Goal: Task Accomplishment & Management: Manage account settings

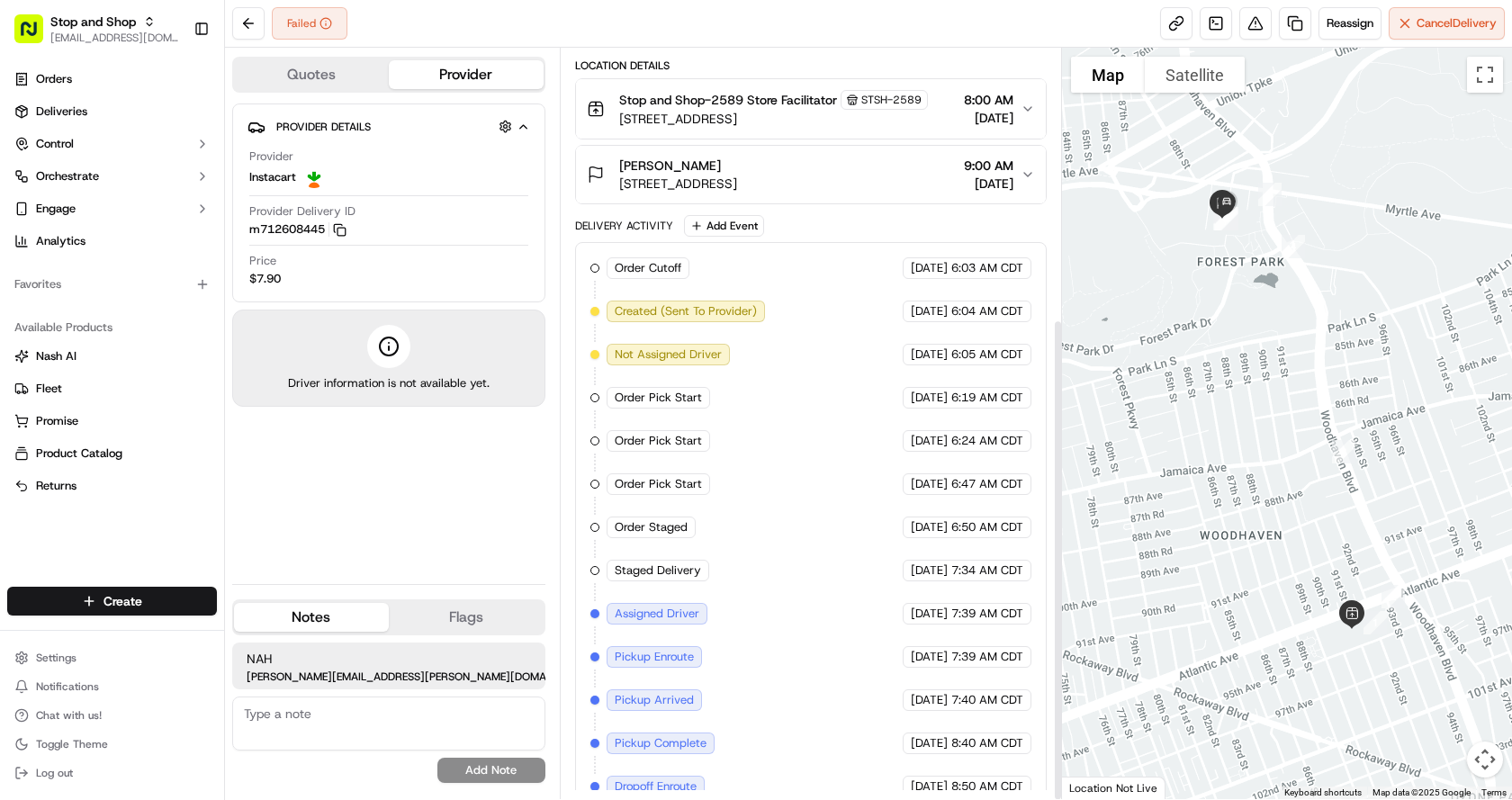
scroll to position [420, 0]
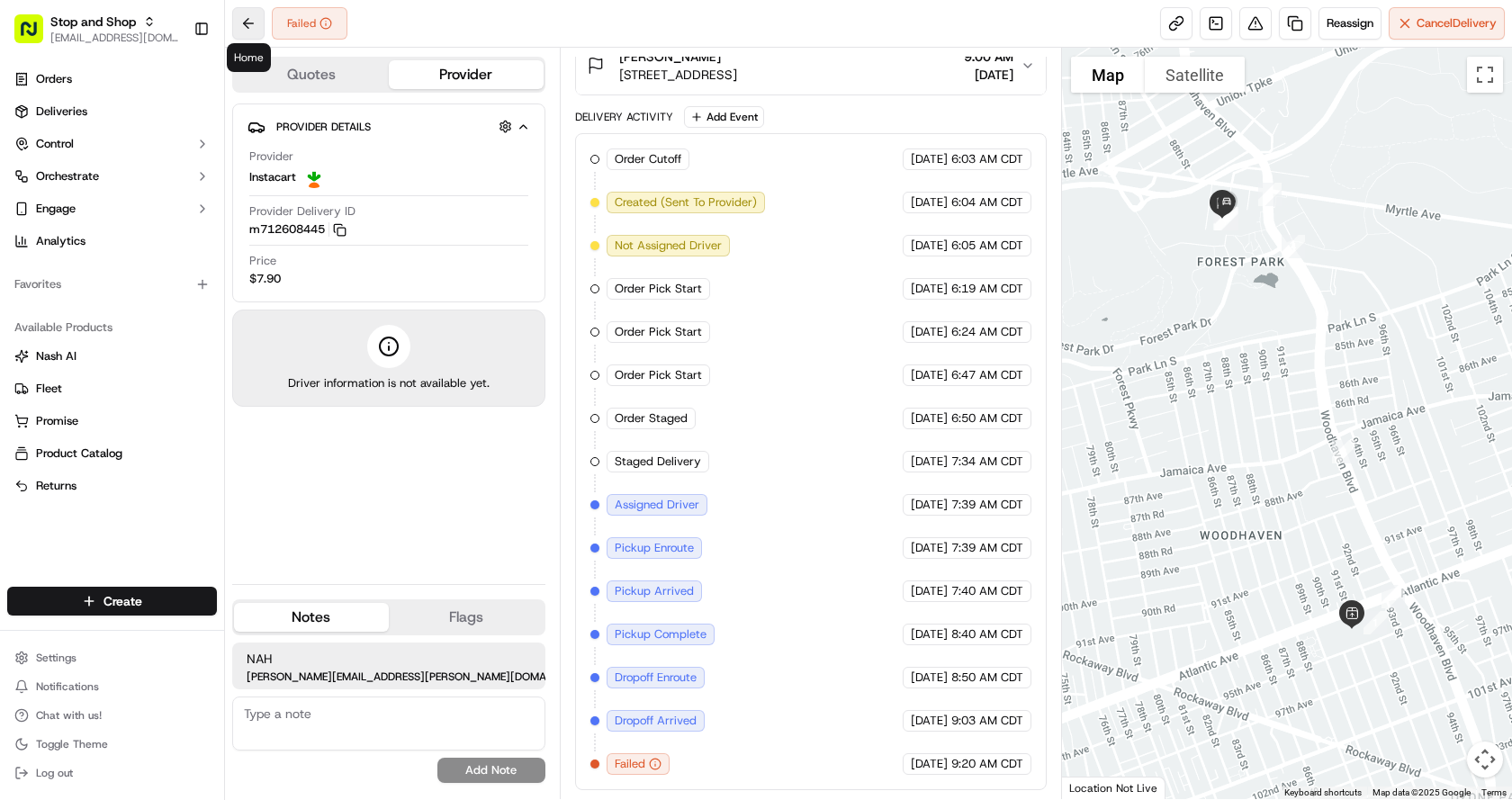
click at [243, 20] on button at bounding box center [249, 23] width 33 height 33
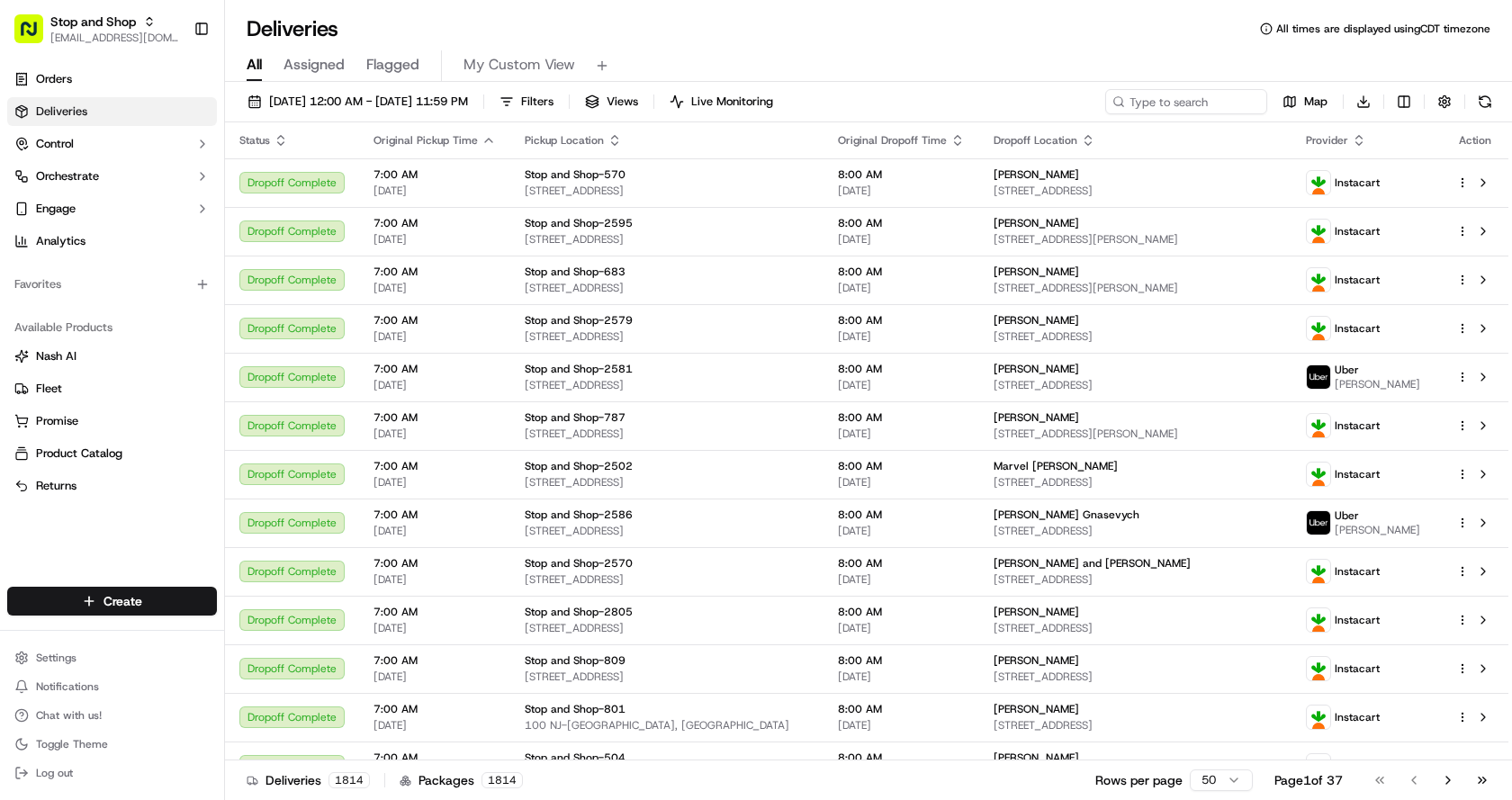
click at [589, 88] on div "09/16/2025 12:00 AM - 09/16/2025 11:59 PM Filters Views Live Monitoring Map Dow…" at bounding box center [867, 442] width 1286 height 721
click at [561, 96] on button "Filters" at bounding box center [525, 102] width 70 height 25
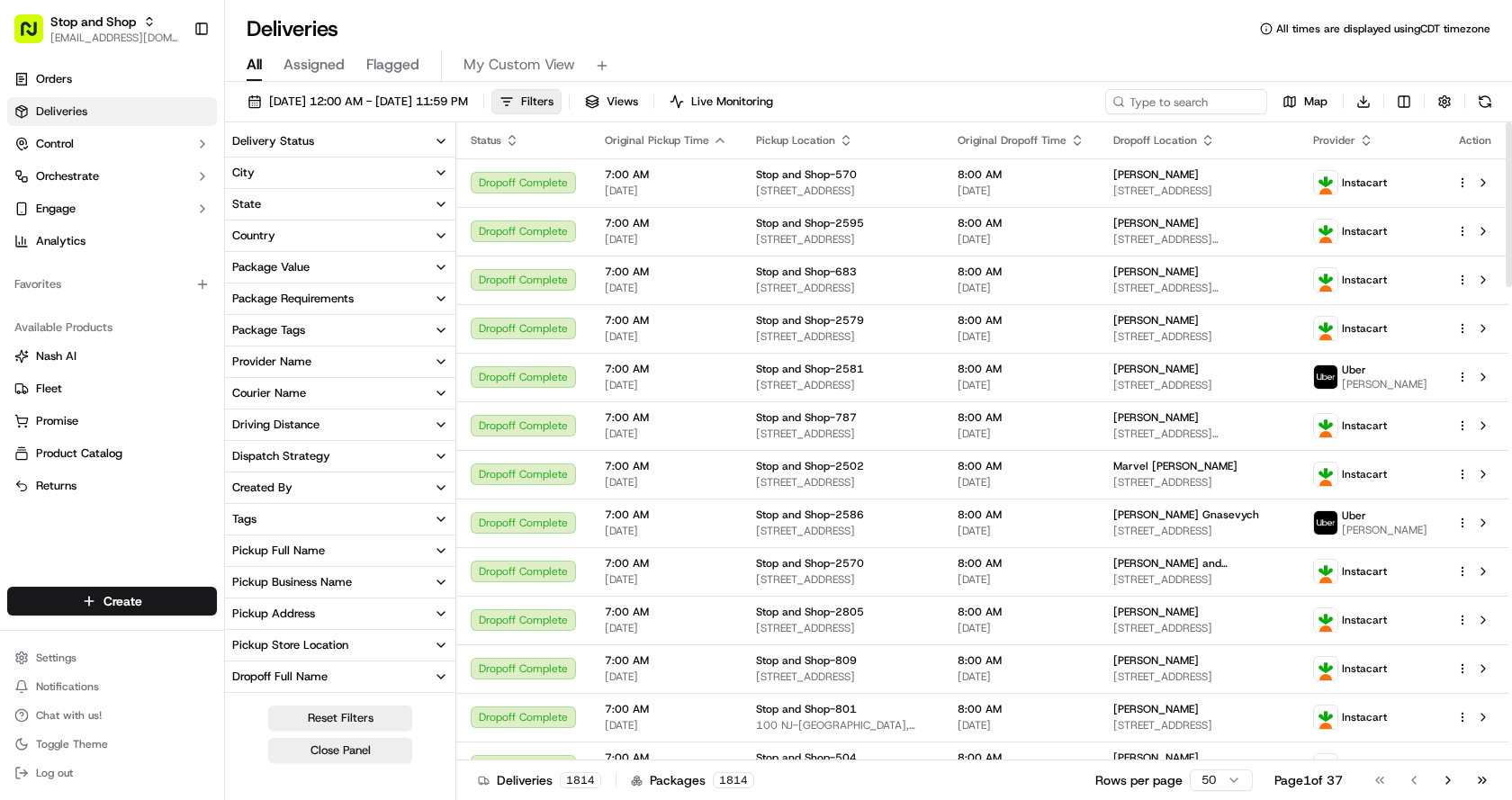
click at [321, 134] on button "Delivery Status" at bounding box center [340, 141] width 231 height 31
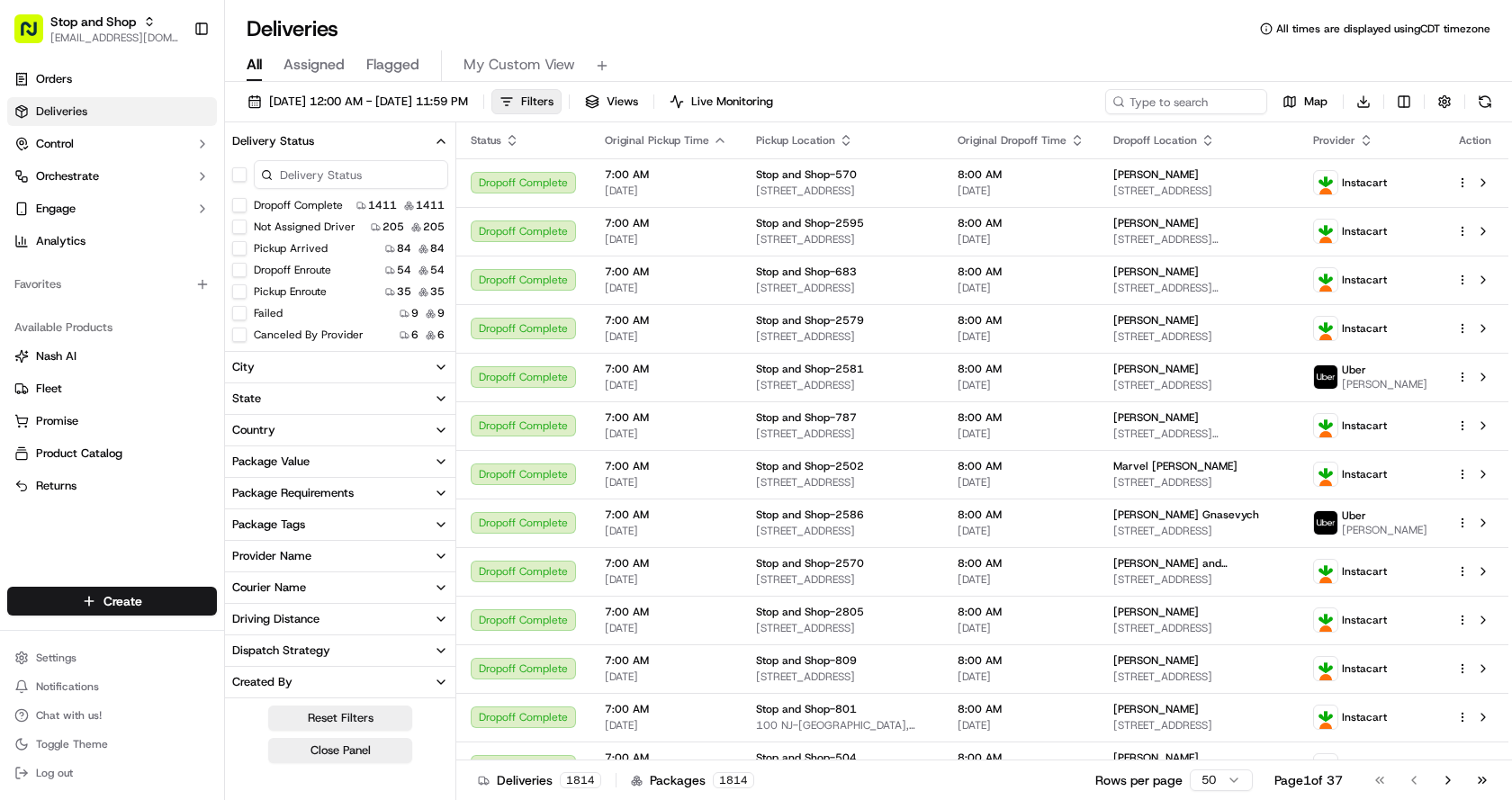
click at [238, 338] on button "Canceled By Provider" at bounding box center [239, 334] width 14 height 14
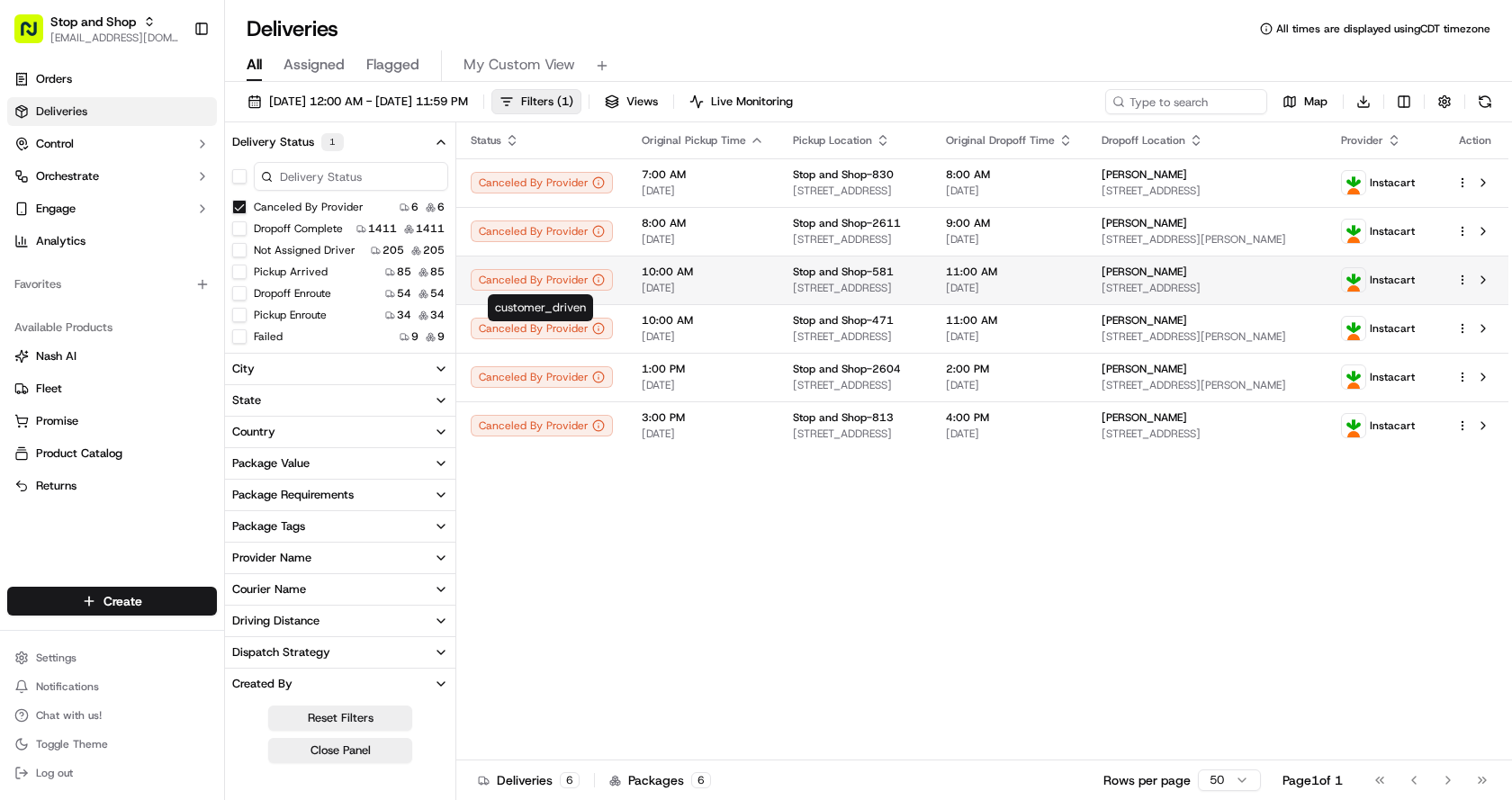
click at [543, 279] on div "Canceled By Provider" at bounding box center [542, 279] width 142 height 21
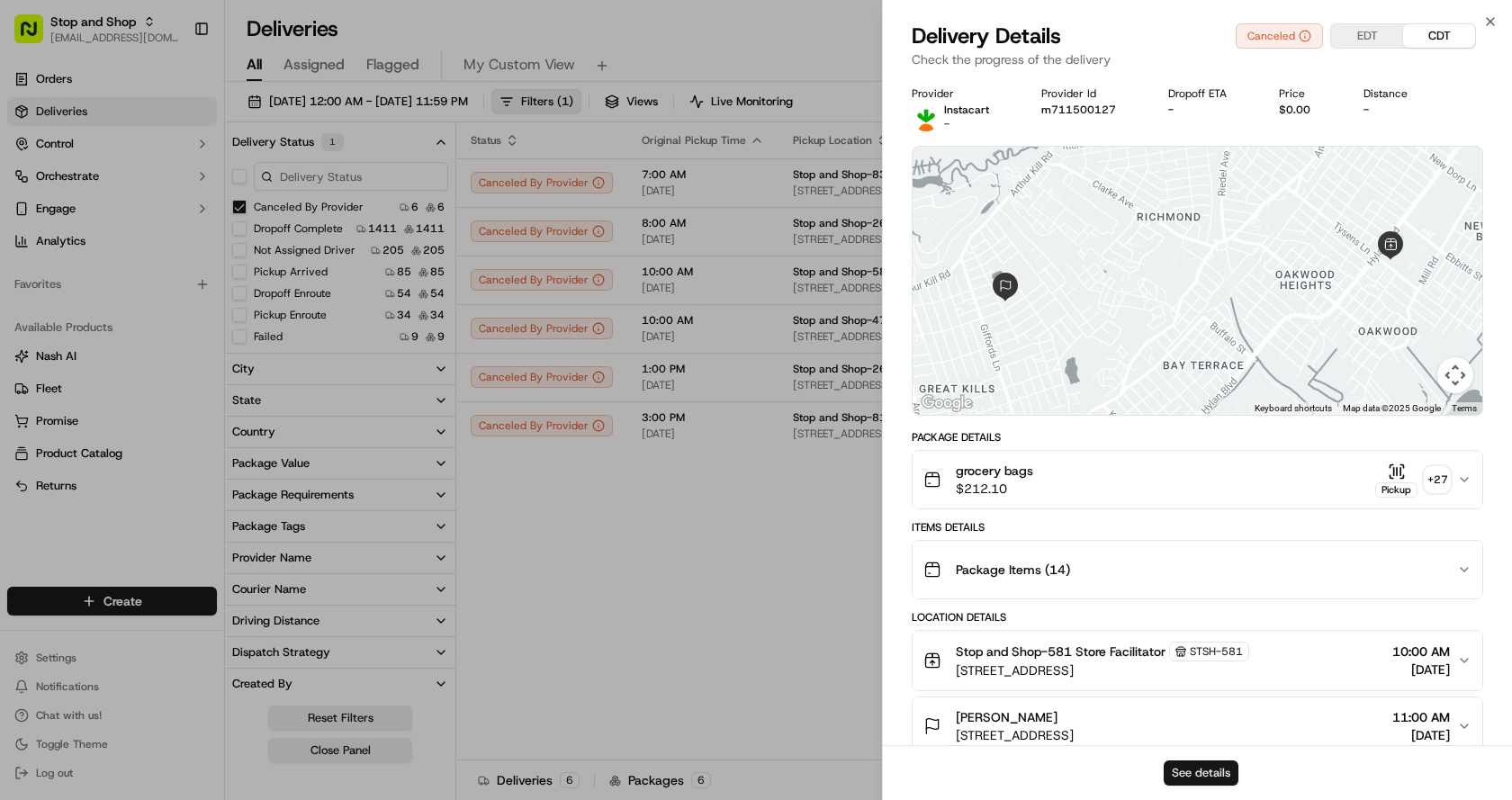
click at [1184, 770] on button "See details" at bounding box center [1201, 772] width 75 height 25
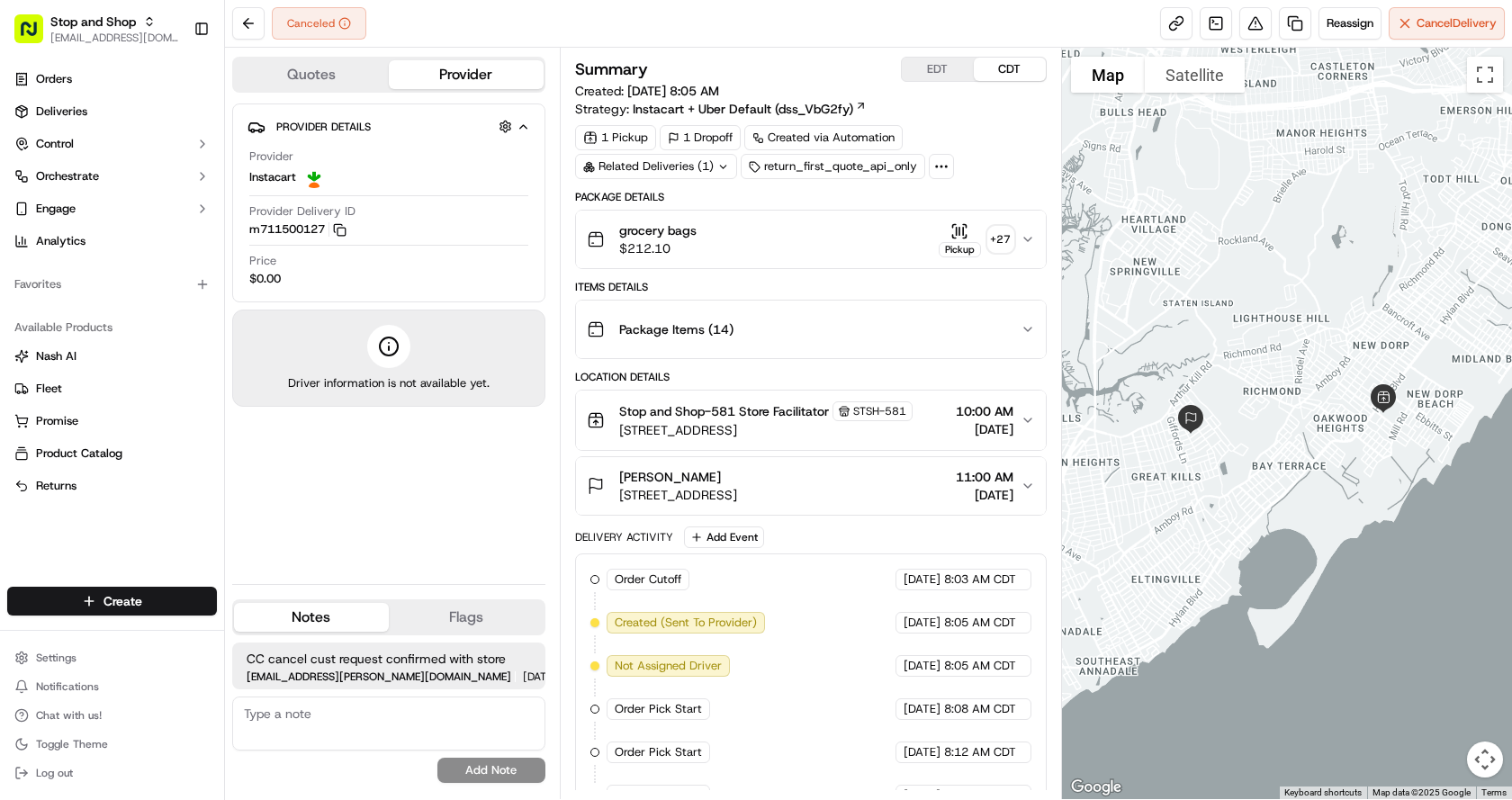
click at [325, 64] on button "Quotes" at bounding box center [311, 75] width 155 height 29
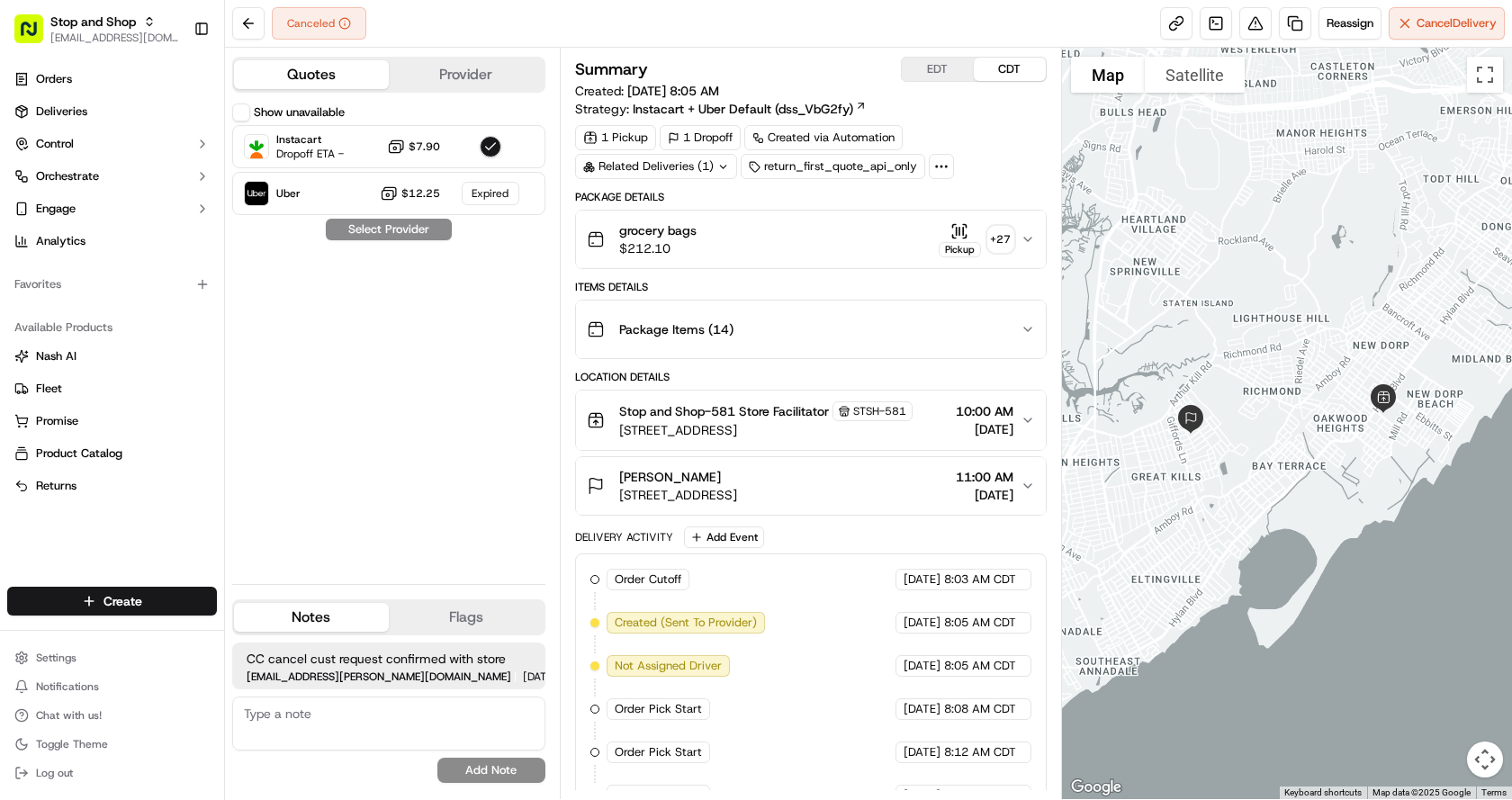
click at [483, 37] on div "Canceled Reassign Cancel Delivery" at bounding box center [867, 24] width 1286 height 48
click at [484, 28] on div "Canceled Reassign Cancel Delivery" at bounding box center [867, 24] width 1286 height 48
click at [347, 29] on icon at bounding box center [344, 23] width 12 height 12
click at [446, 24] on div "Canceled Reassign Cancel Delivery" at bounding box center [867, 24] width 1286 height 48
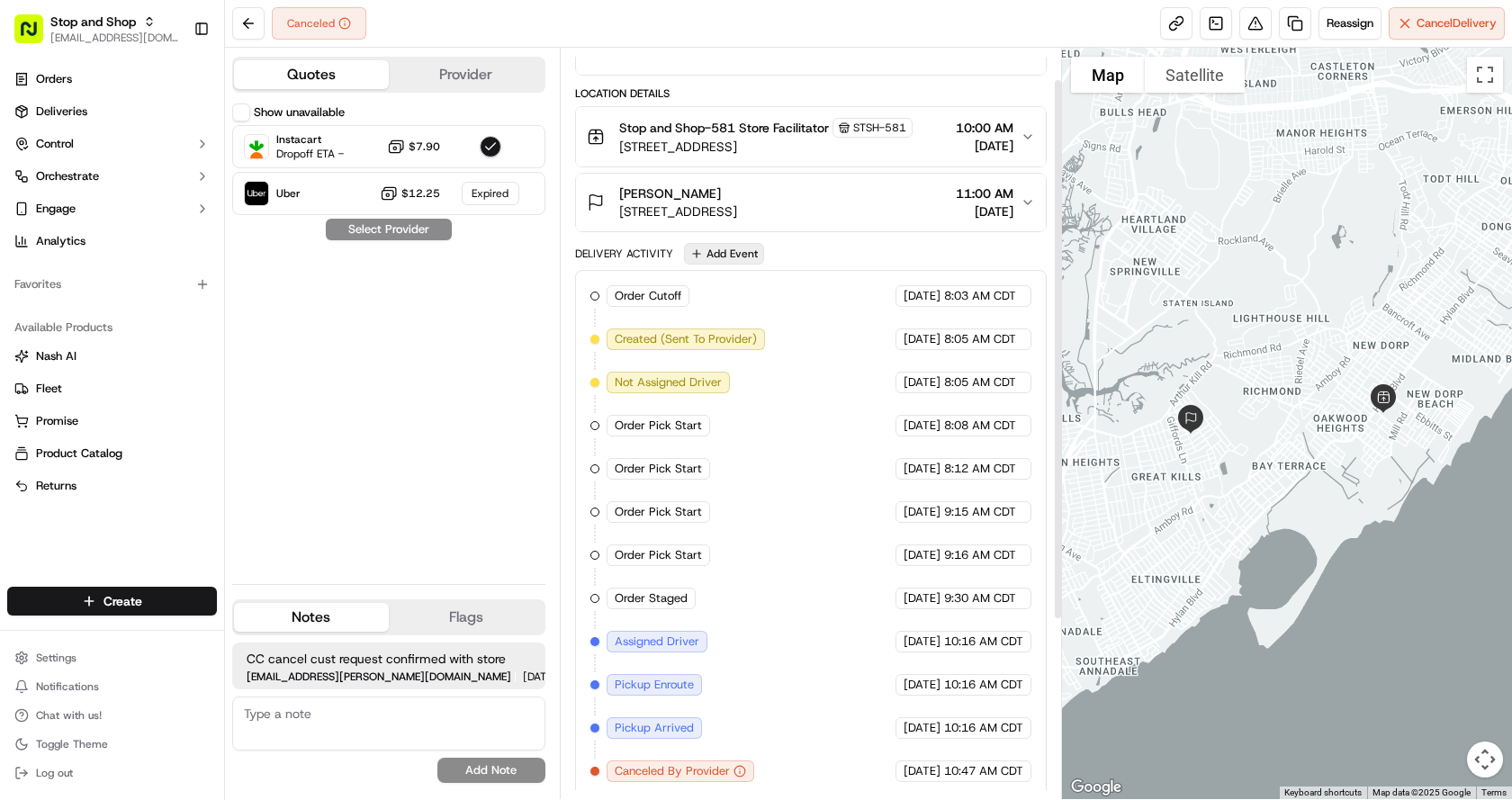
scroll to position [291, 0]
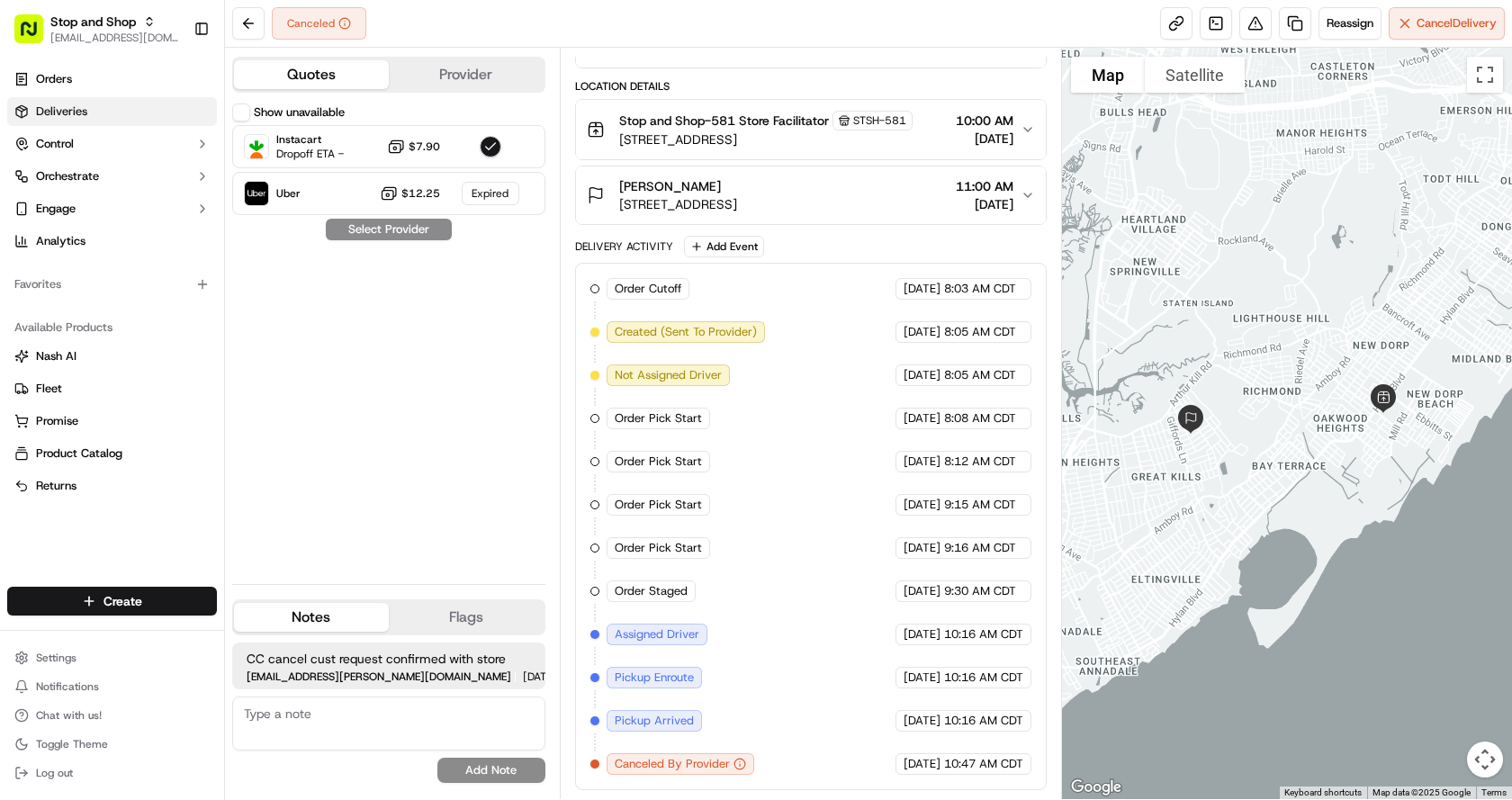
click at [61, 107] on span "Deliveries" at bounding box center [61, 111] width 51 height 16
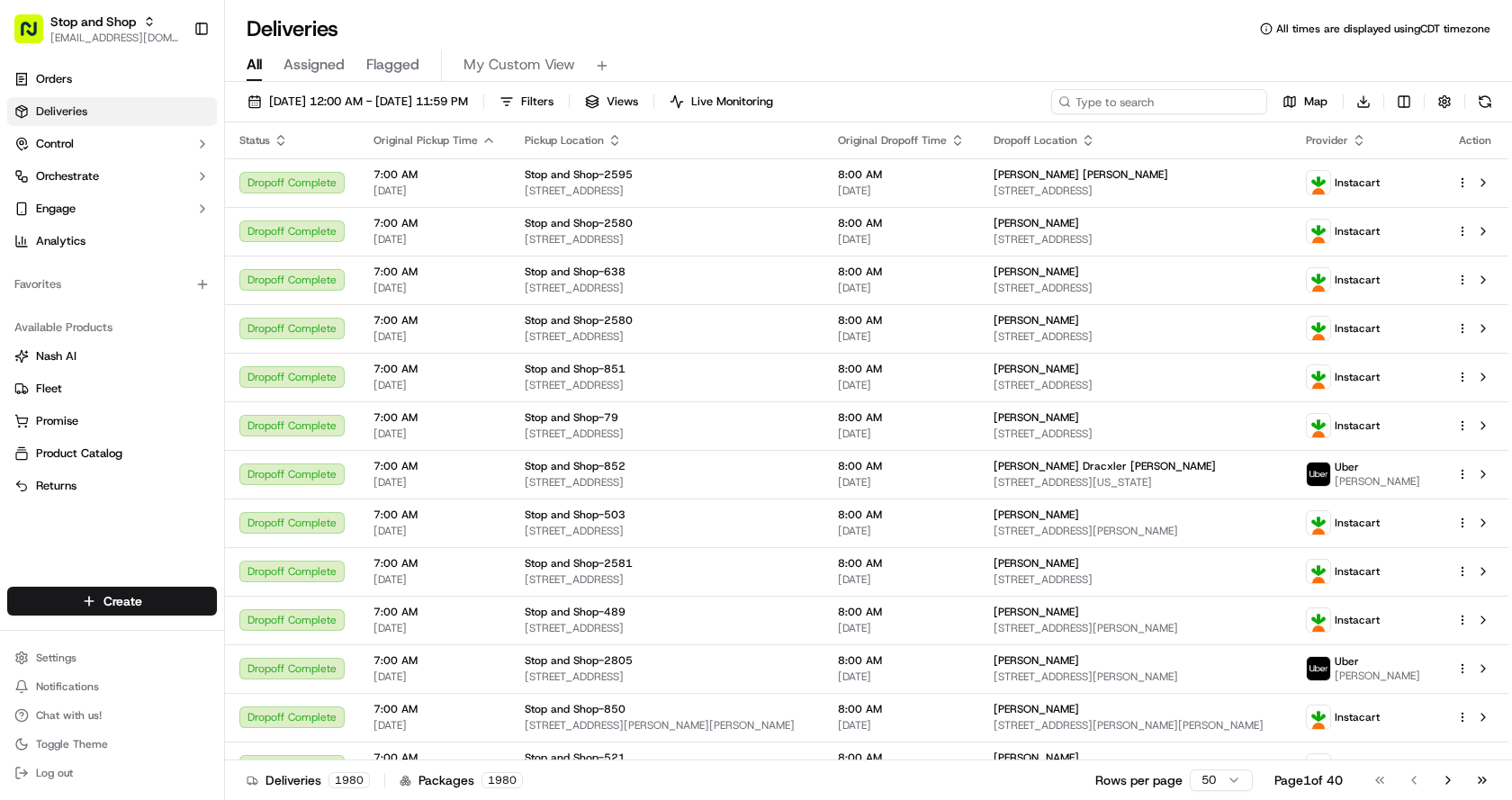
click at [1173, 103] on input at bounding box center [1158, 102] width 216 height 25
paste input "m698716835"
type input "m698716835"
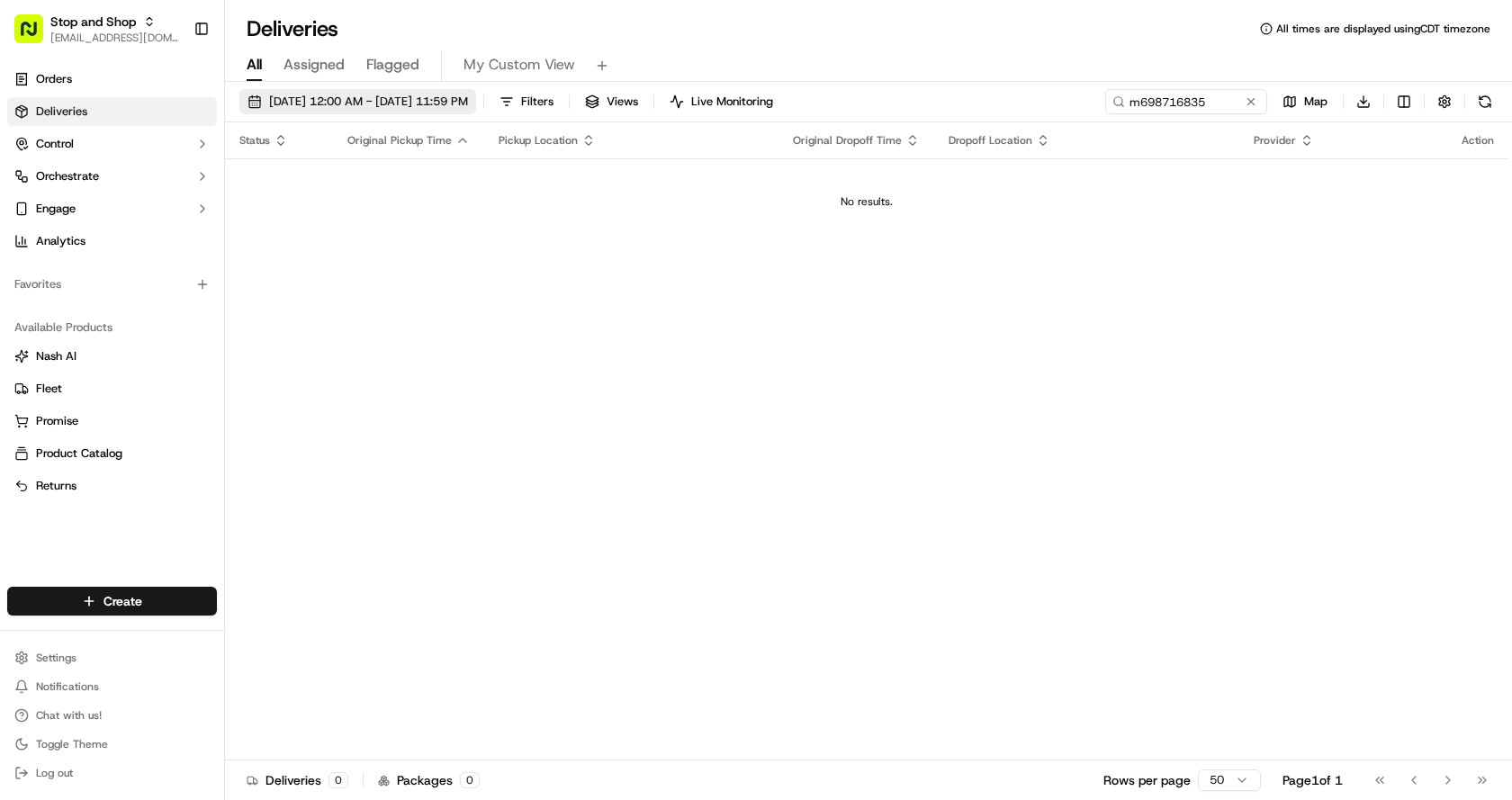
click at [468, 99] on span "[DATE] 12:00 AM - [DATE] 11:59 PM" at bounding box center [368, 101] width 199 height 16
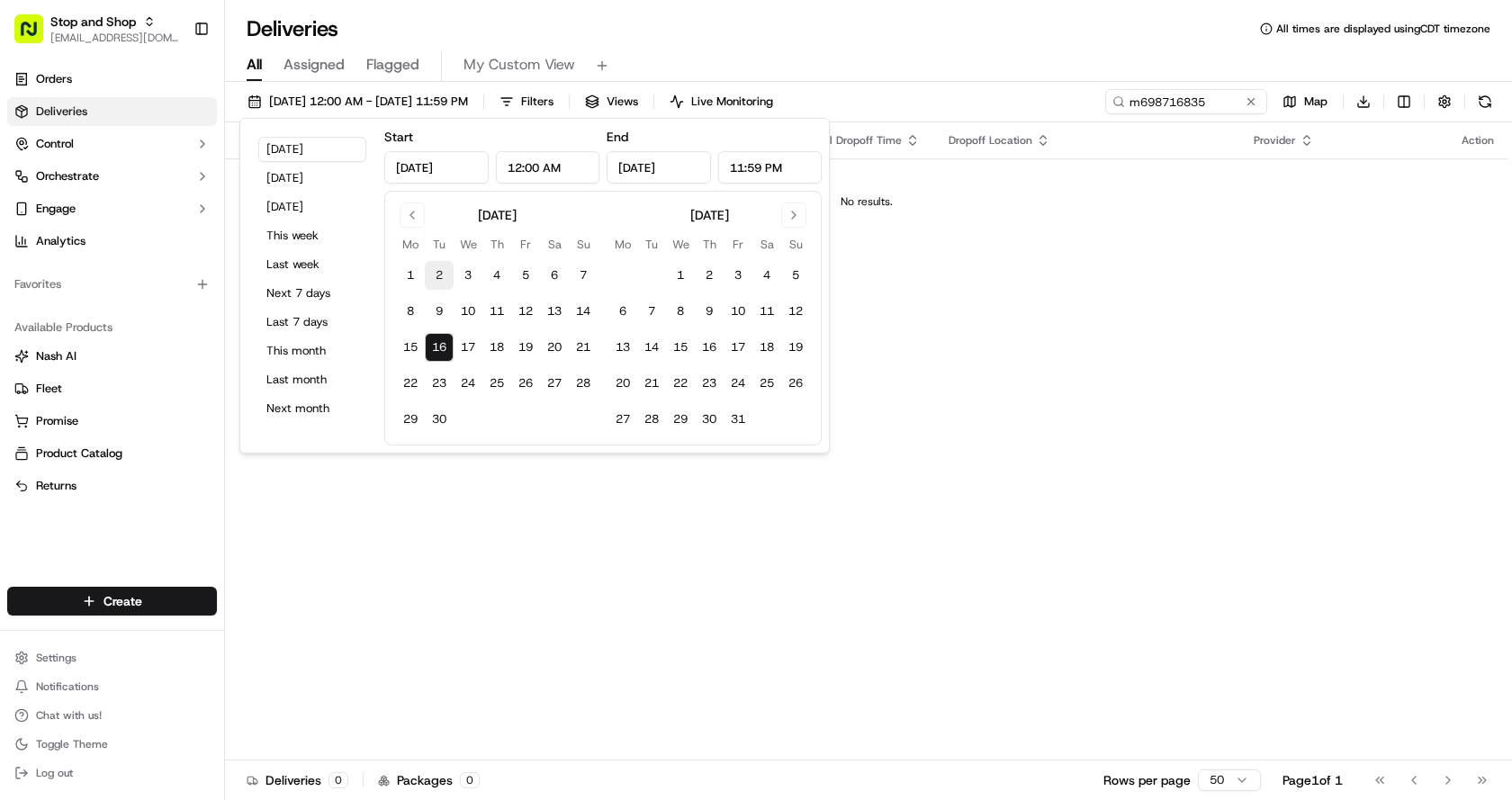
click at [437, 275] on button "2" at bounding box center [439, 276] width 29 height 29
type input "Sep 2, 2025"
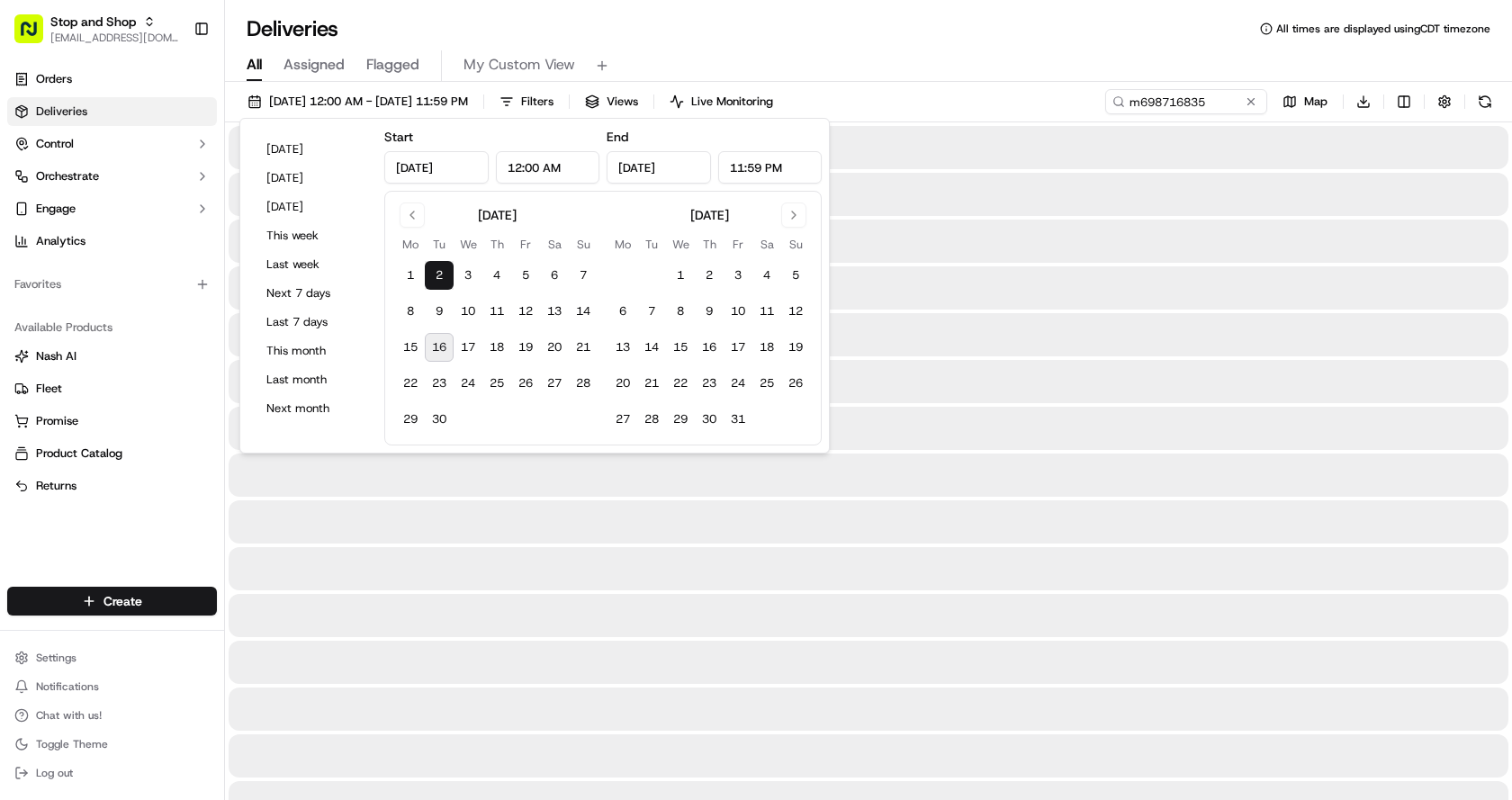
click at [433, 346] on button "16" at bounding box center [439, 348] width 29 height 29
type input "Sep 16, 2025"
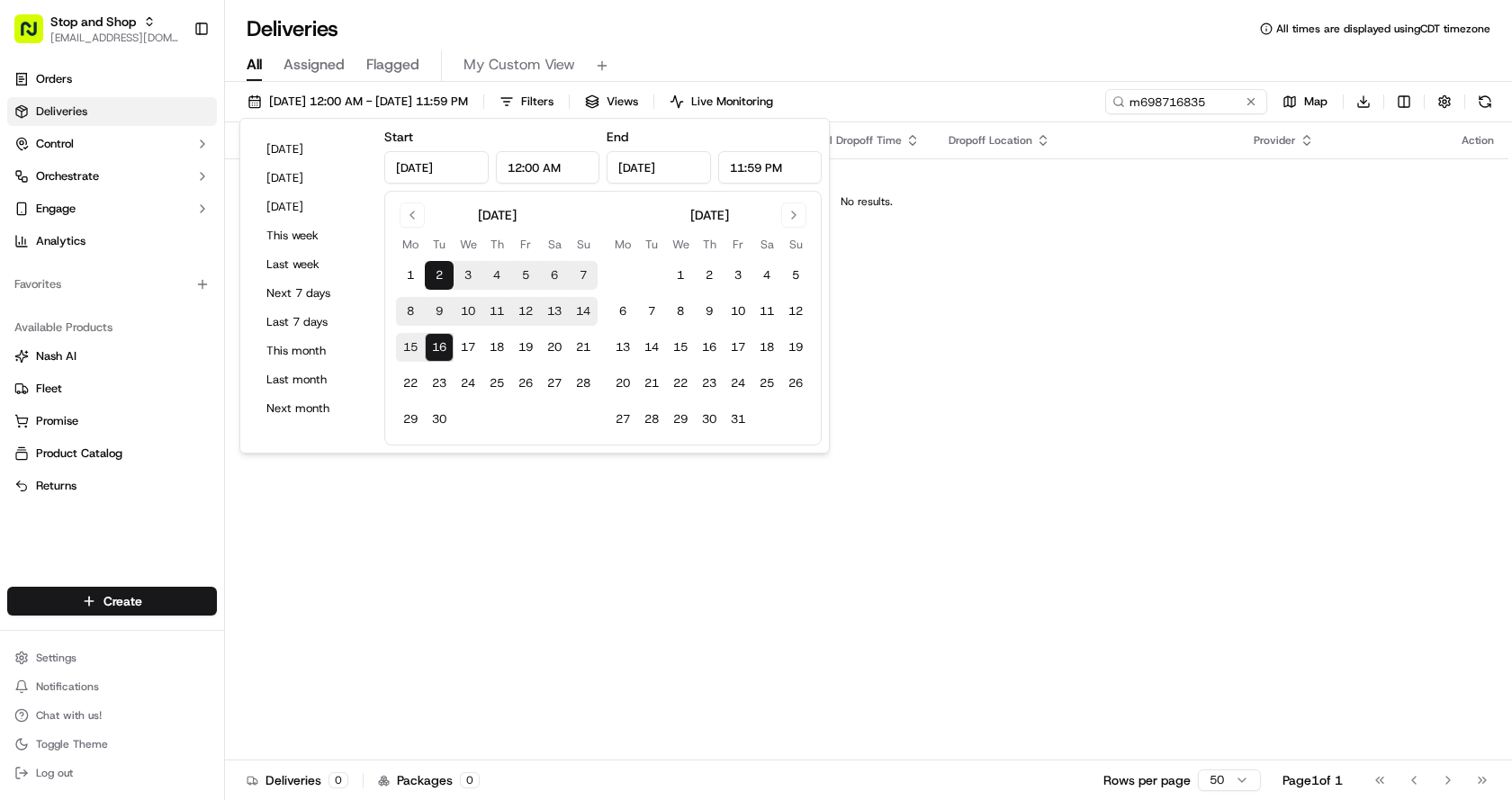
click at [912, 48] on div "All Assigned Flagged My Custom View" at bounding box center [867, 62] width 1286 height 38
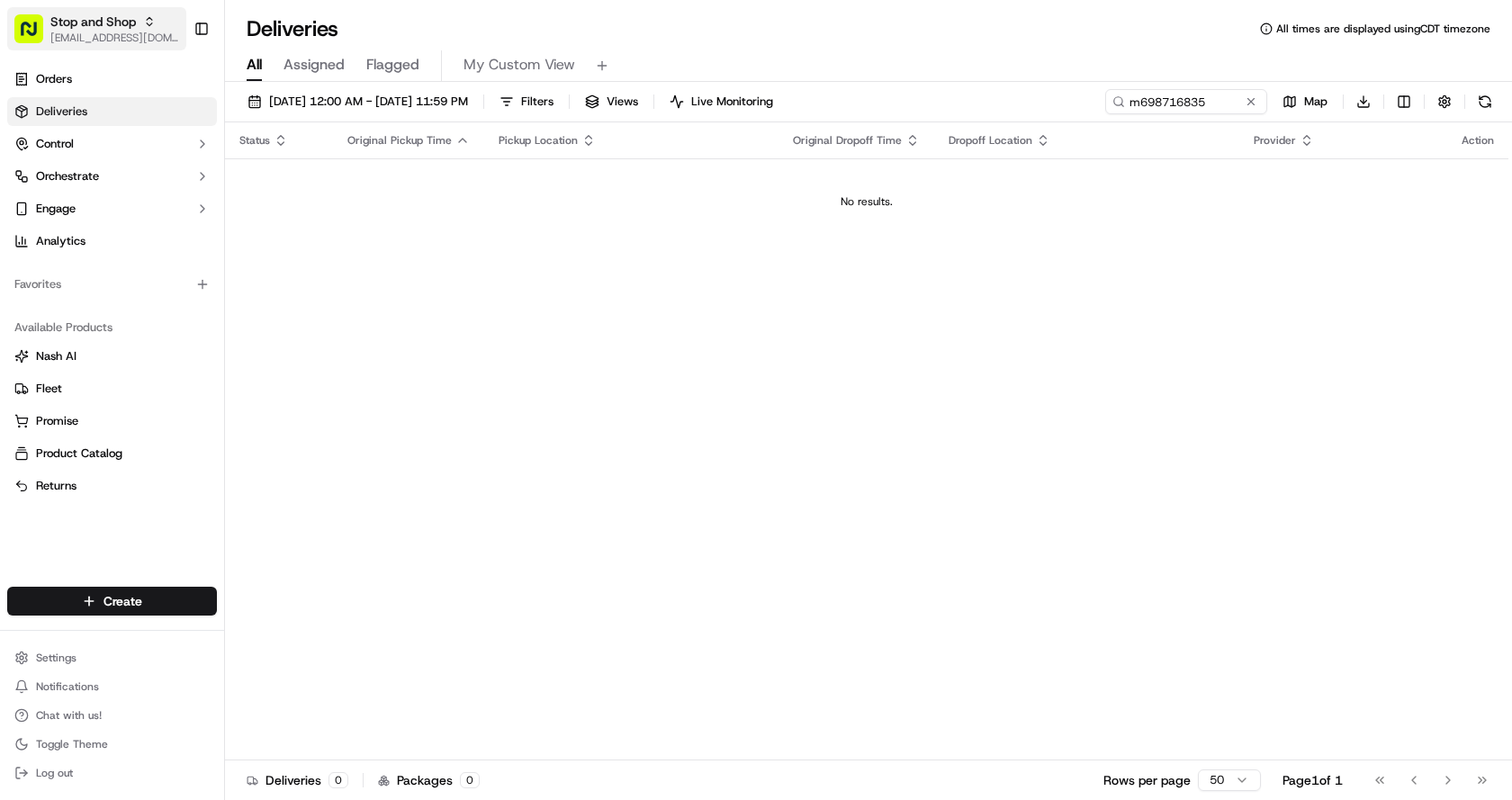
click at [140, 37] on span "[EMAIL_ADDRESS][DOMAIN_NAME]" at bounding box center [114, 37] width 129 height 14
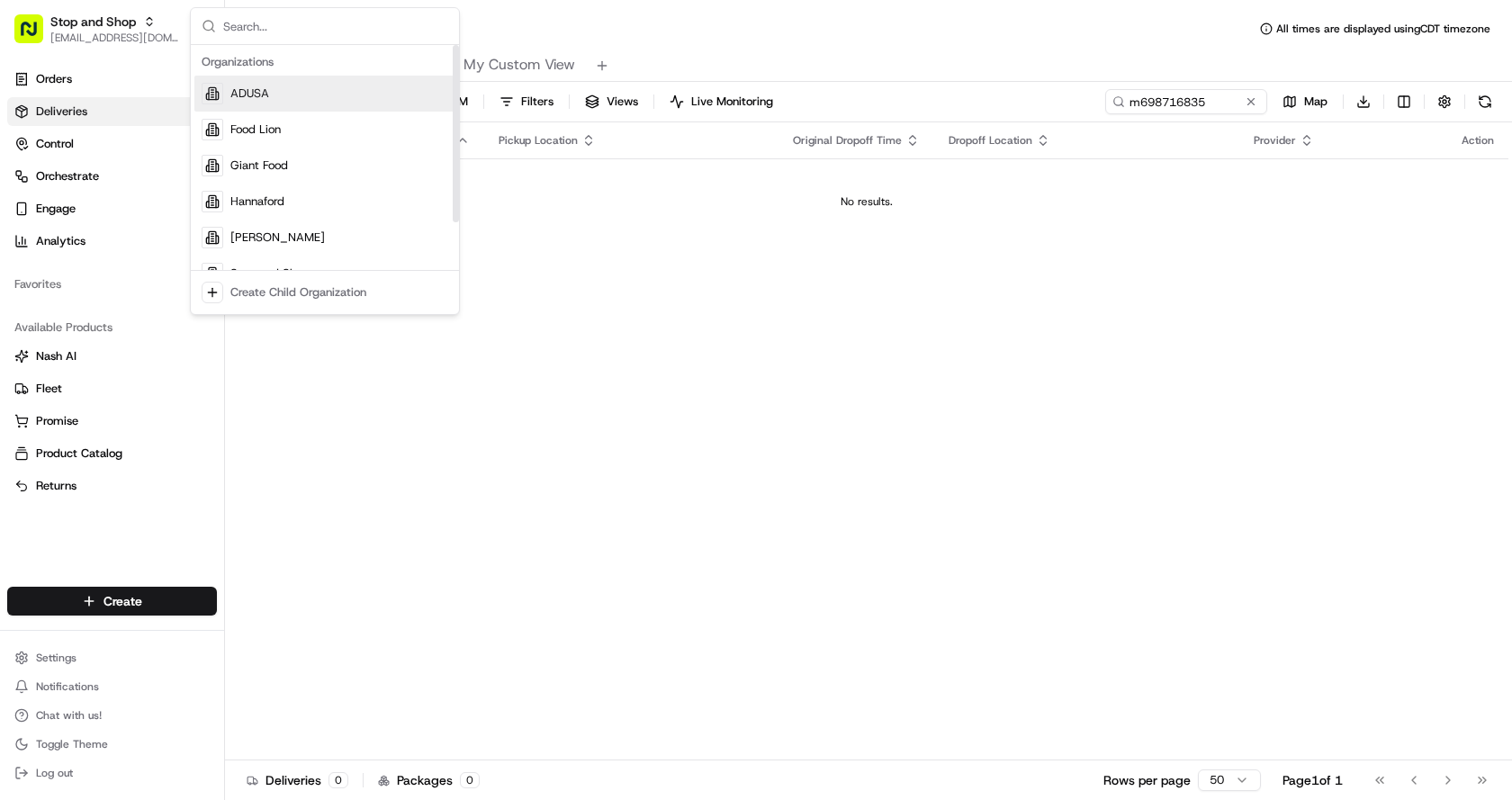
click at [249, 95] on span "ADUSA" at bounding box center [250, 93] width 38 height 16
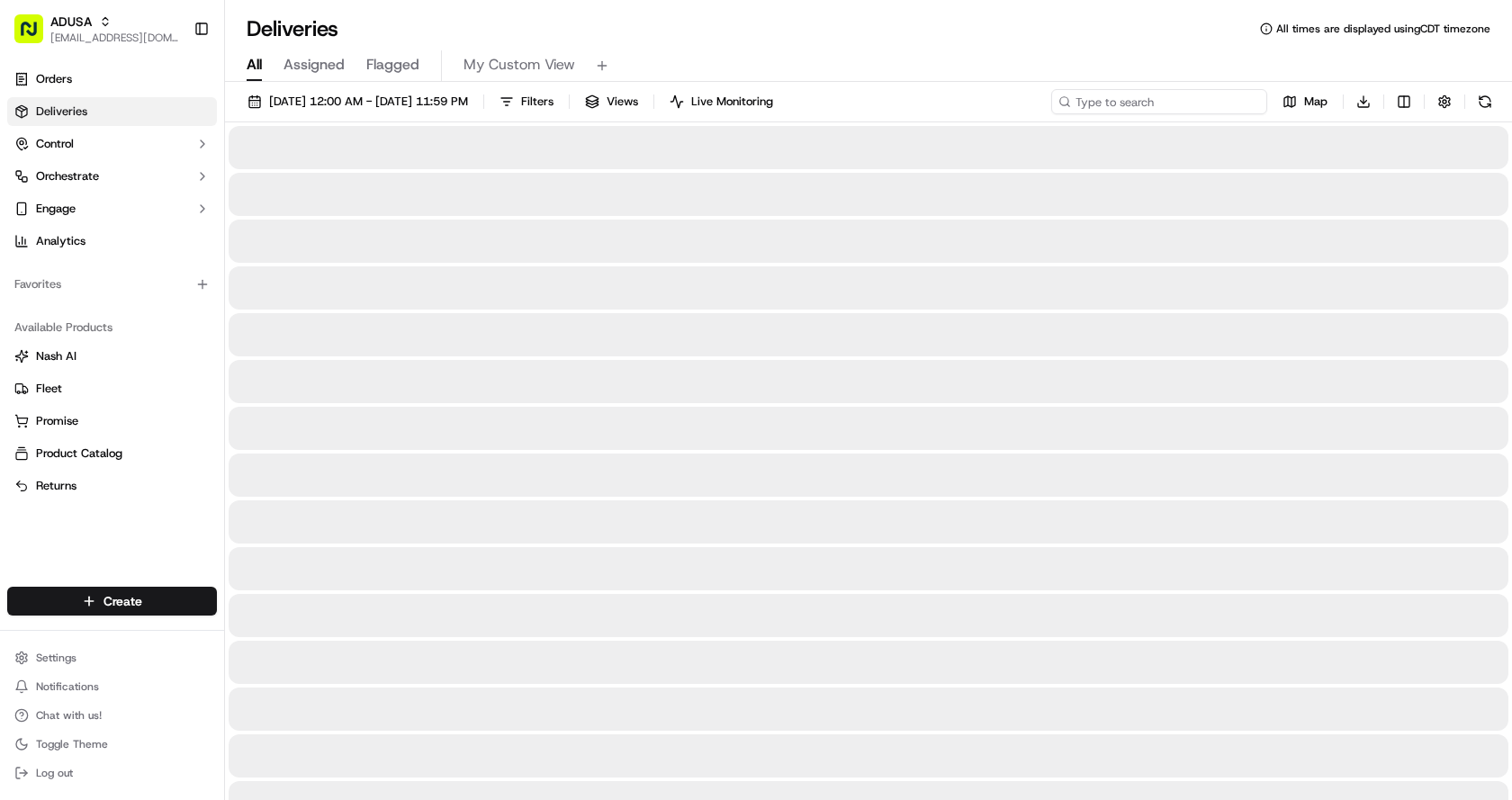
click at [1164, 103] on input at bounding box center [1158, 102] width 216 height 25
click at [1165, 101] on input at bounding box center [1158, 102] width 216 height 25
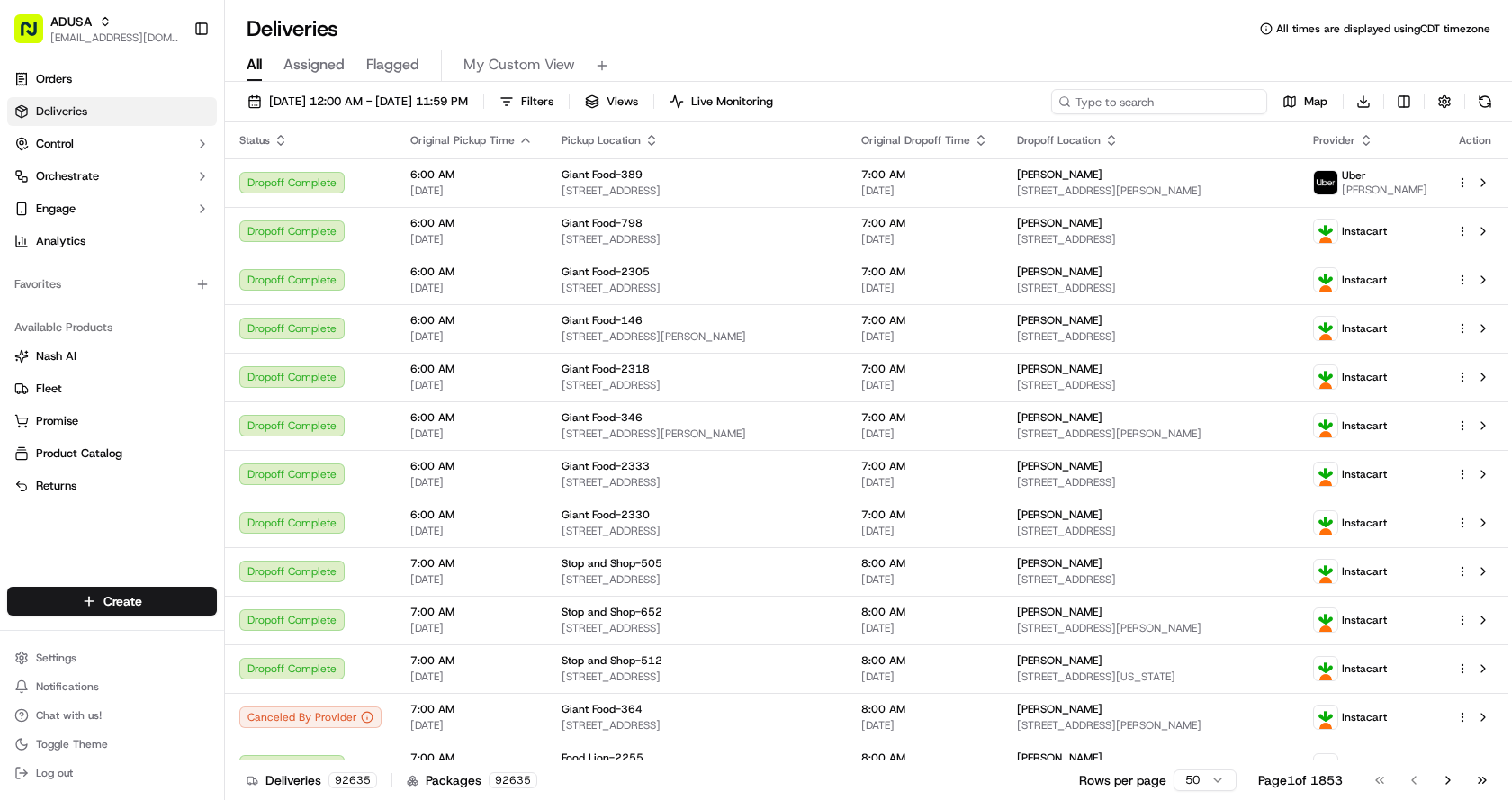
paste input "m698716835"
type input "m698716835"
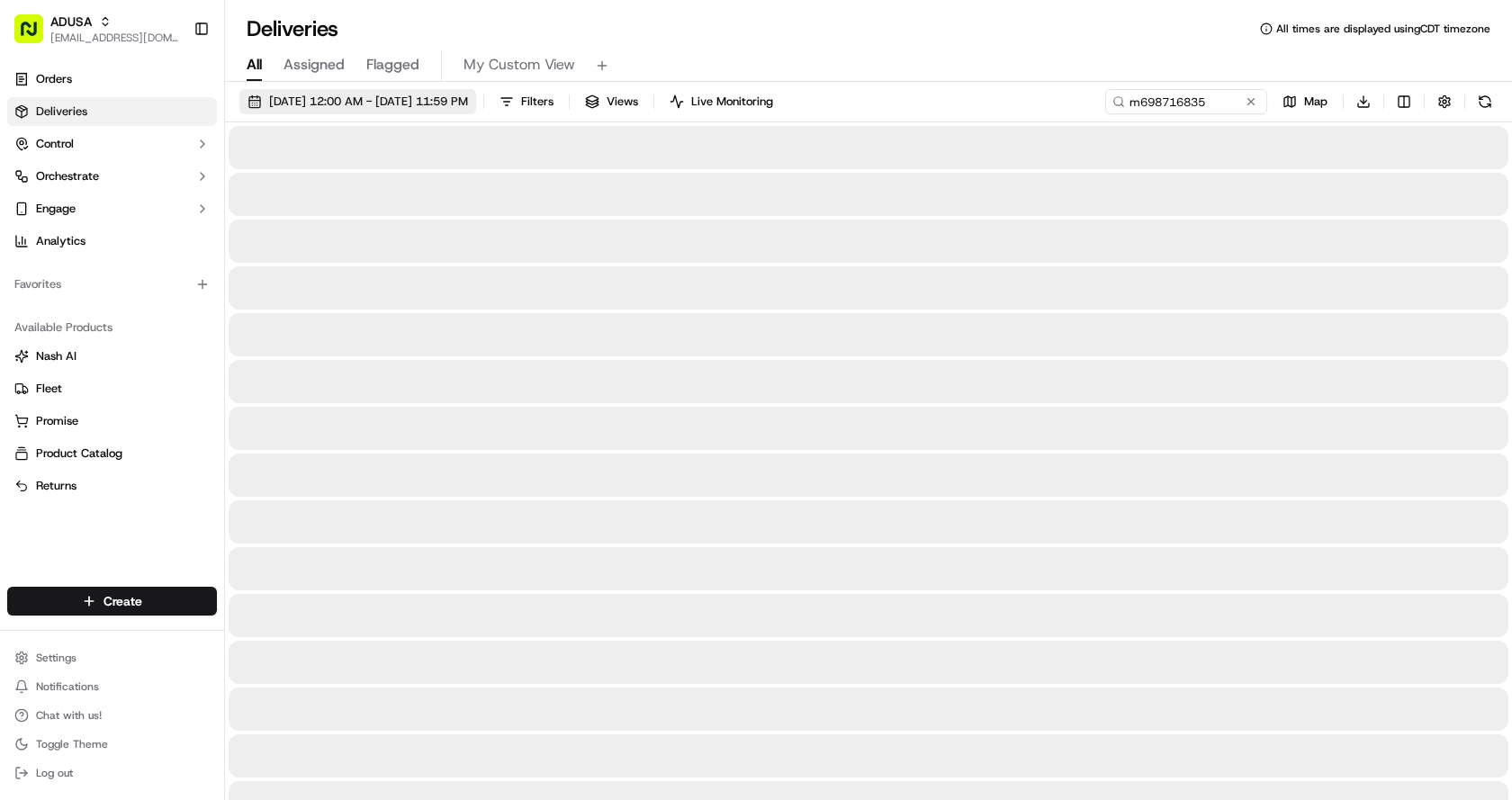
click at [459, 102] on span "09/02/2025 12:00 AM - 09/16/2025 11:59 PM" at bounding box center [368, 101] width 199 height 16
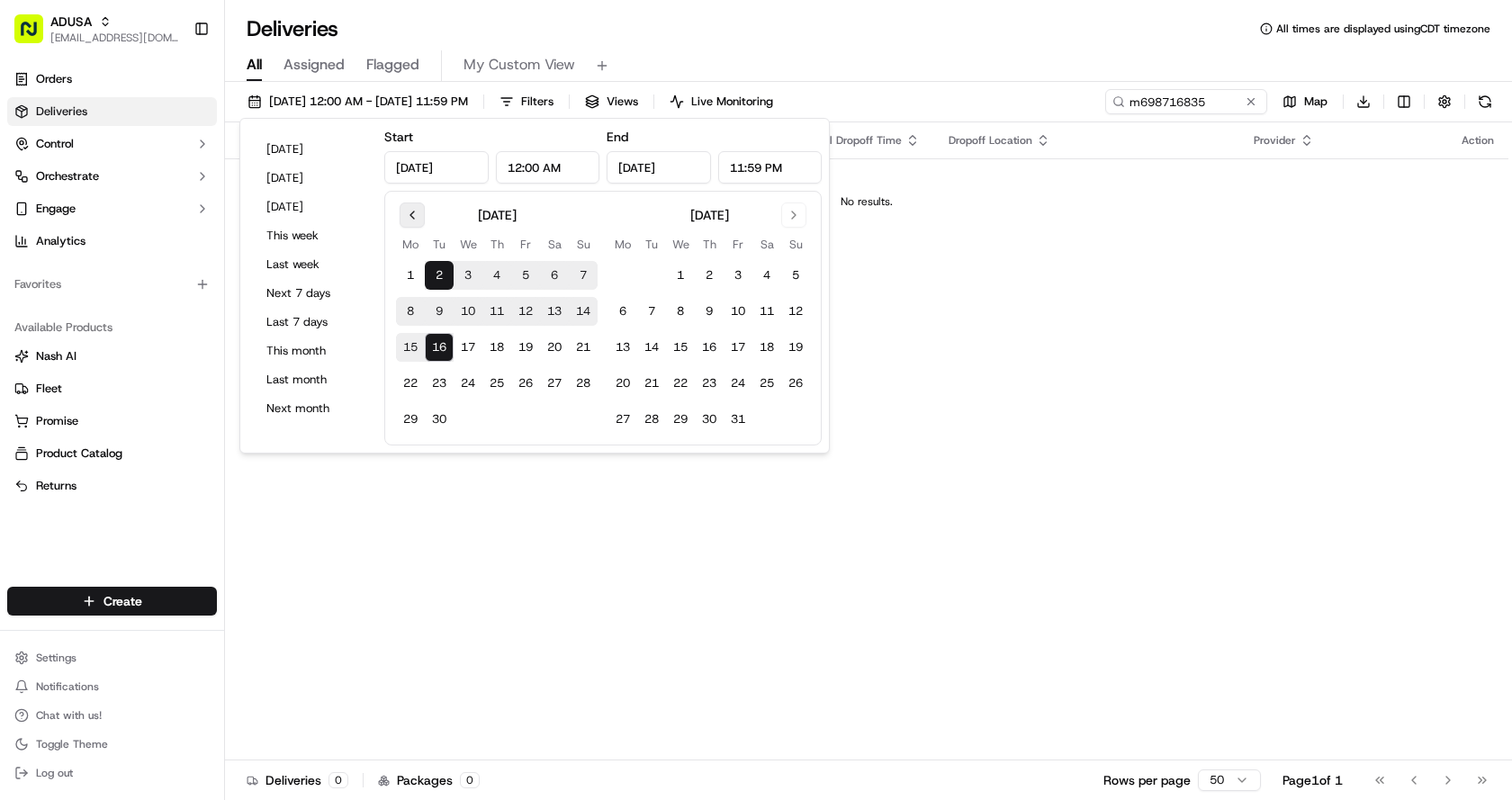
click at [412, 220] on button "Go to previous month" at bounding box center [412, 215] width 25 height 25
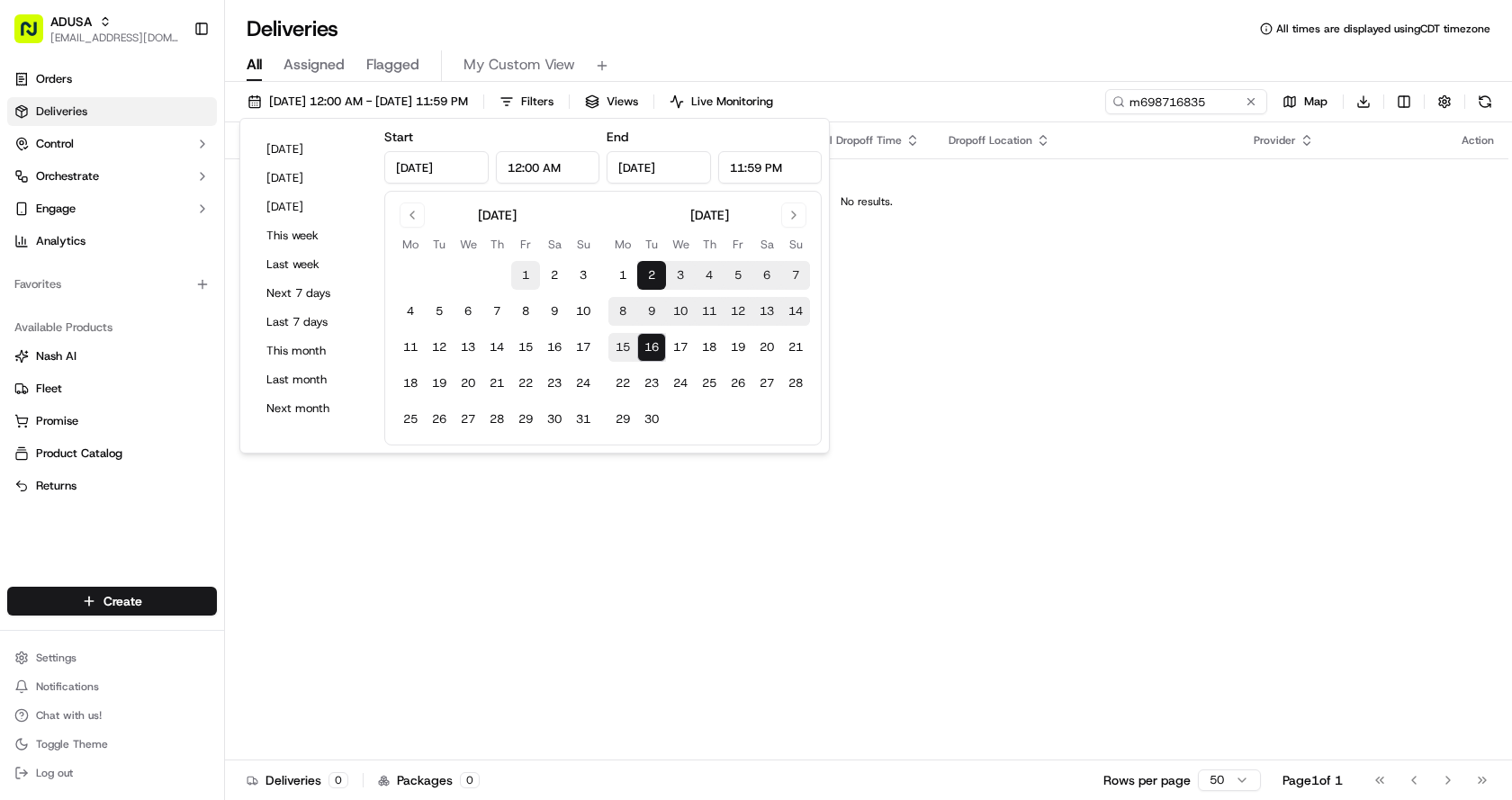
click at [513, 273] on button "1" at bounding box center [525, 276] width 29 height 29
type input "Aug 1, 2025"
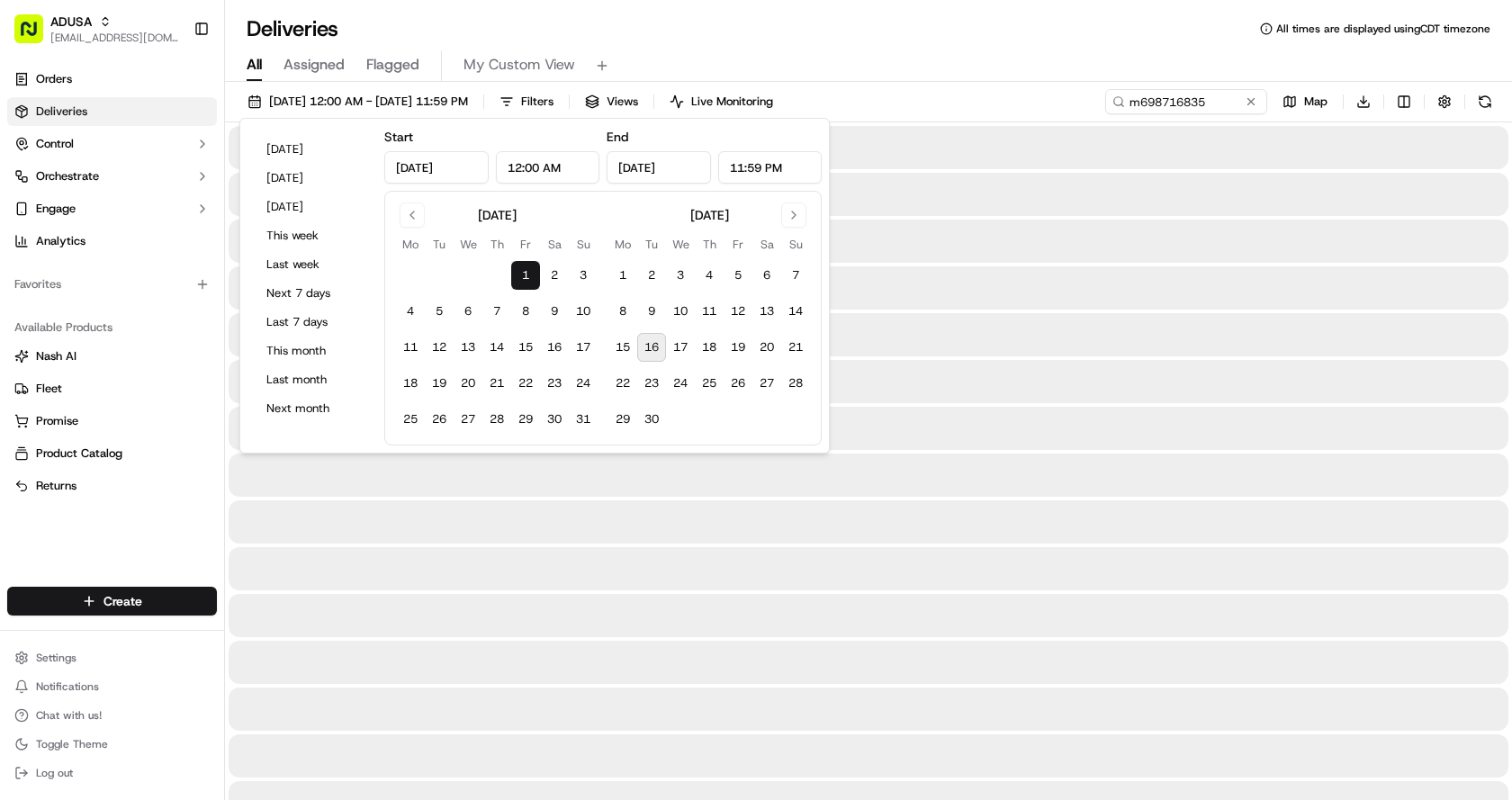
click at [646, 351] on button "16" at bounding box center [651, 348] width 29 height 29
type input "Sep 16, 2025"
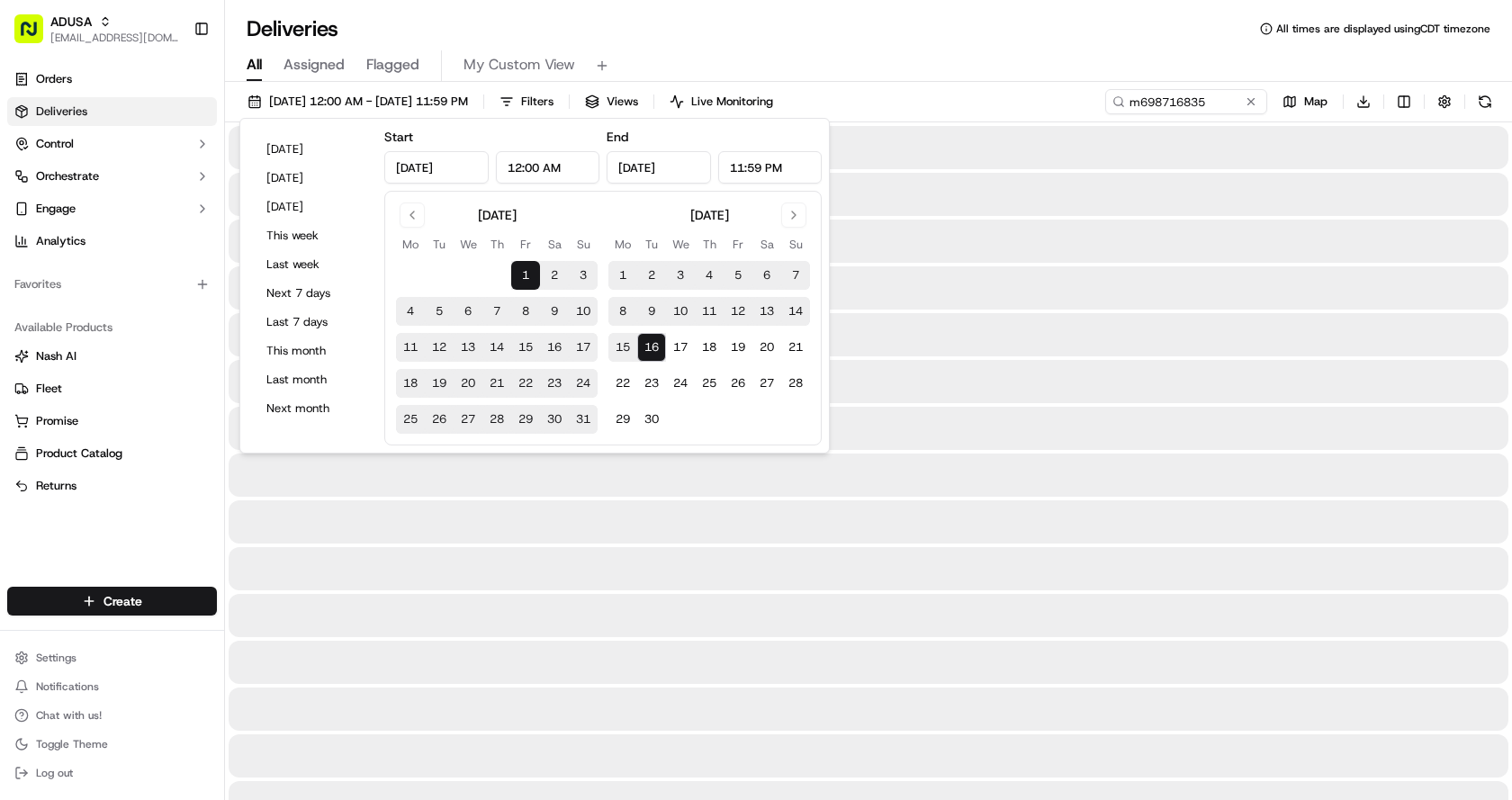
click at [899, 40] on div "Deliveries All times are displayed using CDT timezone" at bounding box center [867, 29] width 1286 height 29
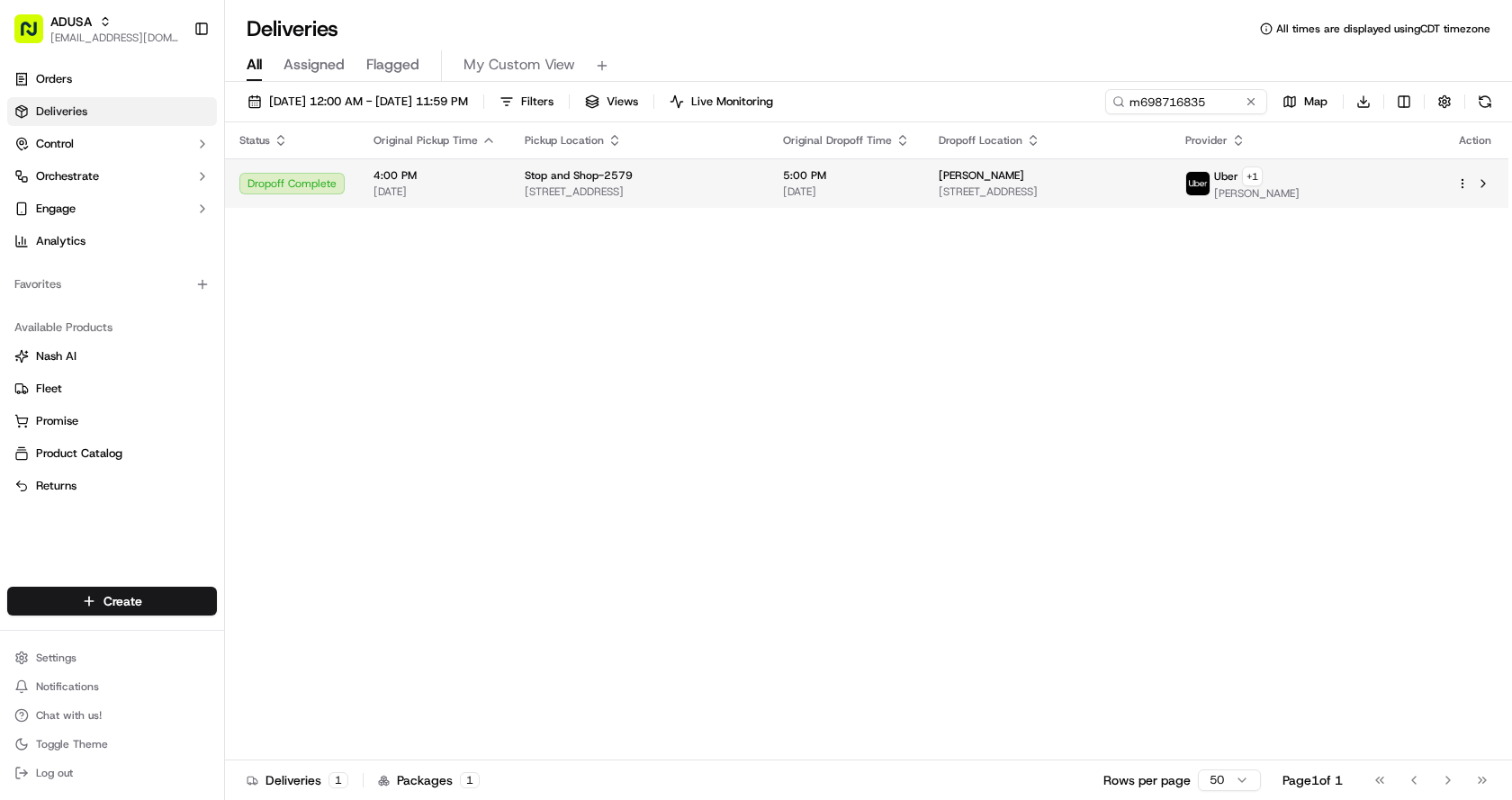
click at [608, 179] on span "Stop and Shop-2579" at bounding box center [578, 175] width 108 height 14
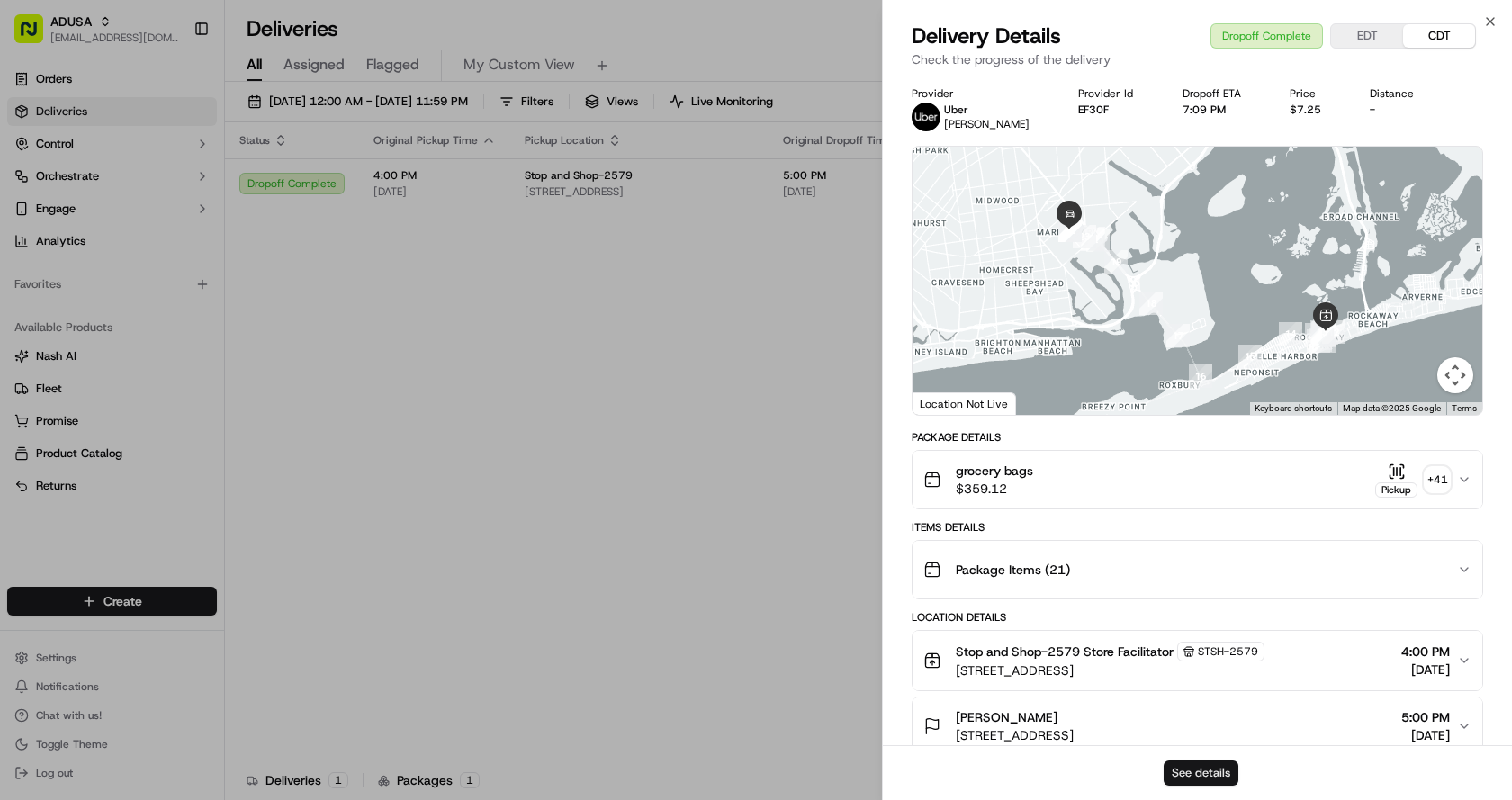
click at [1191, 776] on button "See details" at bounding box center [1201, 772] width 75 height 25
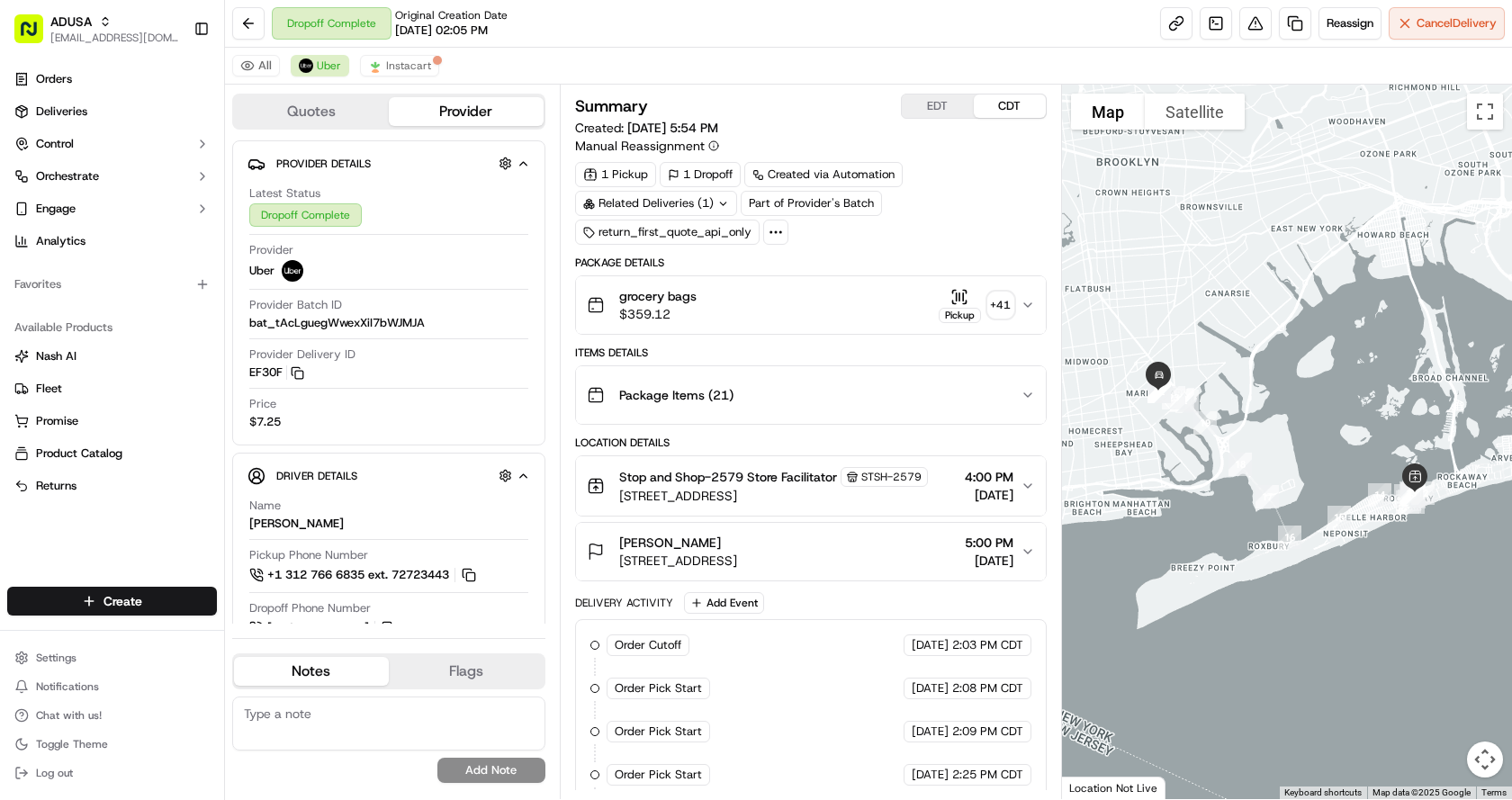
click at [910, 64] on div "All Uber Instacart" at bounding box center [867, 66] width 1286 height 36
click at [375, 66] on img at bounding box center [375, 65] width 14 height 14
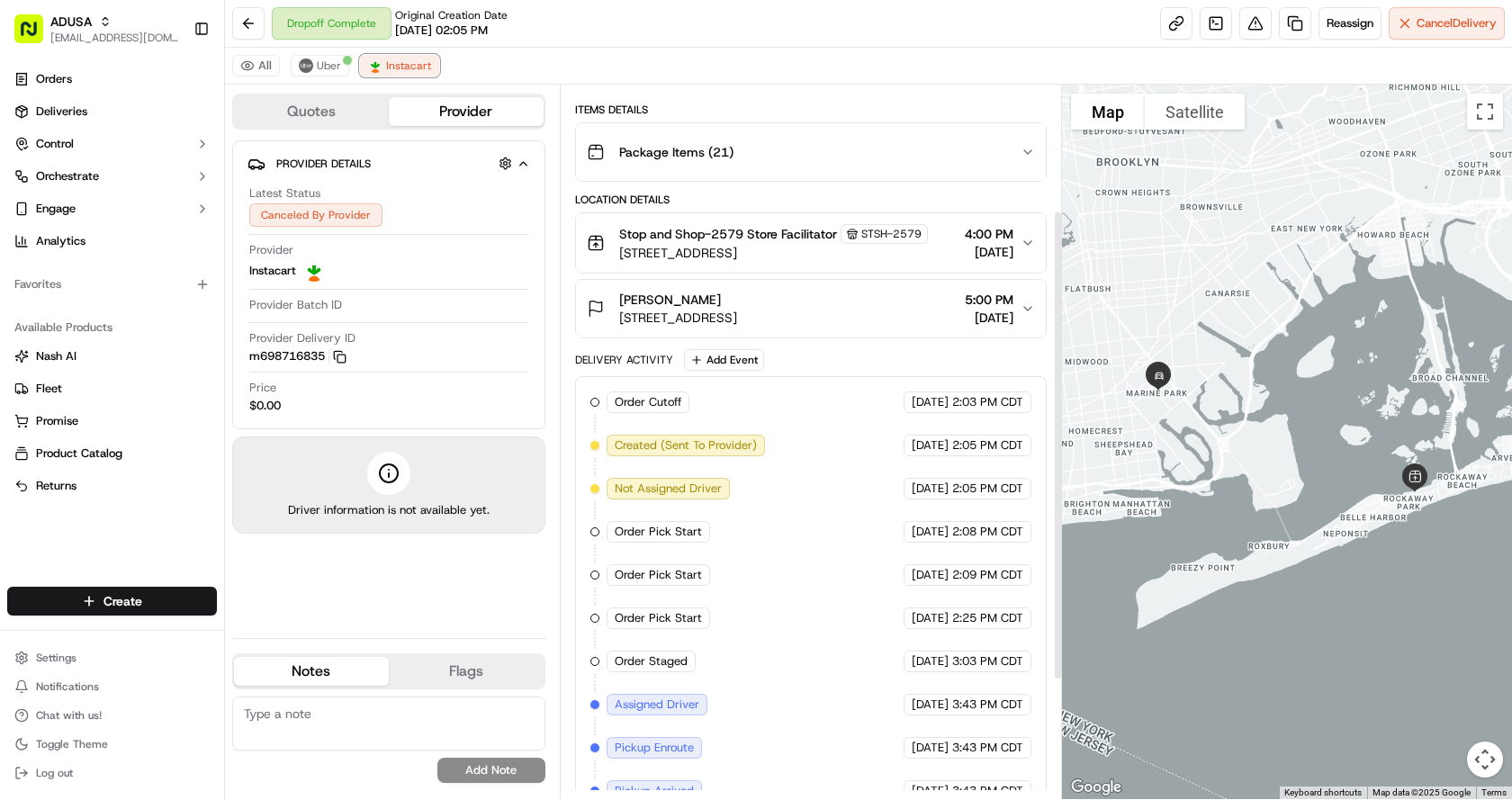
scroll to position [191, 0]
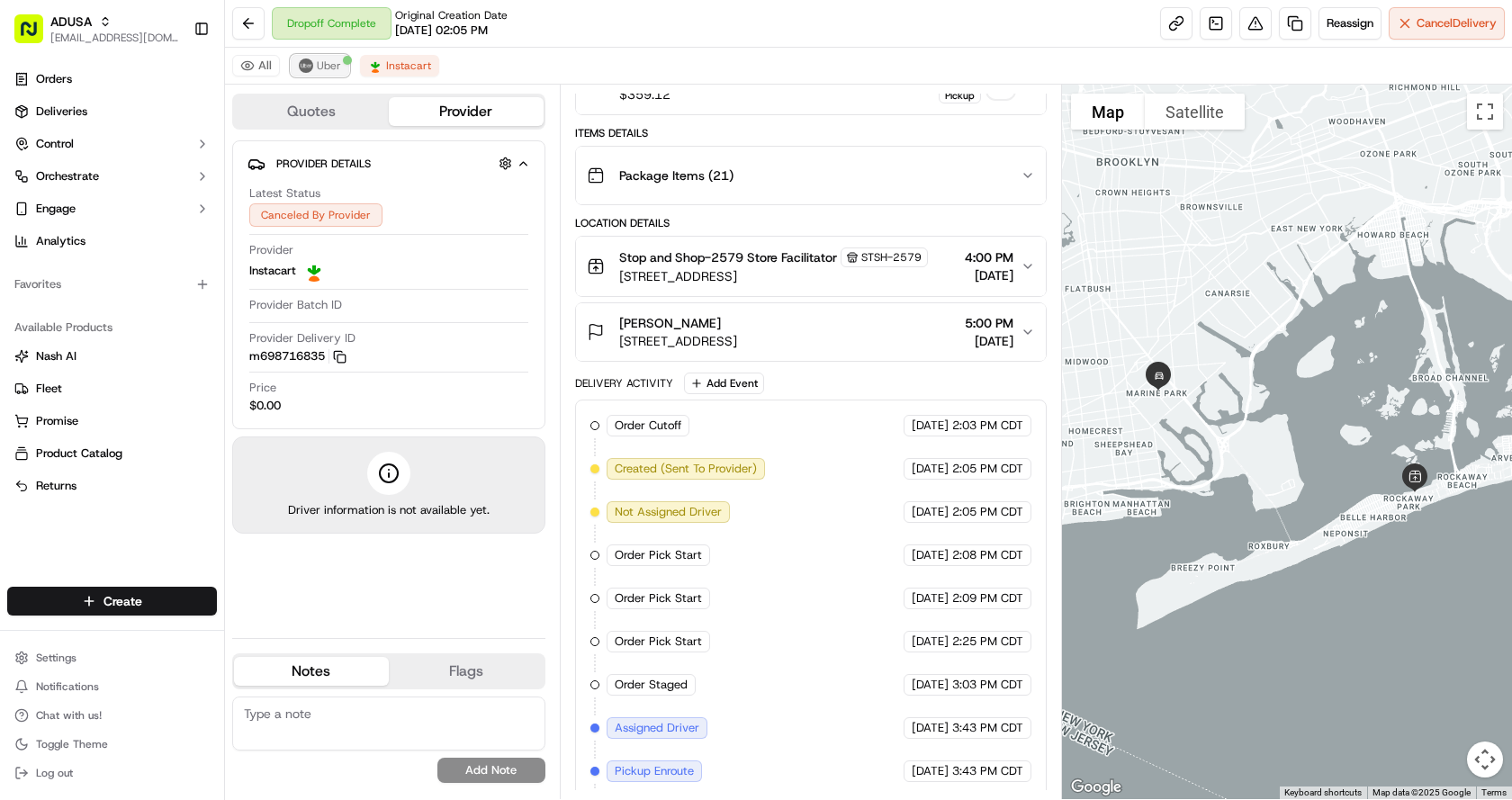
click at [311, 61] on button "Uber" at bounding box center [320, 65] width 59 height 21
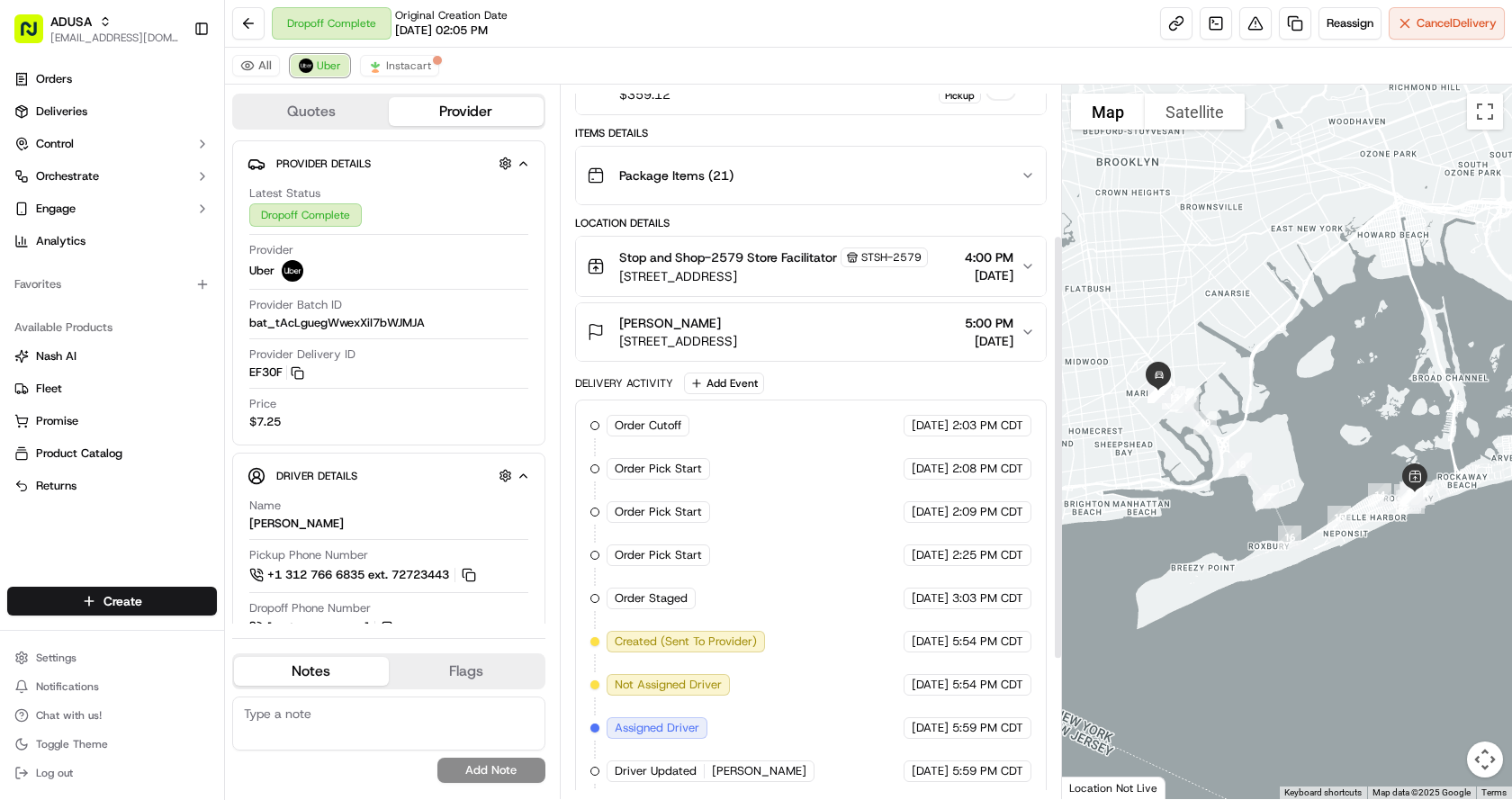
scroll to position [309, 0]
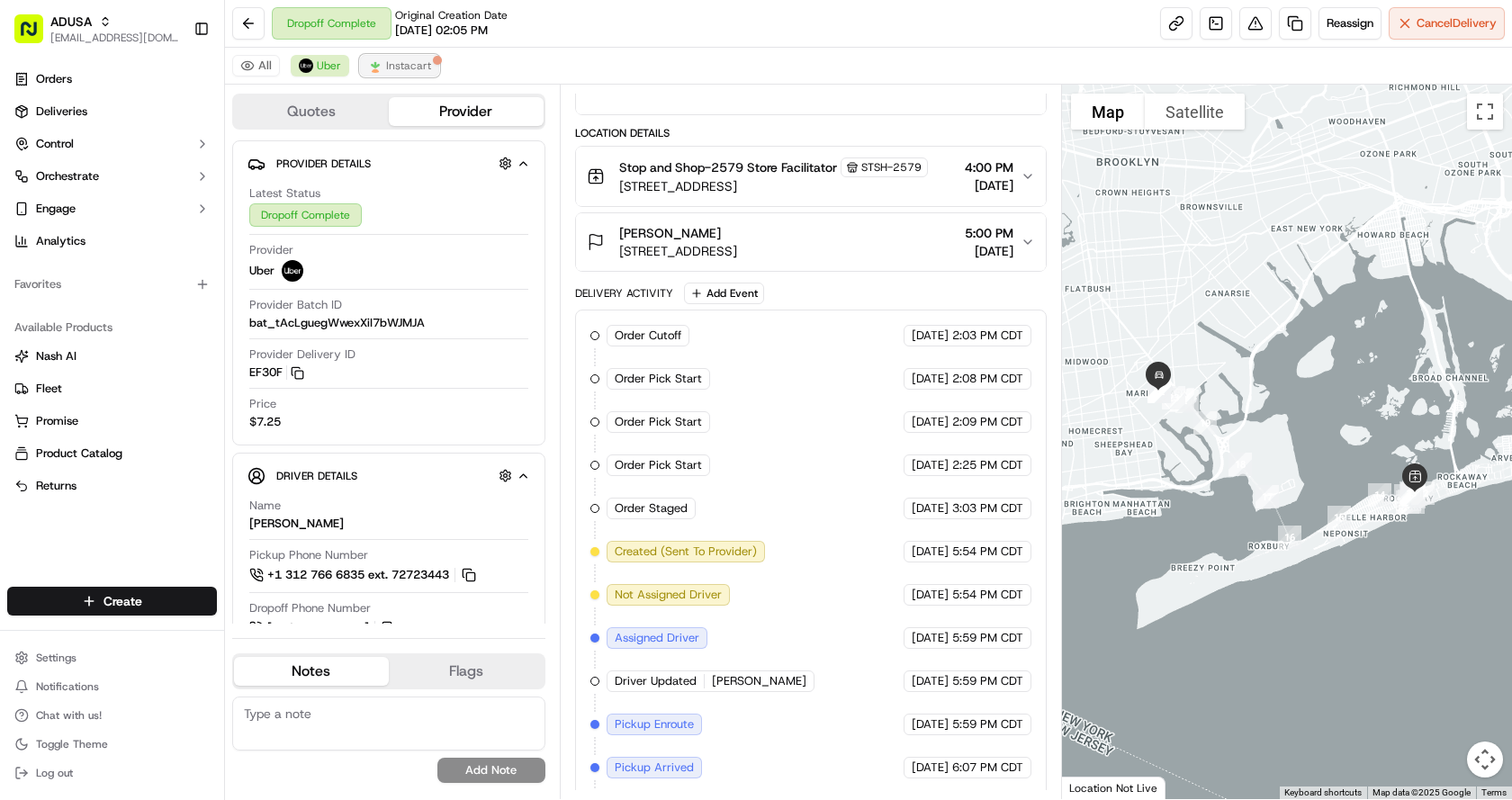
click at [394, 62] on span "Instacart" at bounding box center [408, 65] width 45 height 14
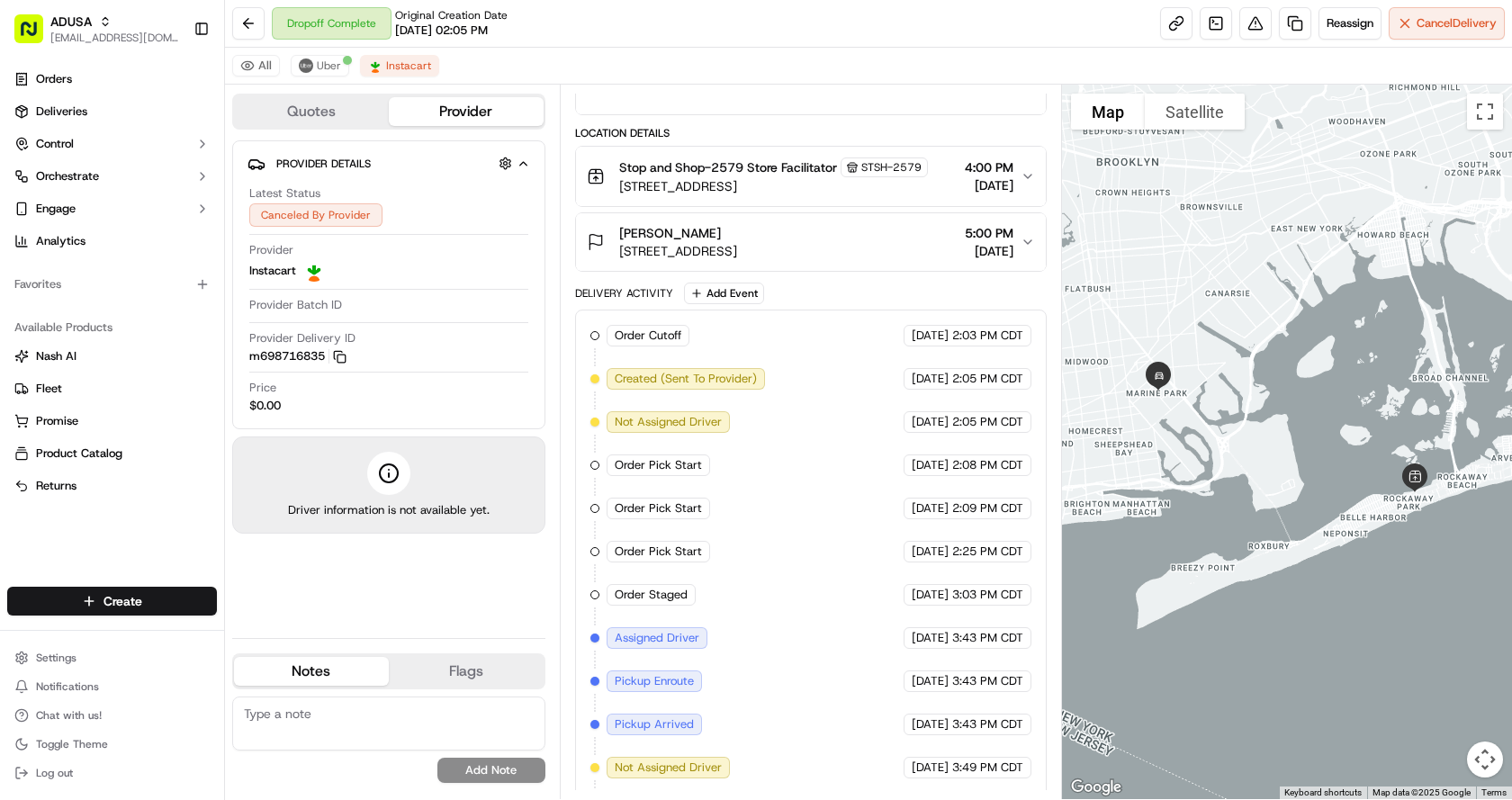
click at [805, 67] on div "All Uber Instacart" at bounding box center [867, 66] width 1286 height 36
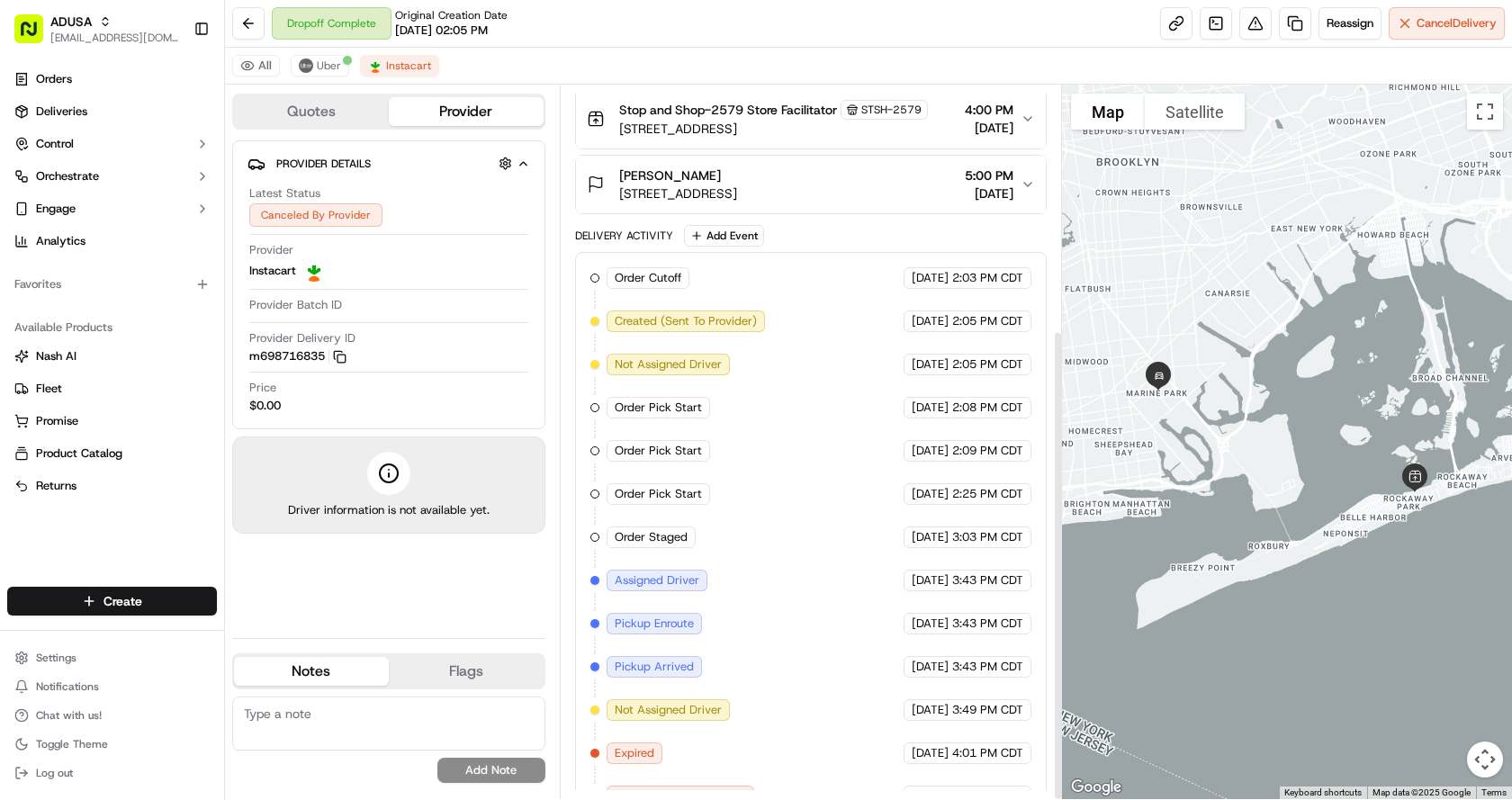
scroll to position [371, 0]
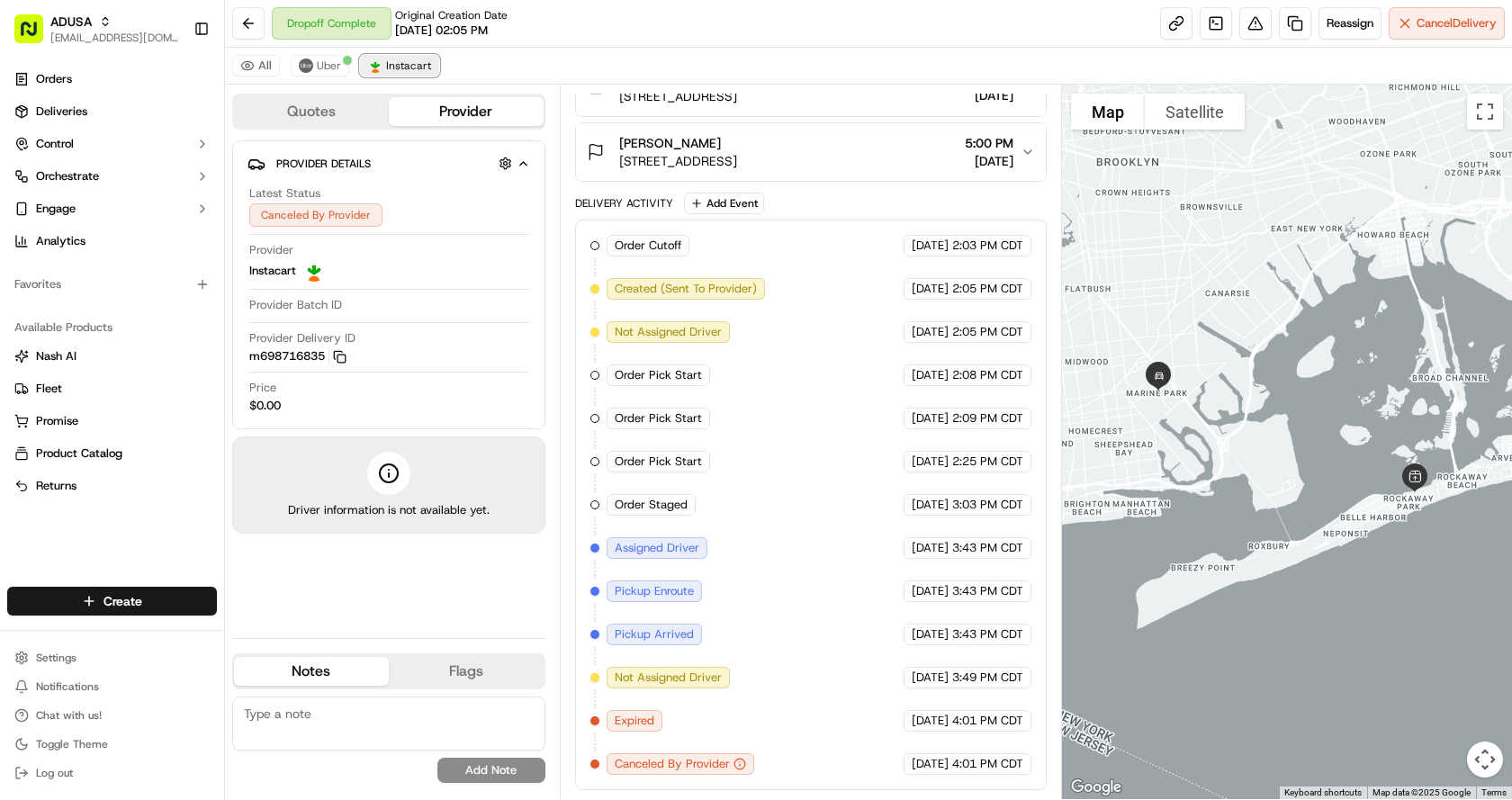
click at [381, 65] on button "Instacart" at bounding box center [400, 65] width 79 height 21
click at [323, 70] on span "Uber" at bounding box center [329, 65] width 24 height 14
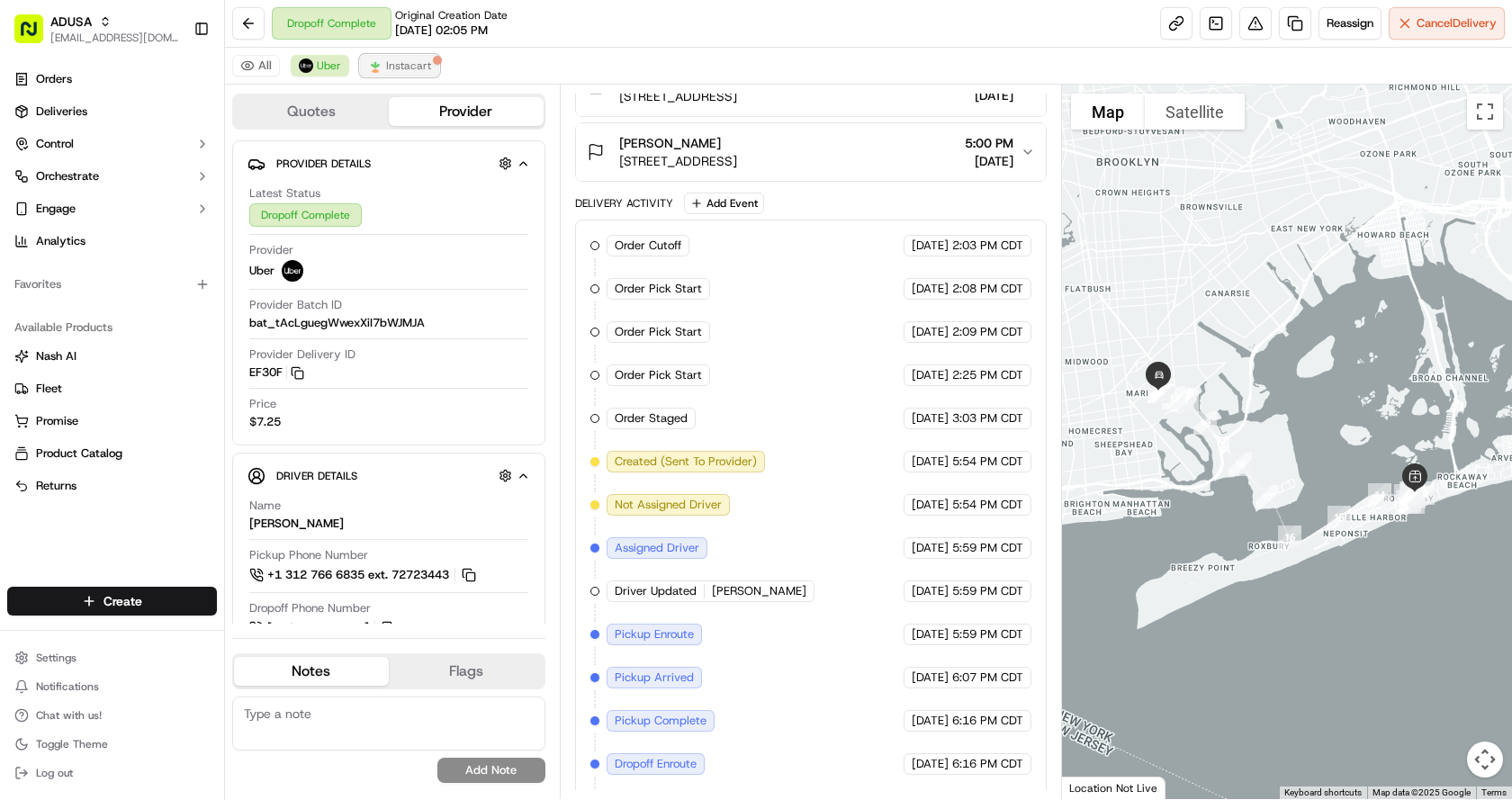
click at [377, 66] on img at bounding box center [375, 65] width 14 height 14
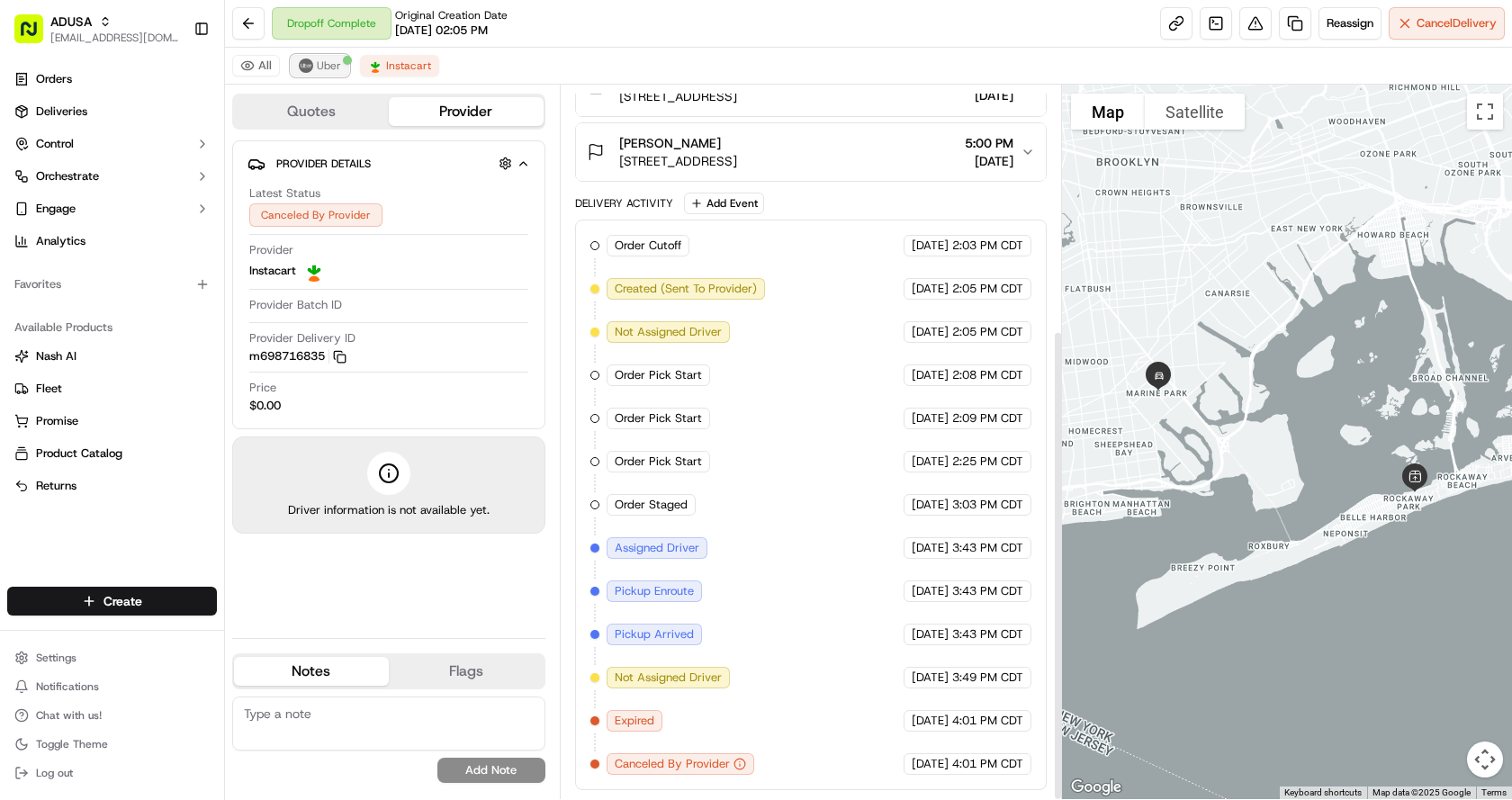
click at [310, 63] on img at bounding box center [305, 65] width 14 height 14
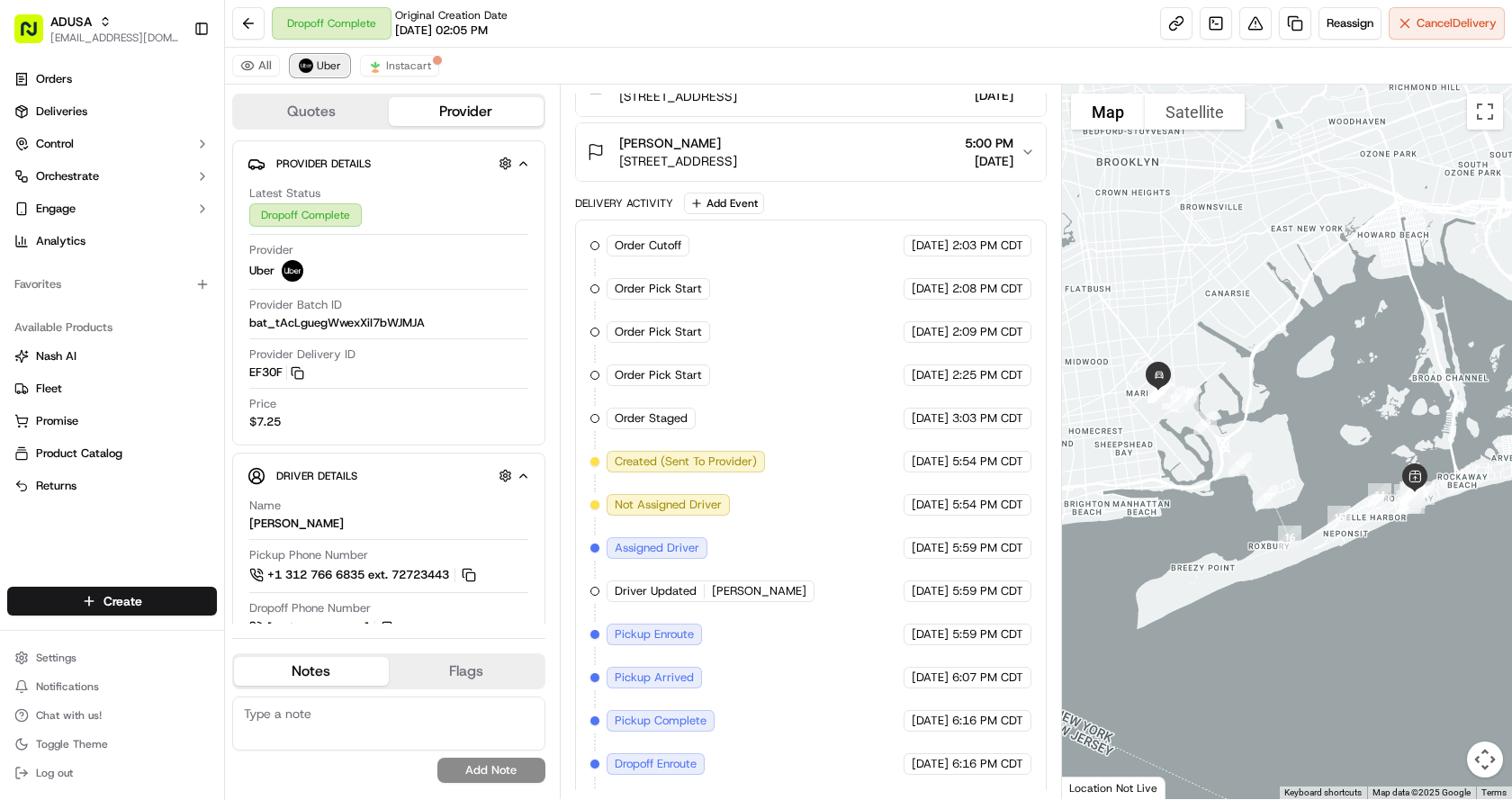
click at [317, 65] on span "Uber" at bounding box center [329, 65] width 24 height 14
click at [378, 67] on img at bounding box center [375, 65] width 14 height 14
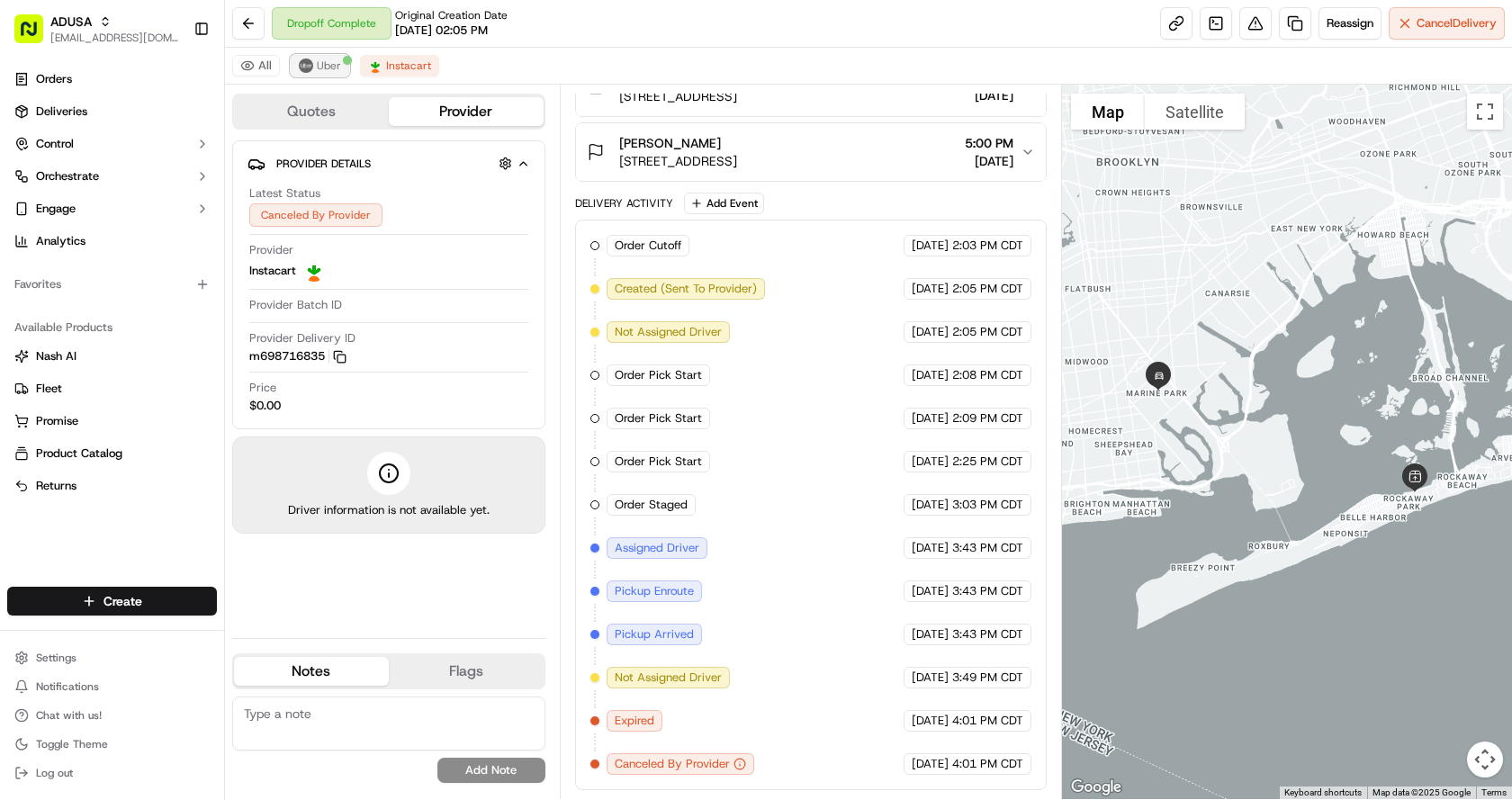
click at [338, 72] on span "Uber" at bounding box center [329, 65] width 24 height 14
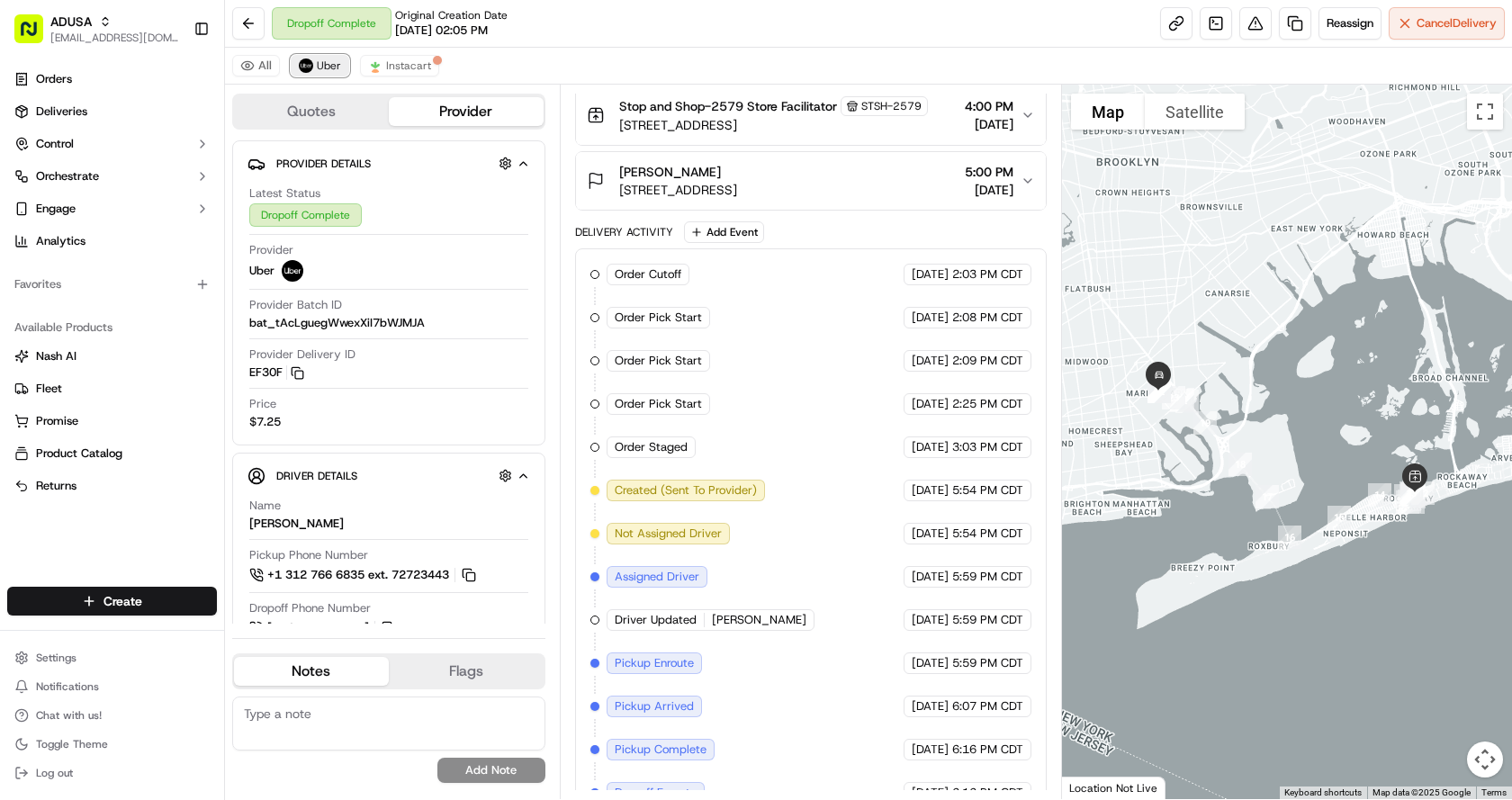
scroll to position [400, 0]
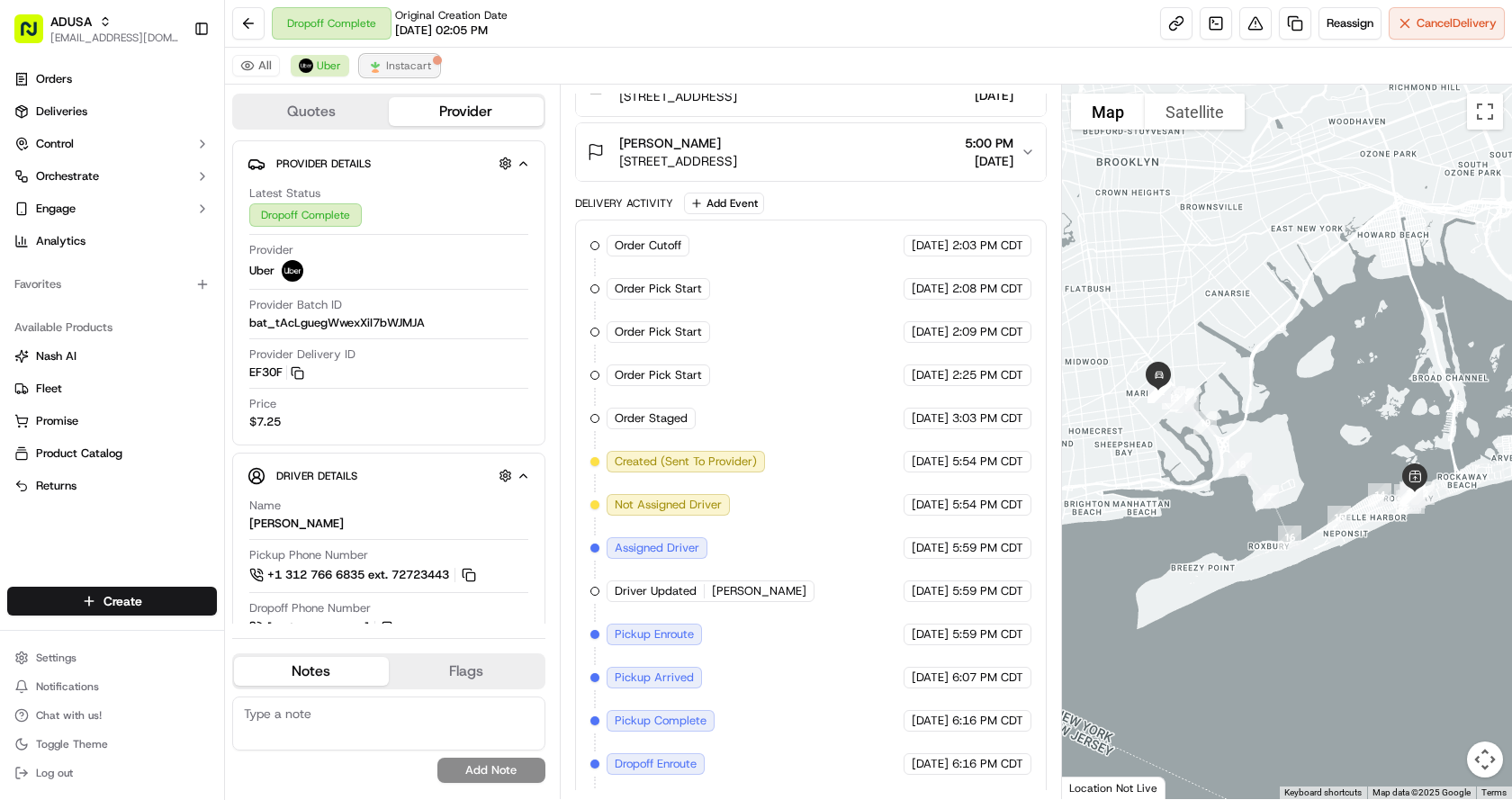
click at [386, 72] on span "Instacart" at bounding box center [408, 65] width 45 height 14
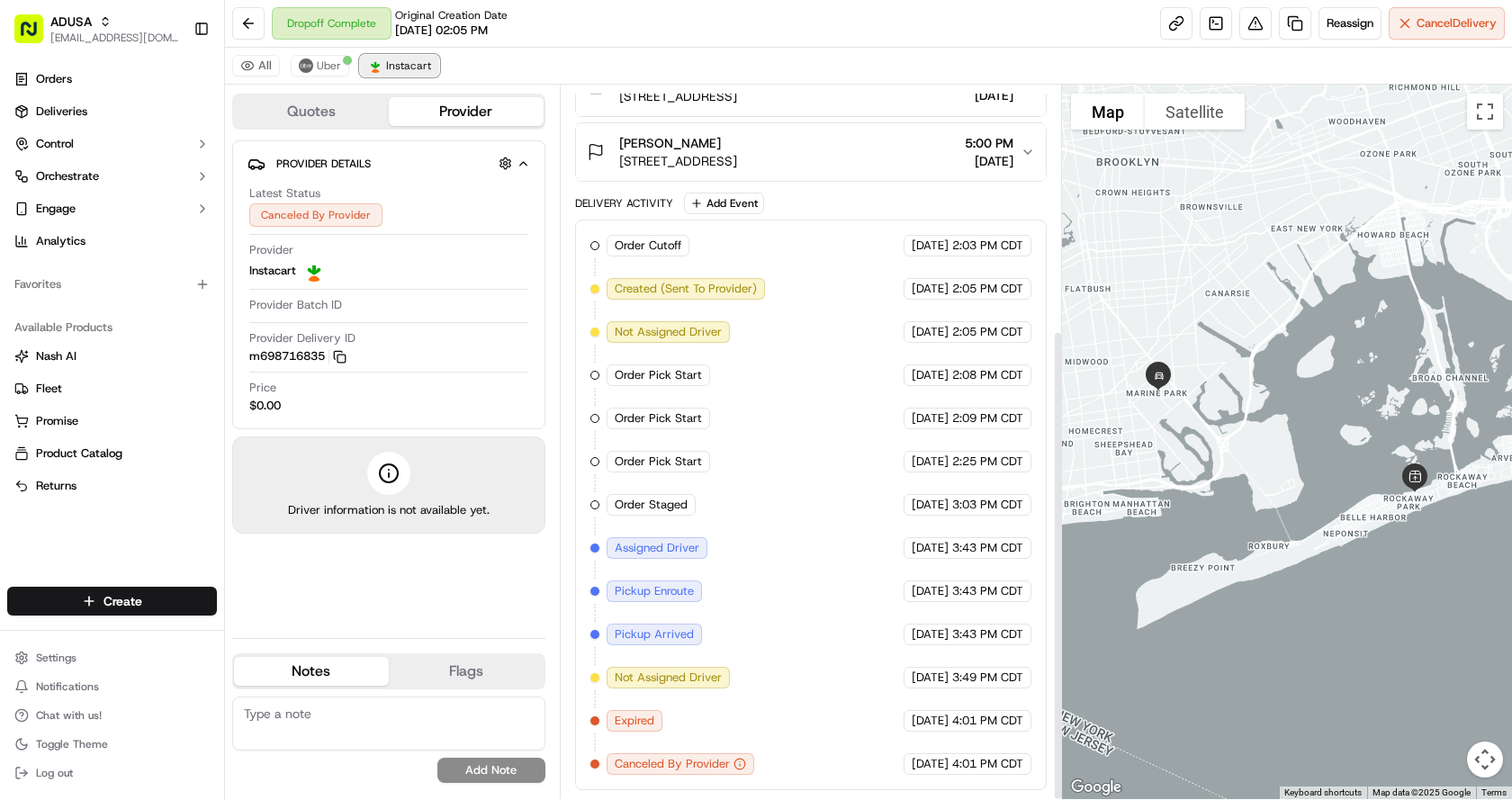
scroll to position [371, 0]
click at [329, 64] on span "Uber" at bounding box center [329, 65] width 24 height 14
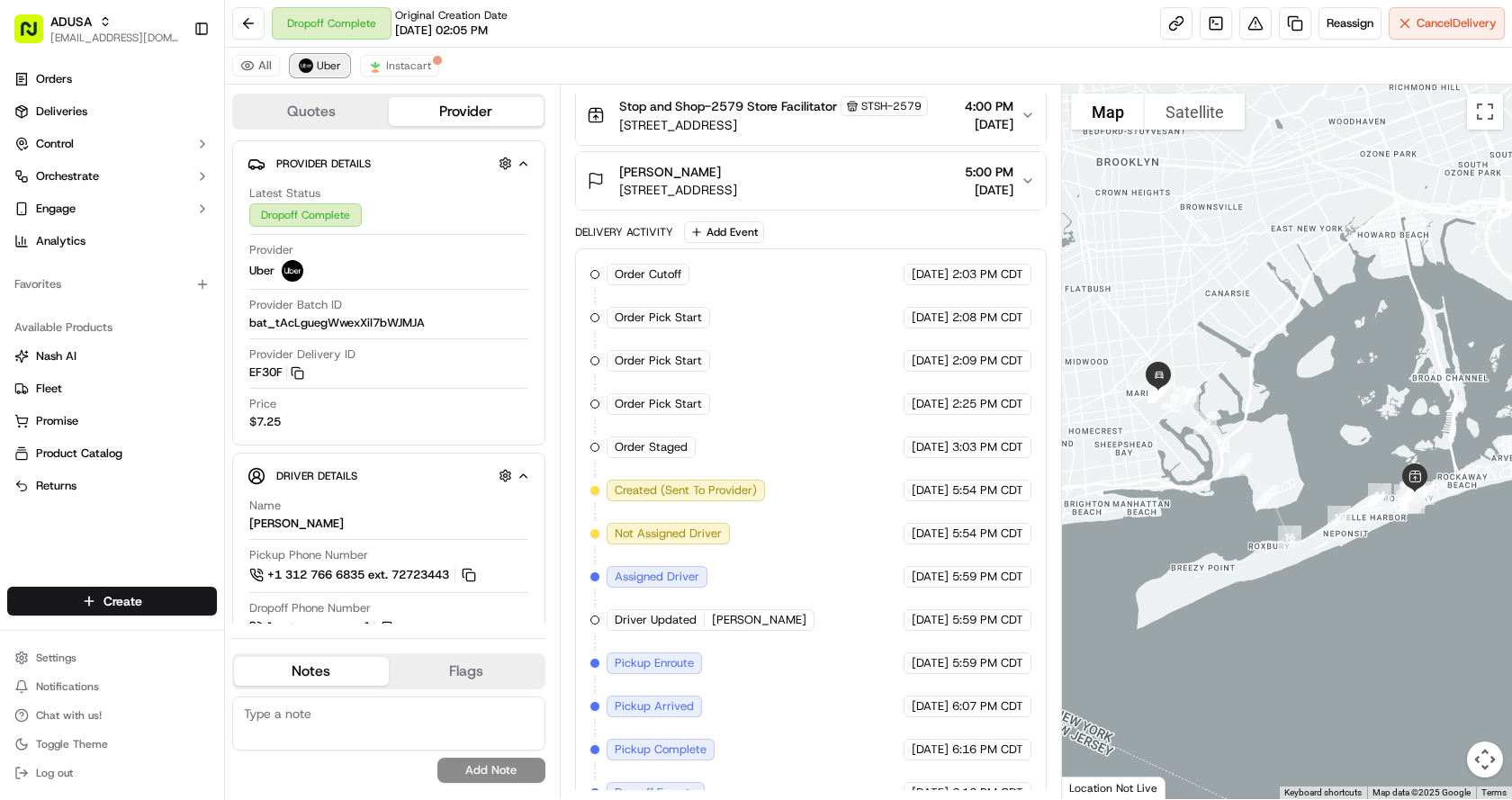
scroll to position [400, 0]
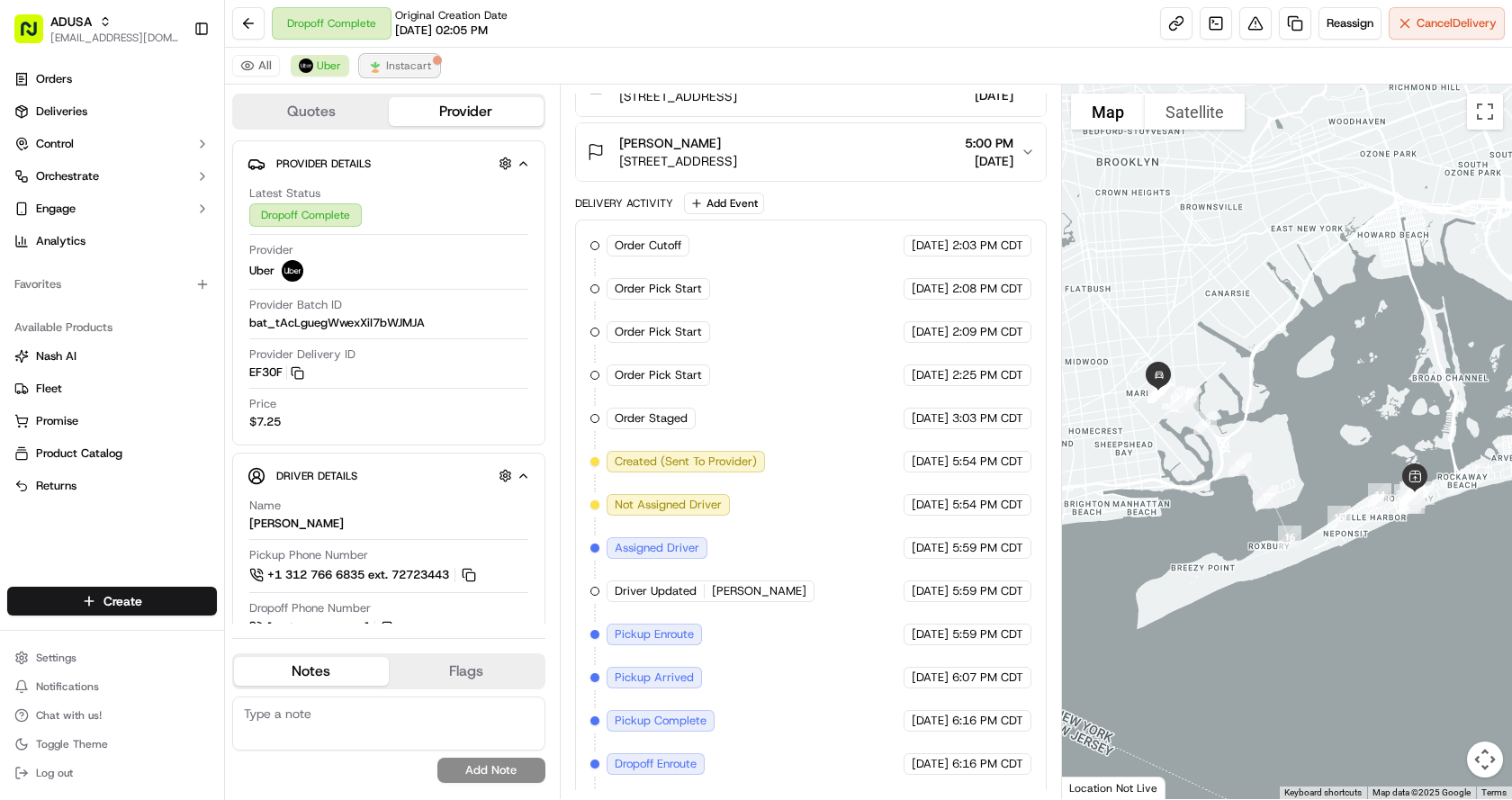
click at [403, 59] on span "Instacart" at bounding box center [408, 65] width 45 height 14
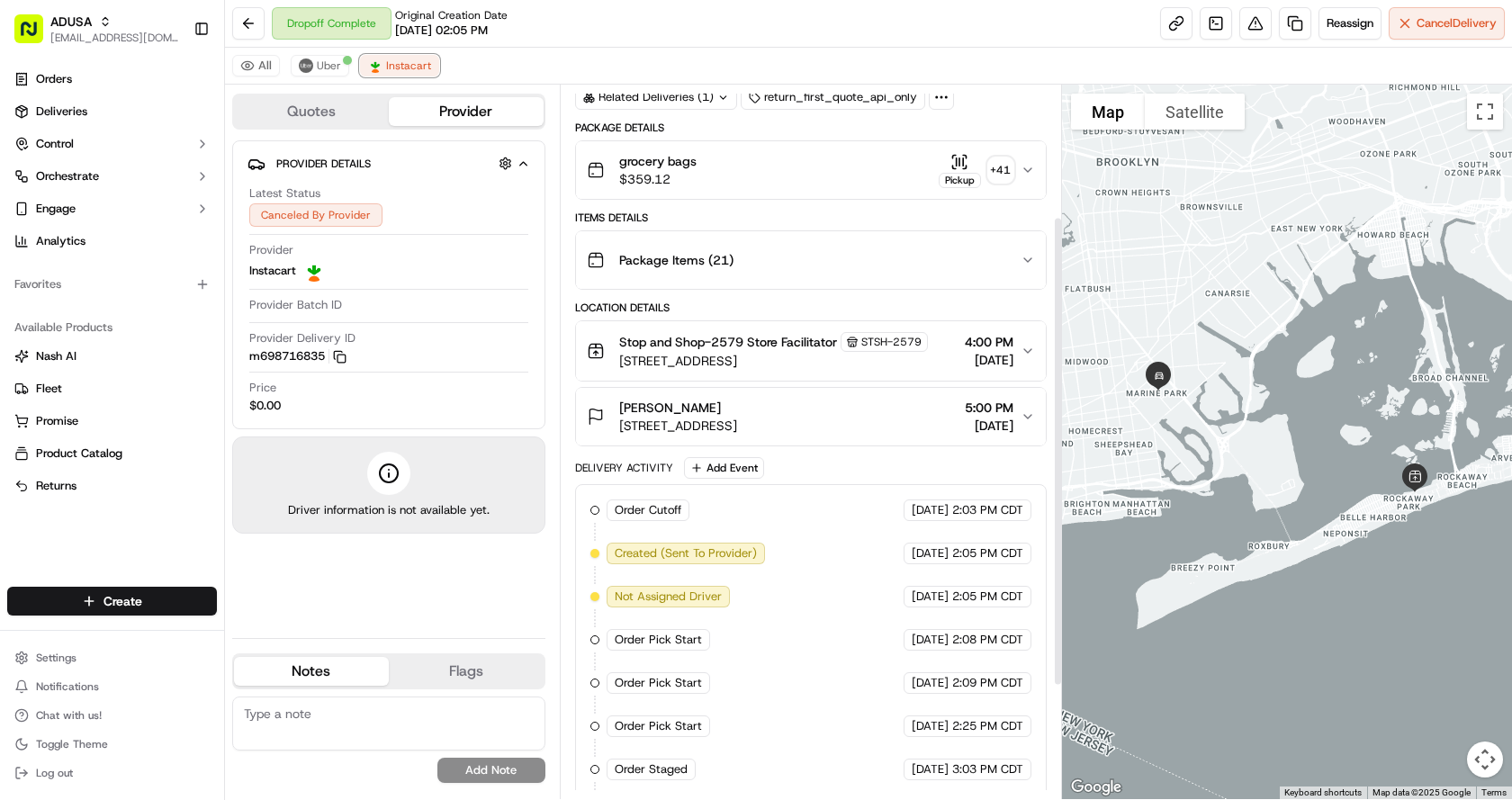
scroll to position [0, 0]
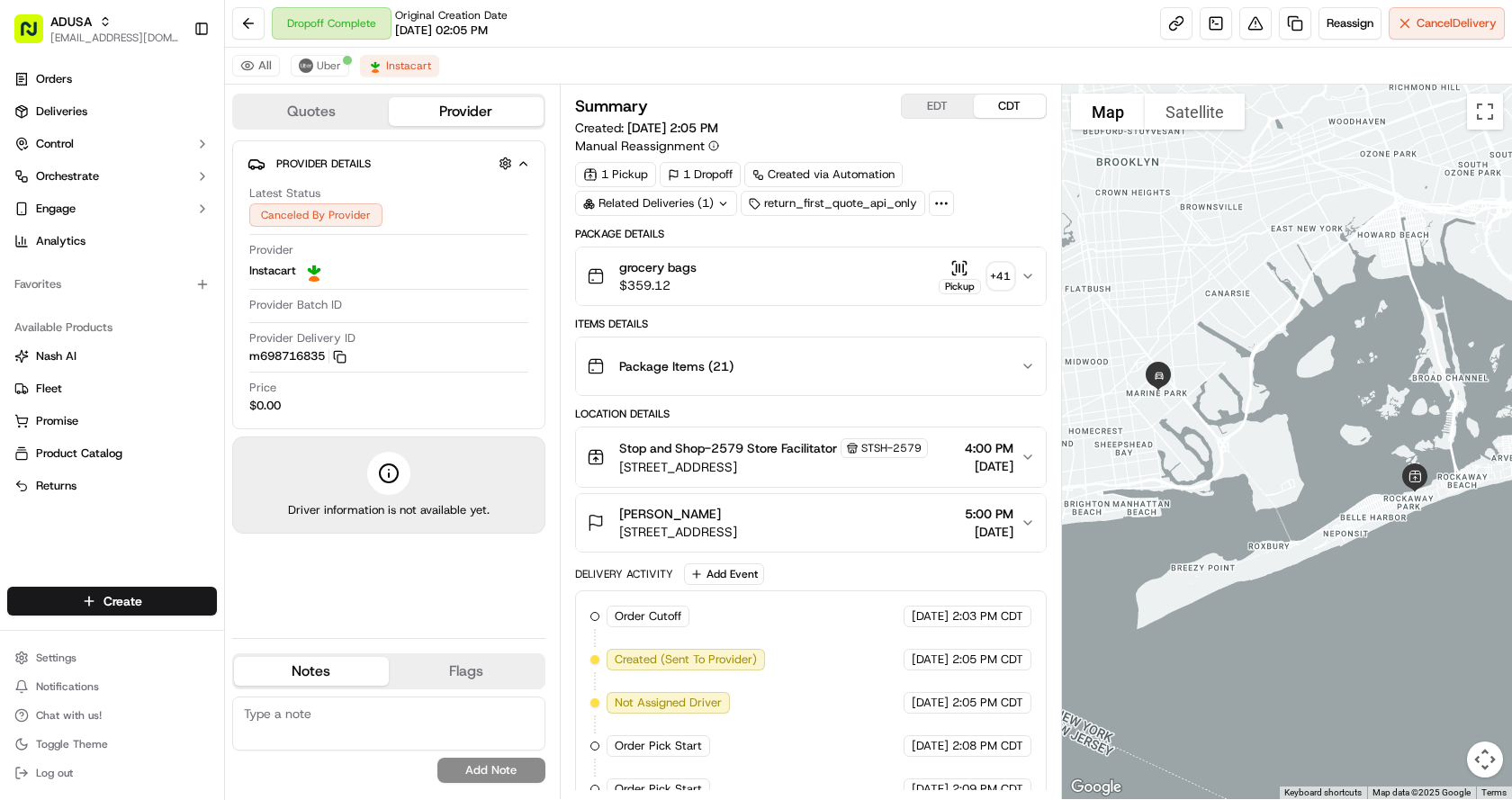
click at [920, 18] on div "Dropoff Complete Original Creation Date 08/24/2025 02:05 PM Reassign Cancel Del…" at bounding box center [867, 24] width 1286 height 48
click at [400, 64] on span "Instacart" at bounding box center [408, 65] width 45 height 14
click at [324, 59] on span "Uber" at bounding box center [329, 65] width 24 height 14
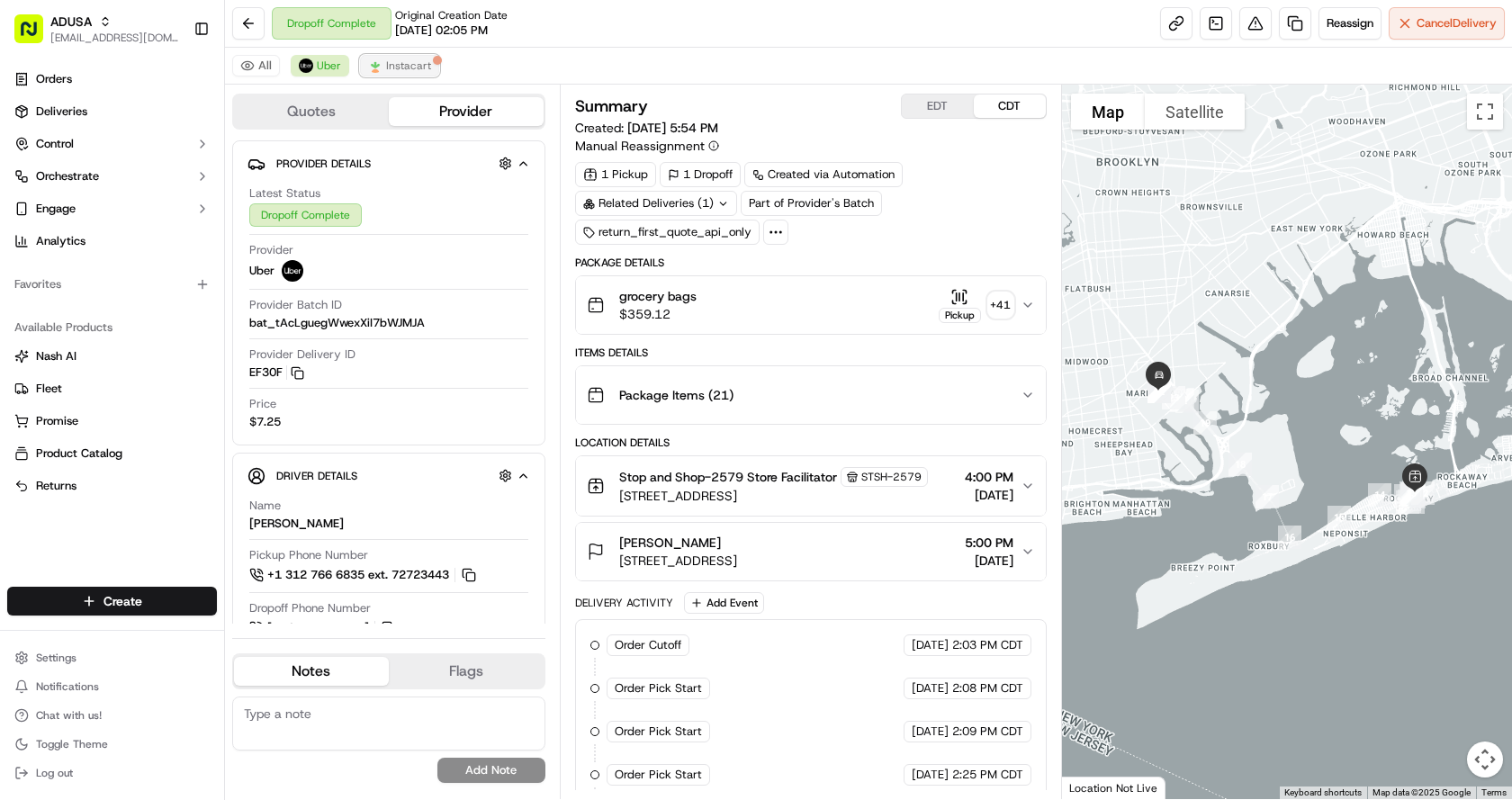
click at [388, 66] on span "Instacart" at bounding box center [408, 65] width 45 height 14
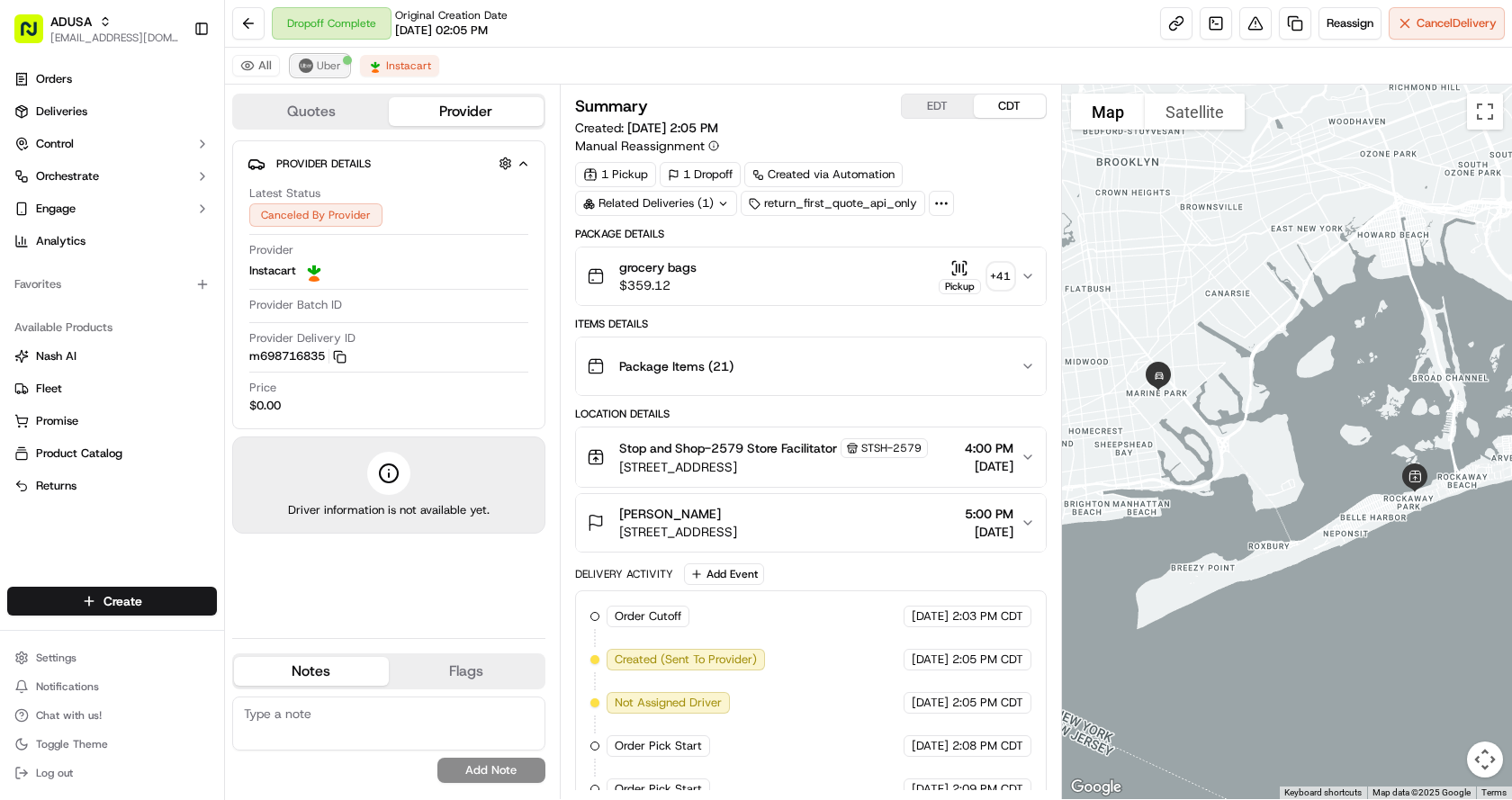
click at [319, 65] on span "Uber" at bounding box center [329, 65] width 24 height 14
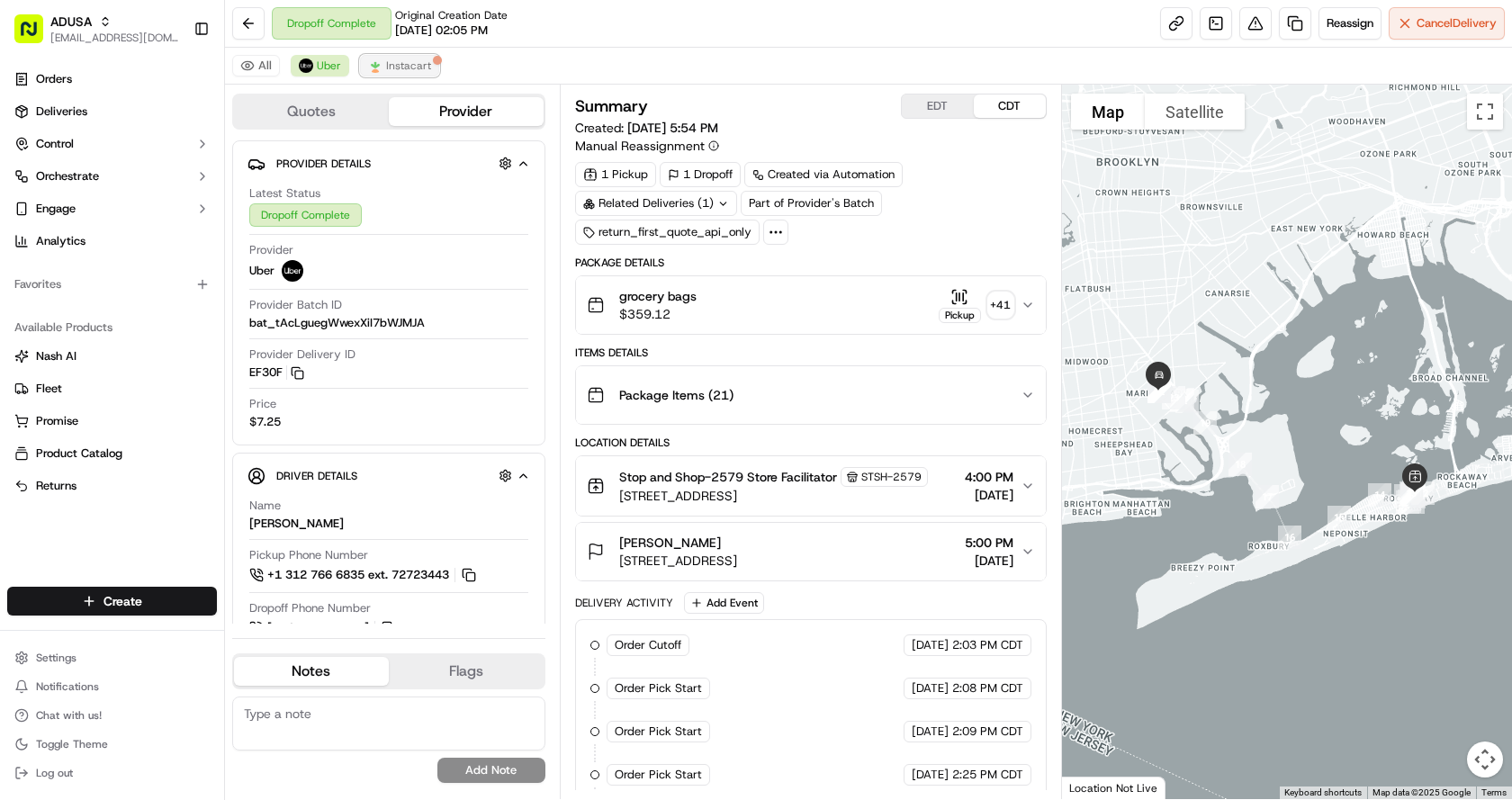
click at [386, 67] on span "Instacart" at bounding box center [408, 65] width 45 height 14
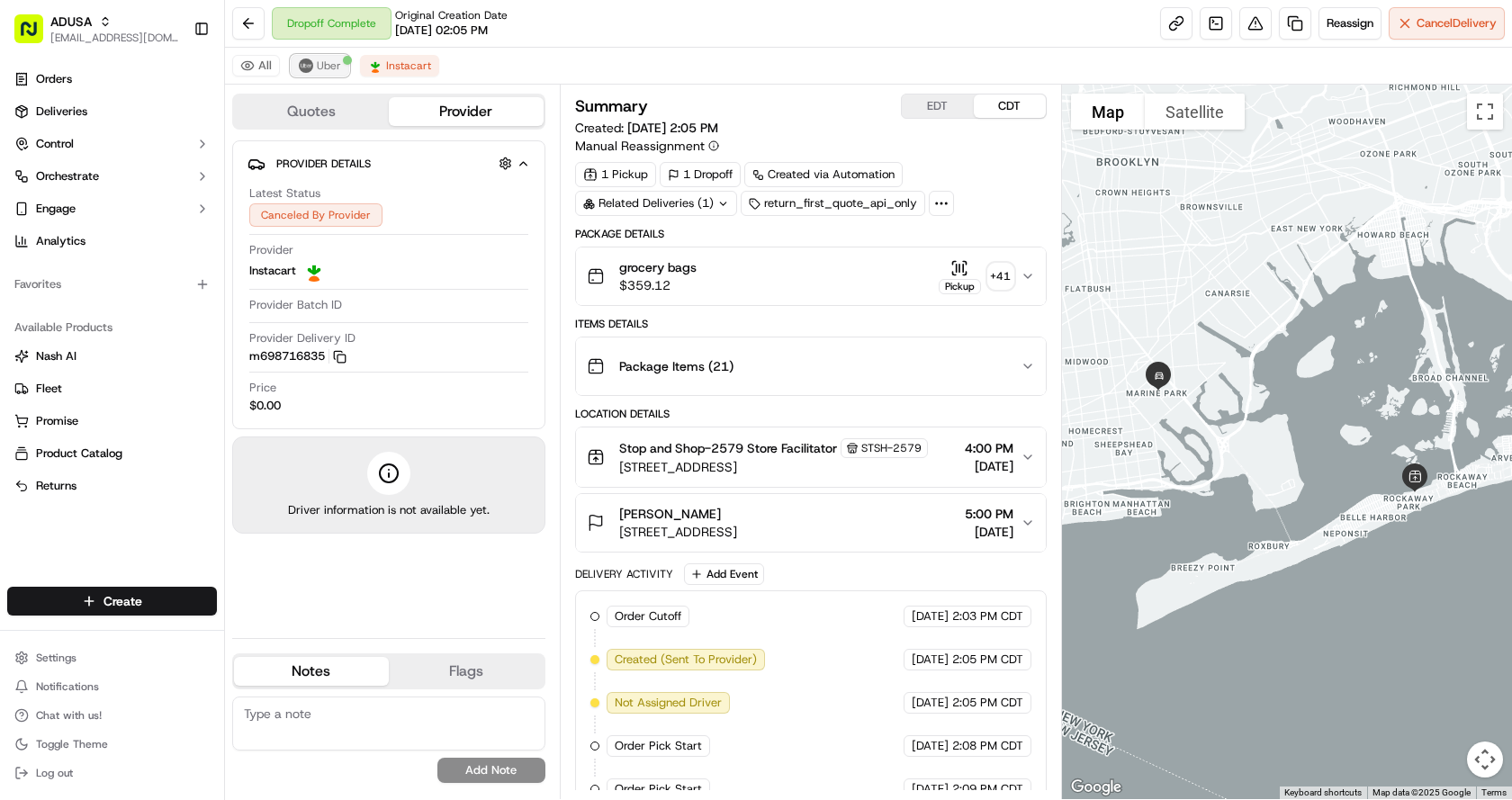
click at [320, 67] on span "Uber" at bounding box center [329, 65] width 24 height 14
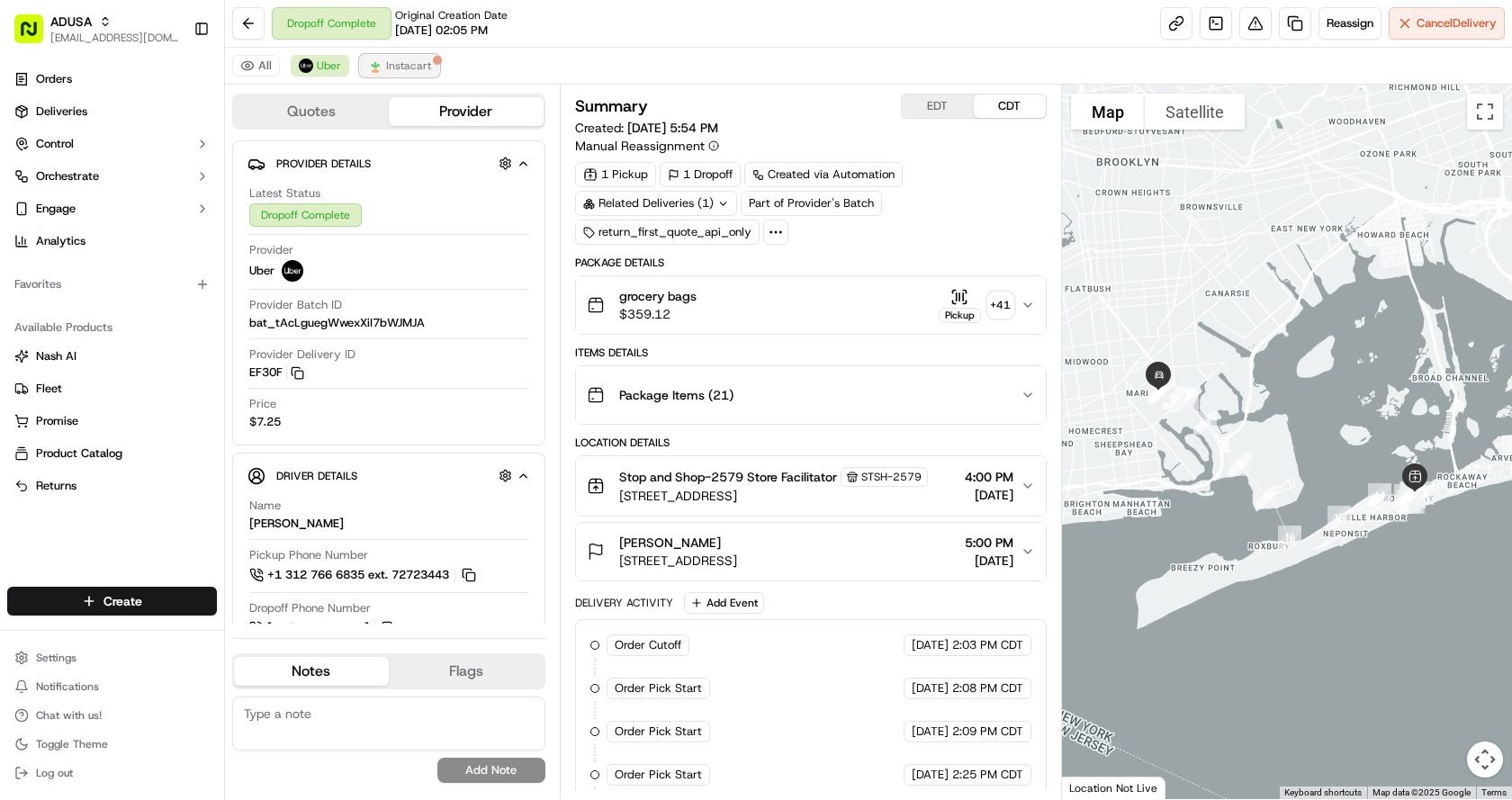
click at [386, 68] on span "Instacart" at bounding box center [408, 65] width 45 height 14
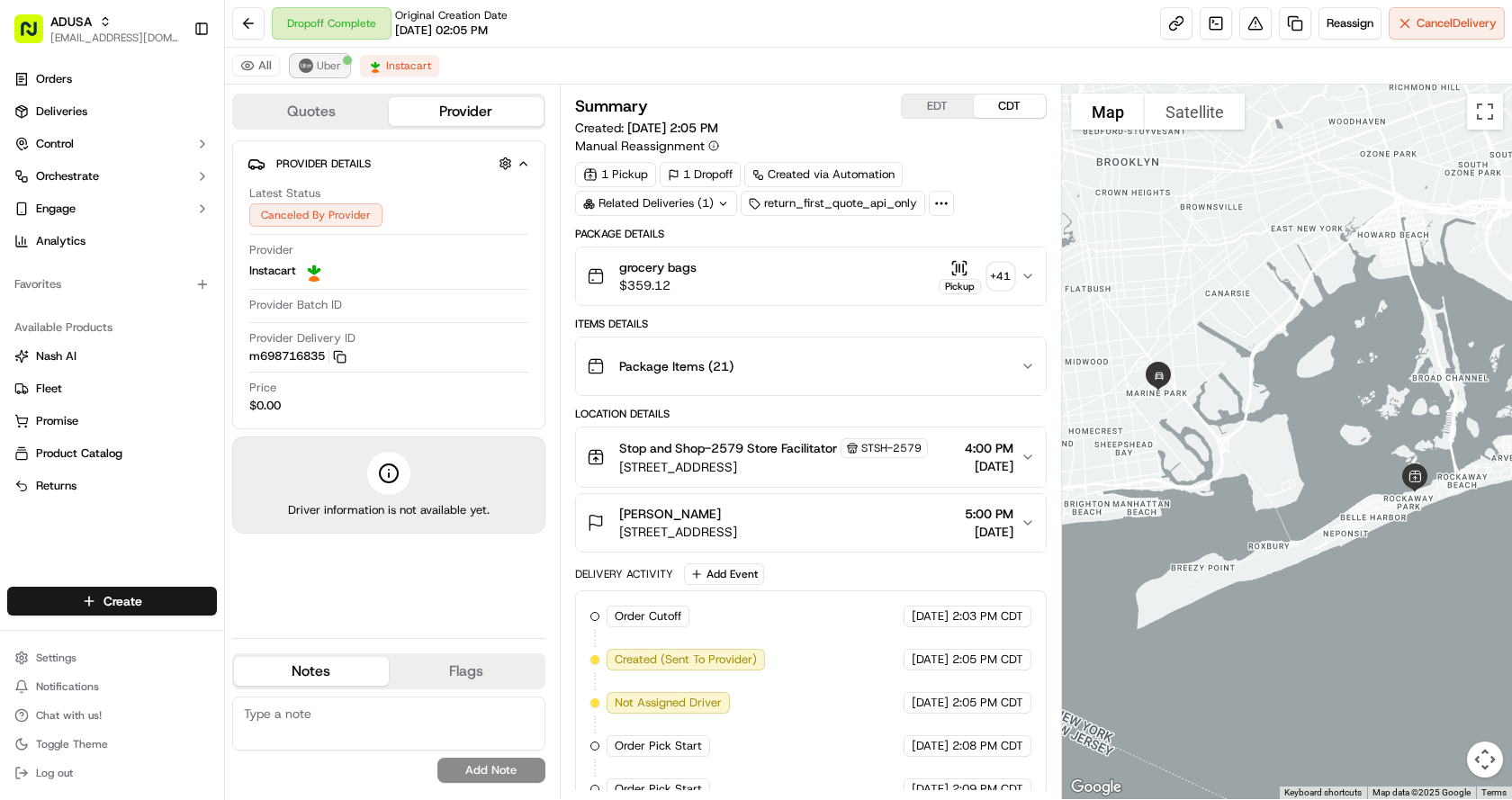
click at [320, 72] on span "Uber" at bounding box center [329, 65] width 24 height 14
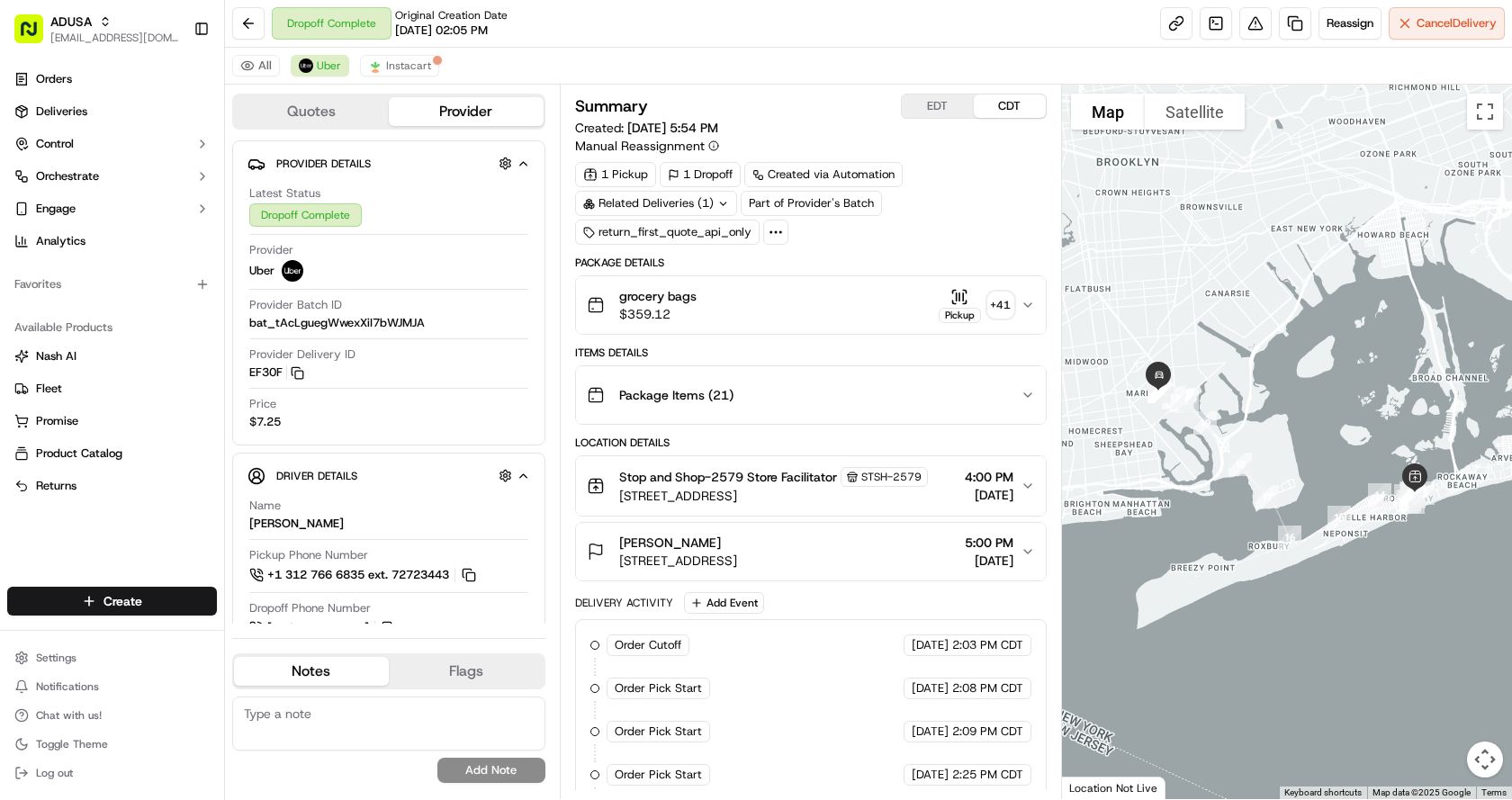
click at [813, 61] on div "All Uber Instacart" at bounding box center [867, 66] width 1286 height 36
click at [406, 63] on span "Instacart" at bounding box center [408, 65] width 45 height 14
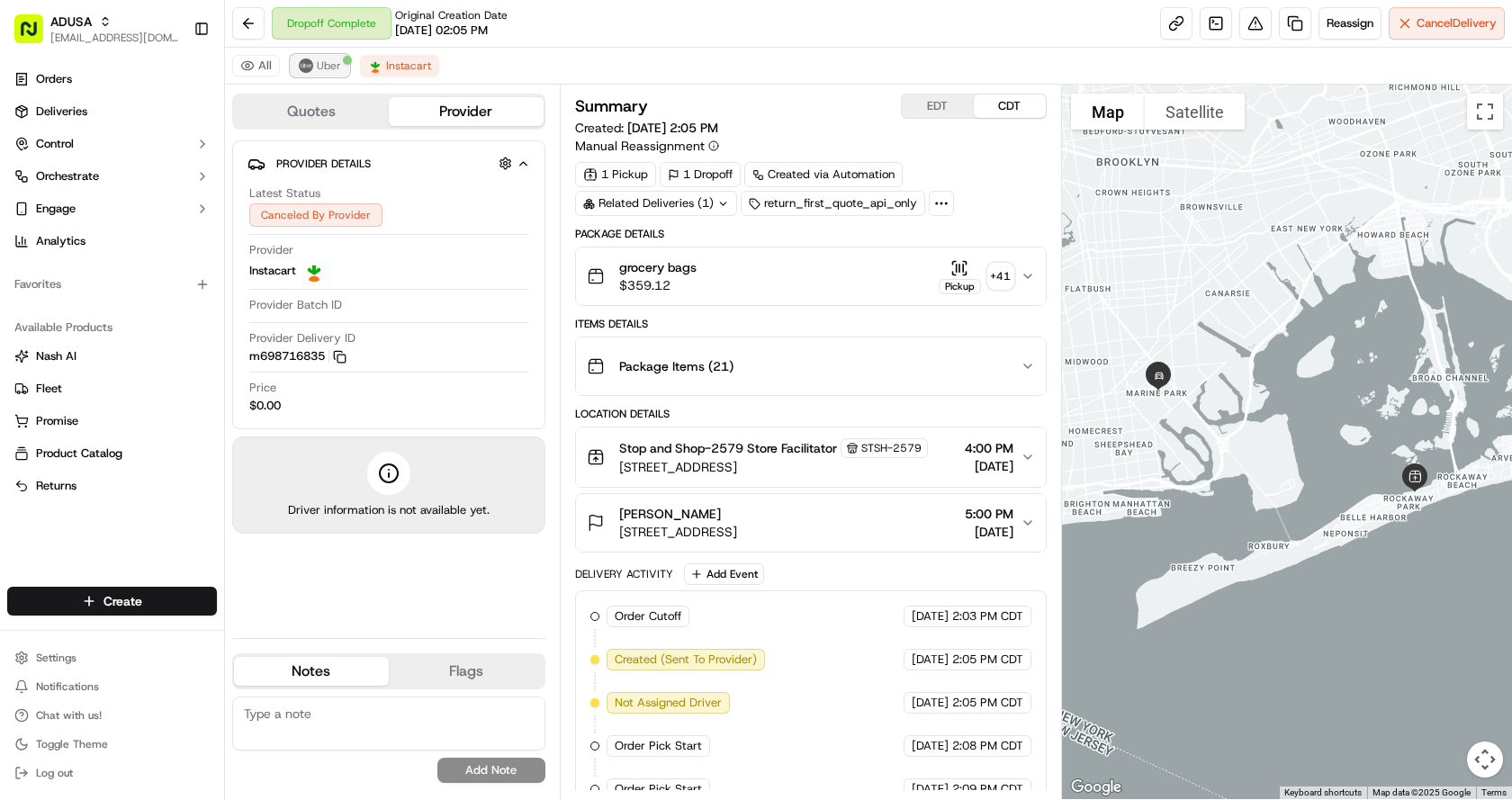
click at [327, 66] on span "Uber" at bounding box center [329, 65] width 24 height 14
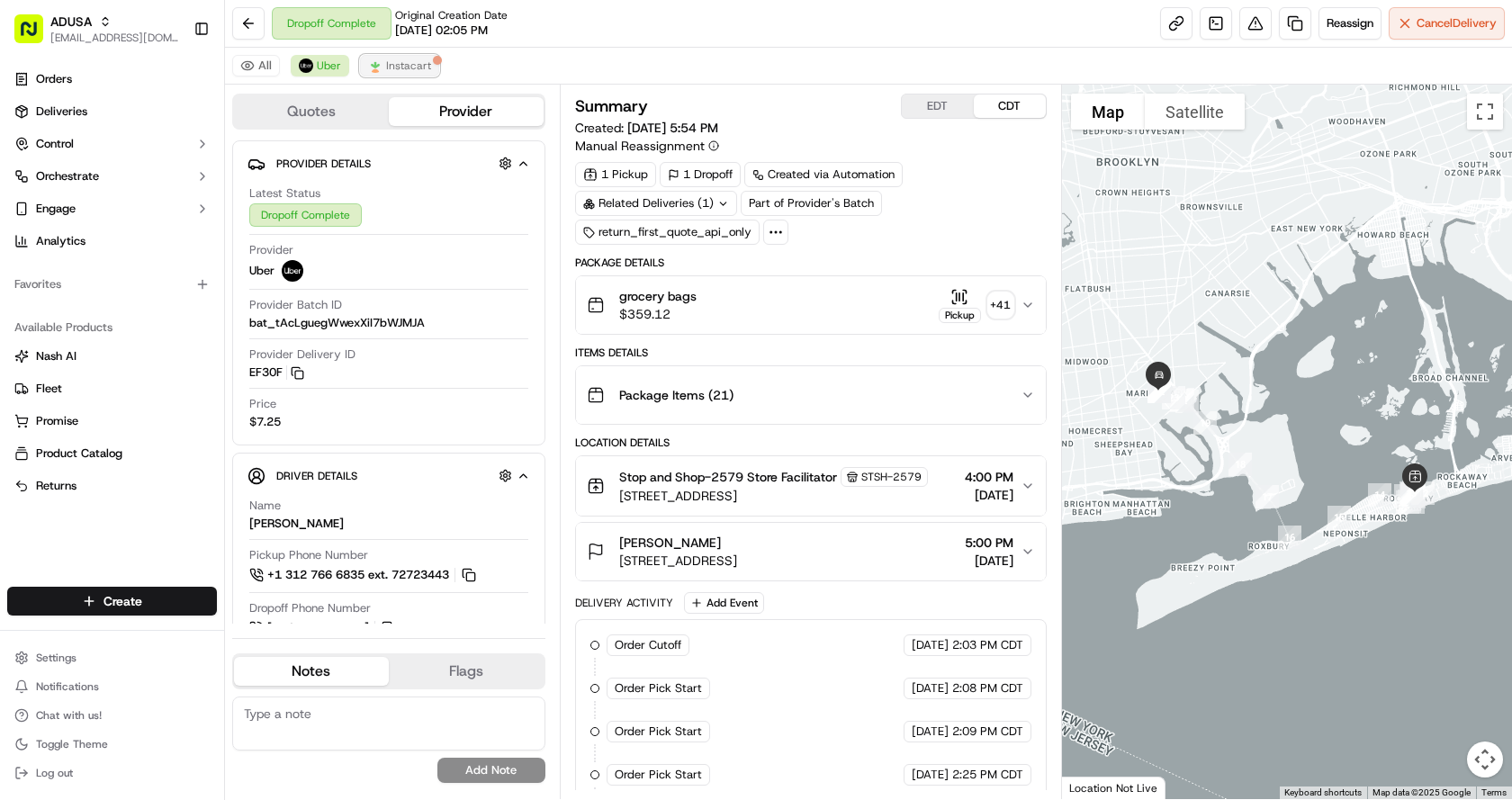
click at [401, 70] on span "Instacart" at bounding box center [408, 65] width 45 height 14
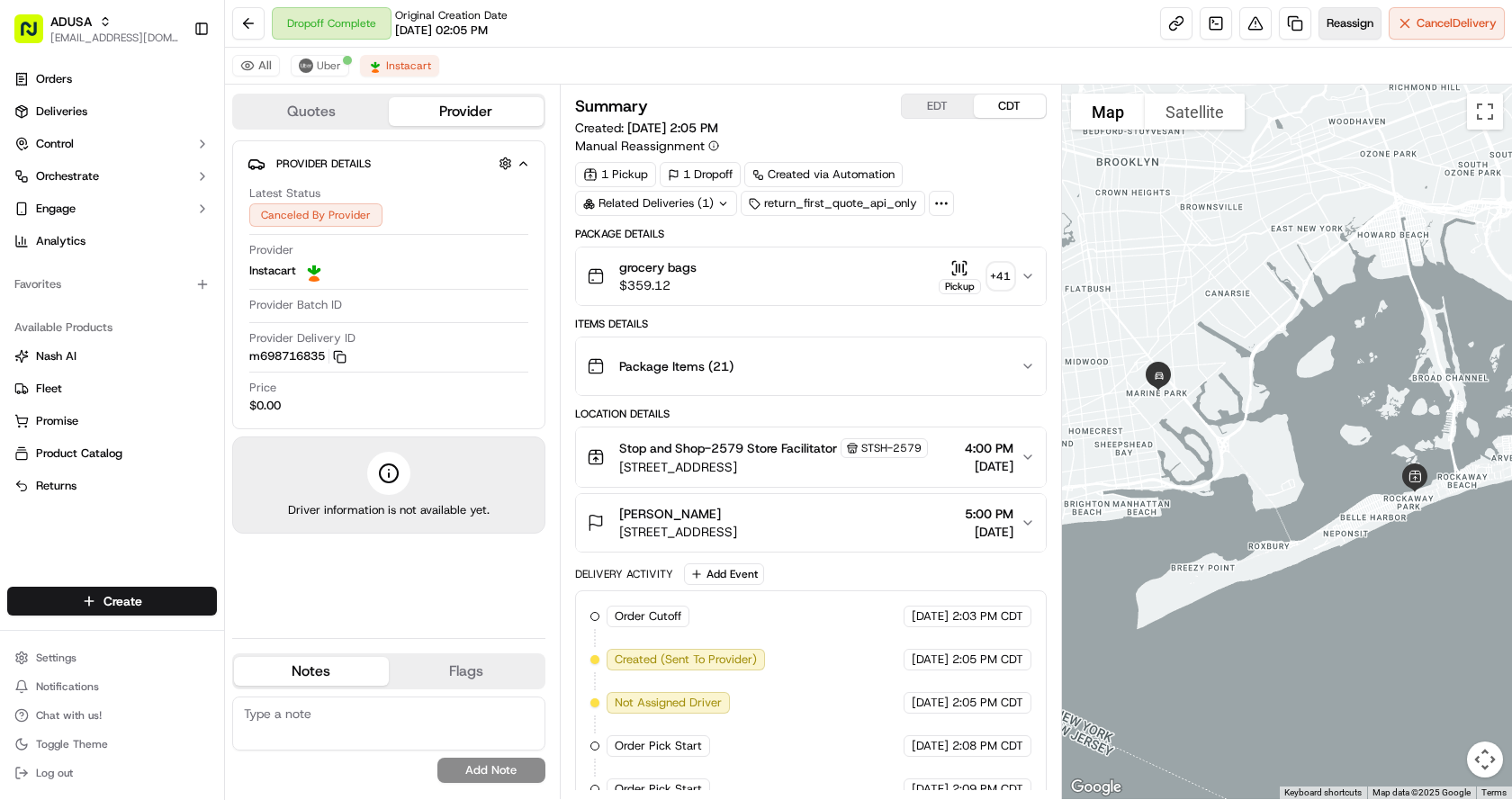
click at [1346, 26] on span "Reassign" at bounding box center [1350, 23] width 47 height 16
click at [790, 20] on div "Dropoff Complete Original Creation Date 08/24/2025 02:05 PM Reassign Cancel Del…" at bounding box center [867, 24] width 1286 height 48
click at [59, 113] on span "Deliveries" at bounding box center [61, 111] width 51 height 16
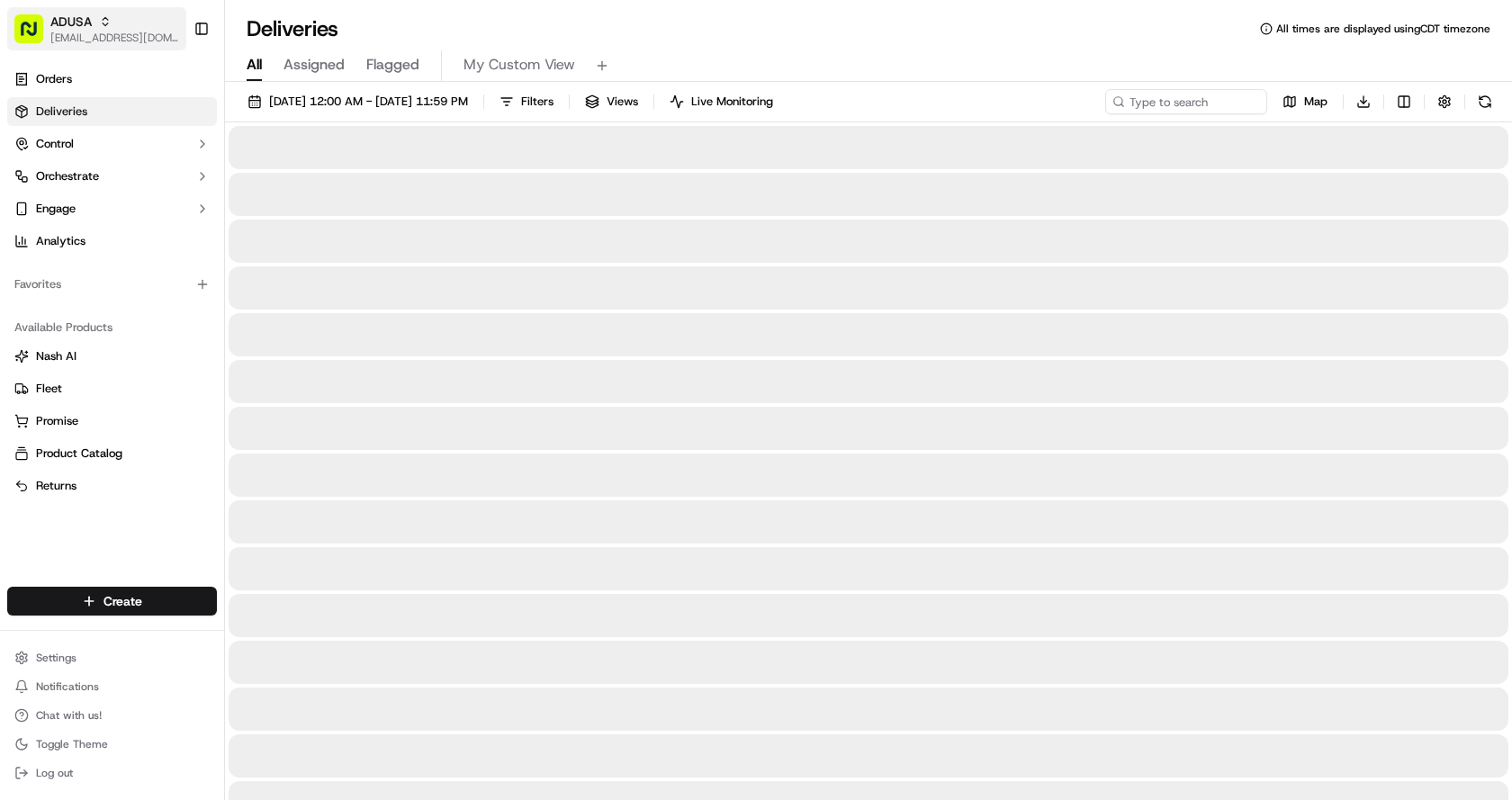
click at [116, 33] on span "[EMAIL_ADDRESS][DOMAIN_NAME]" at bounding box center [114, 37] width 129 height 14
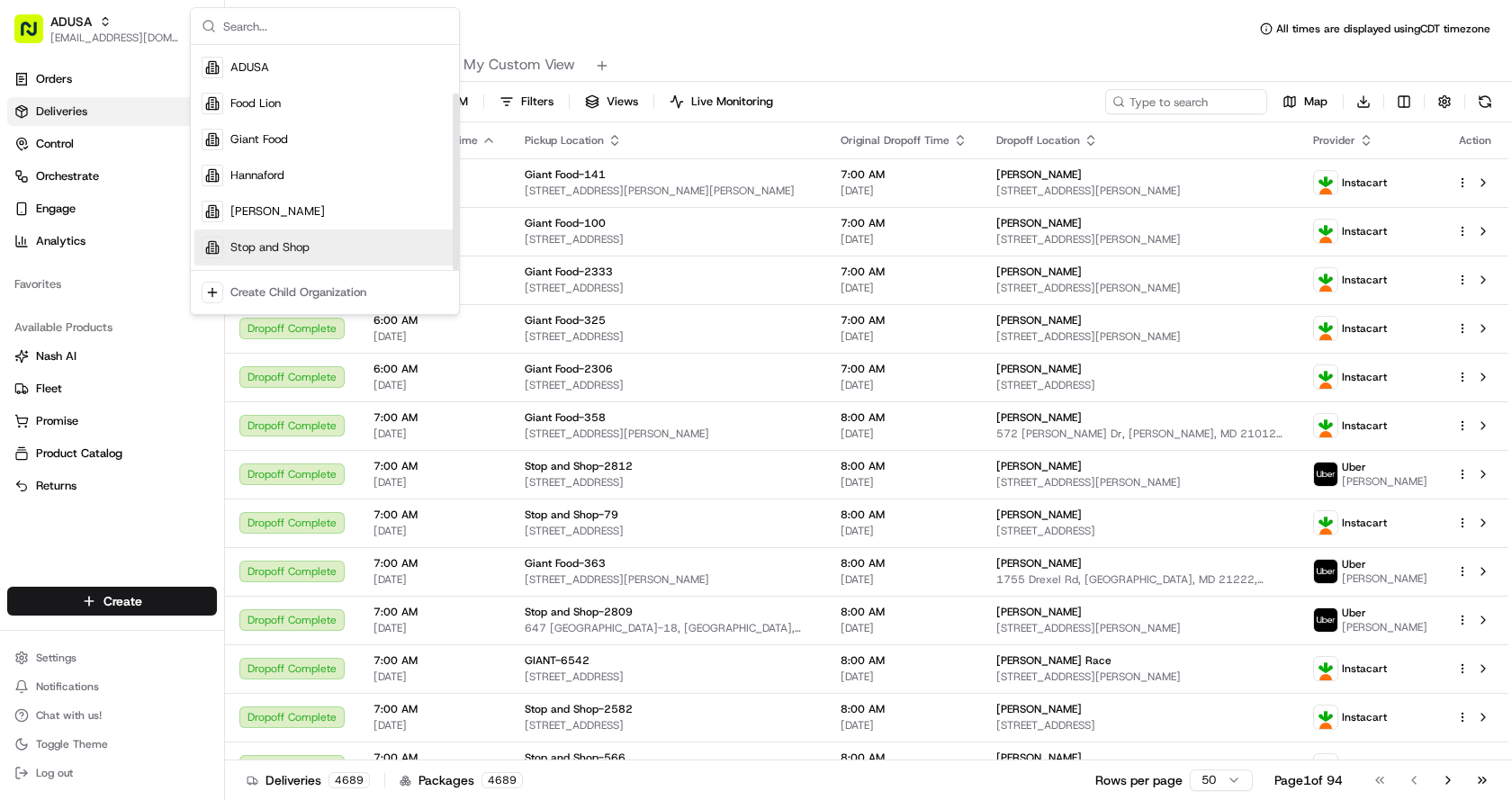
scroll to position [61, 0]
click at [975, 45] on div "All Assigned Flagged My Custom View" at bounding box center [867, 62] width 1286 height 38
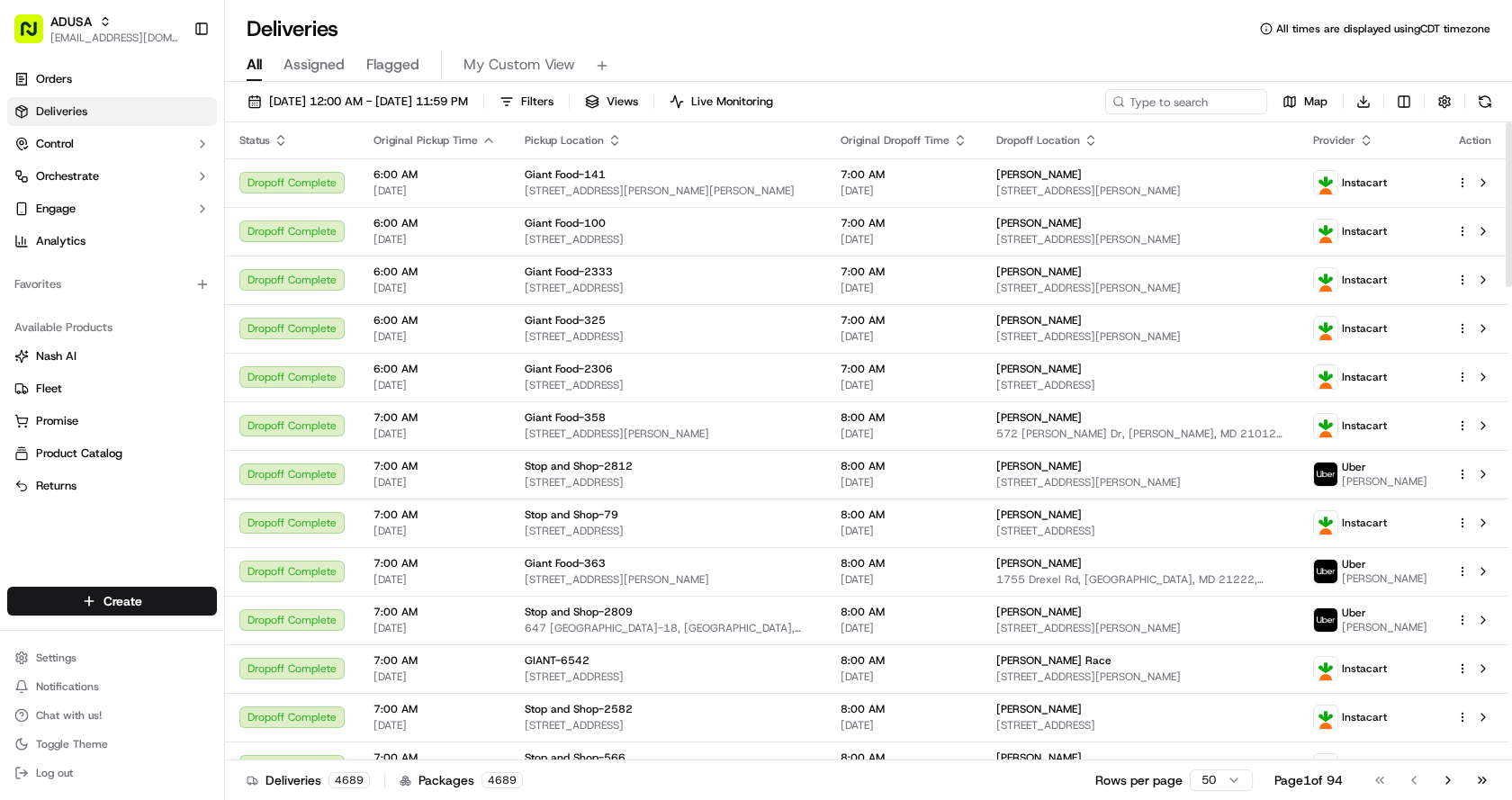
click at [886, 51] on div "All Assigned Flagged My Custom View" at bounding box center [867, 65] width 1286 height 32
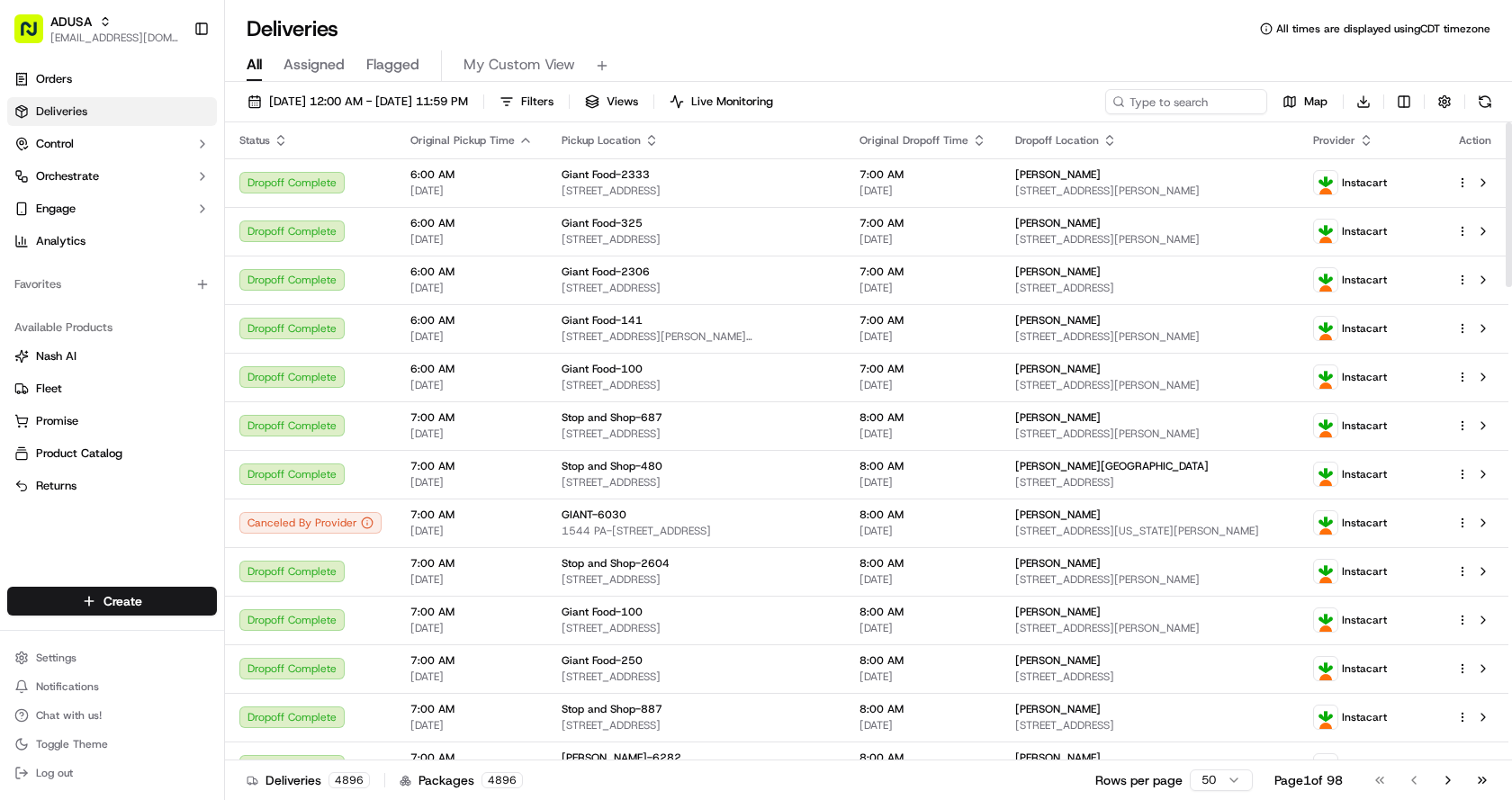
click at [1150, 22] on div "Deliveries All times are displayed using CDT timezone" at bounding box center [867, 29] width 1286 height 29
